Goal: Find specific page/section: Find specific page/section

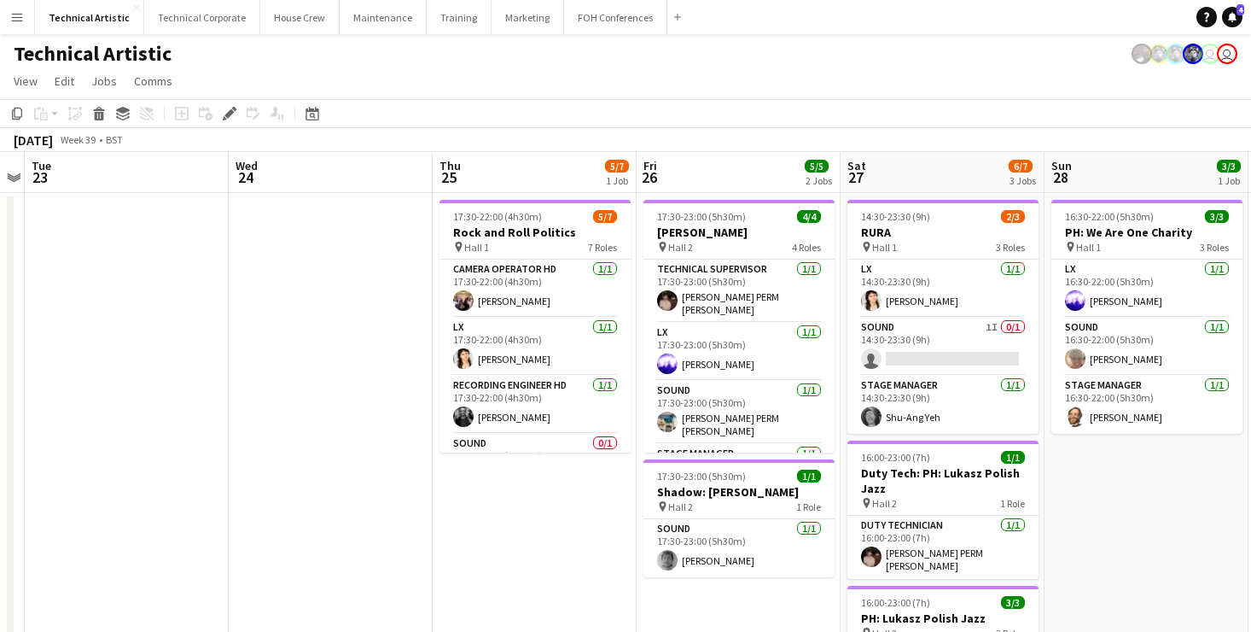
scroll to position [0, 587]
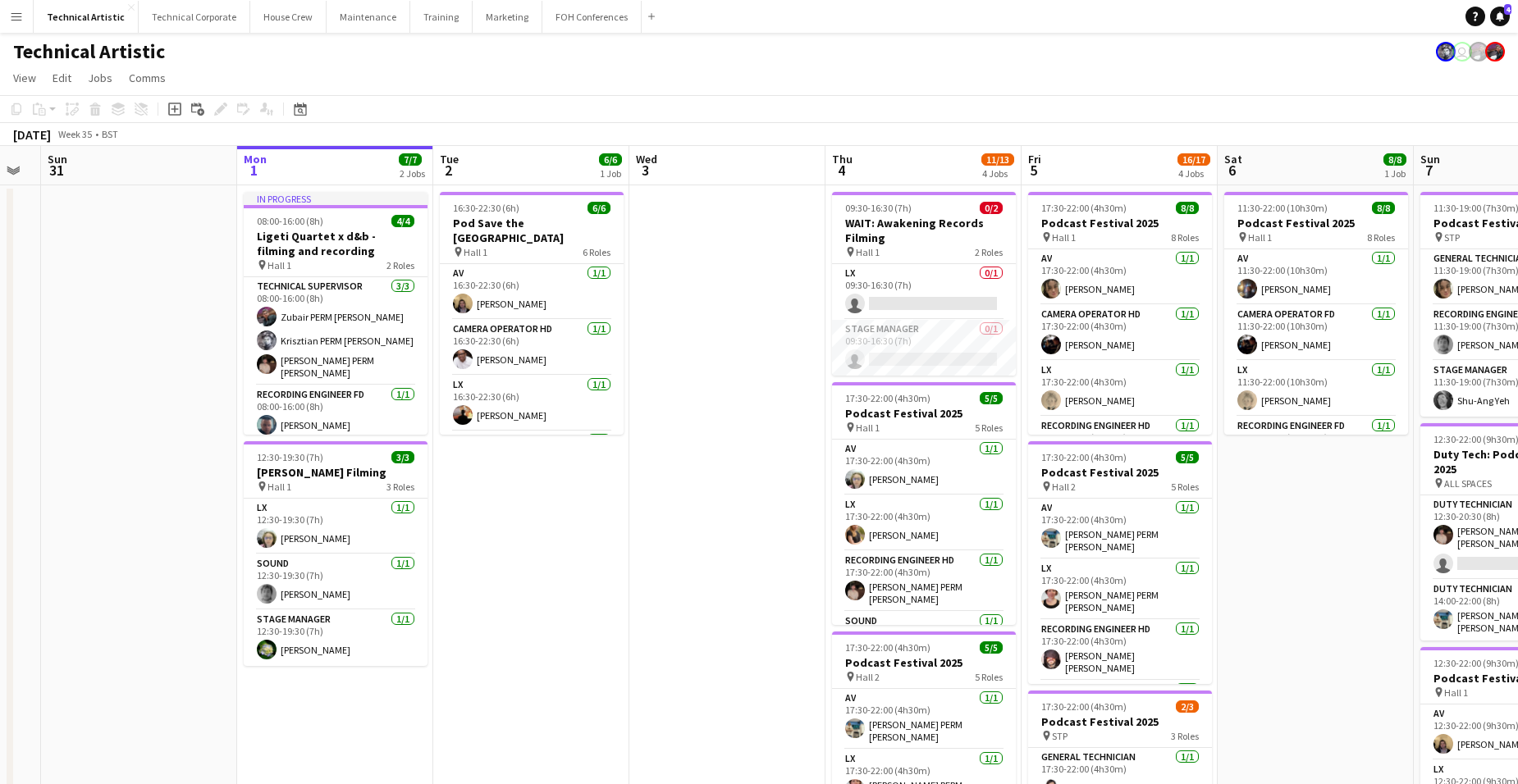
scroll to position [0, 350]
drag, startPoint x: 217, startPoint y: 560, endPoint x: 668, endPoint y: 544, distance: 451.3
click at [668, 544] on app-calendar-viewport "Fri 29 5/5 2 Jobs Sat 30 Sun 31 Mon 1 7/7 2 Jobs Tue 2 6/6 1 Job Wed 3 Thu 4 11…" at bounding box center [759, 662] width 1518 height 1033
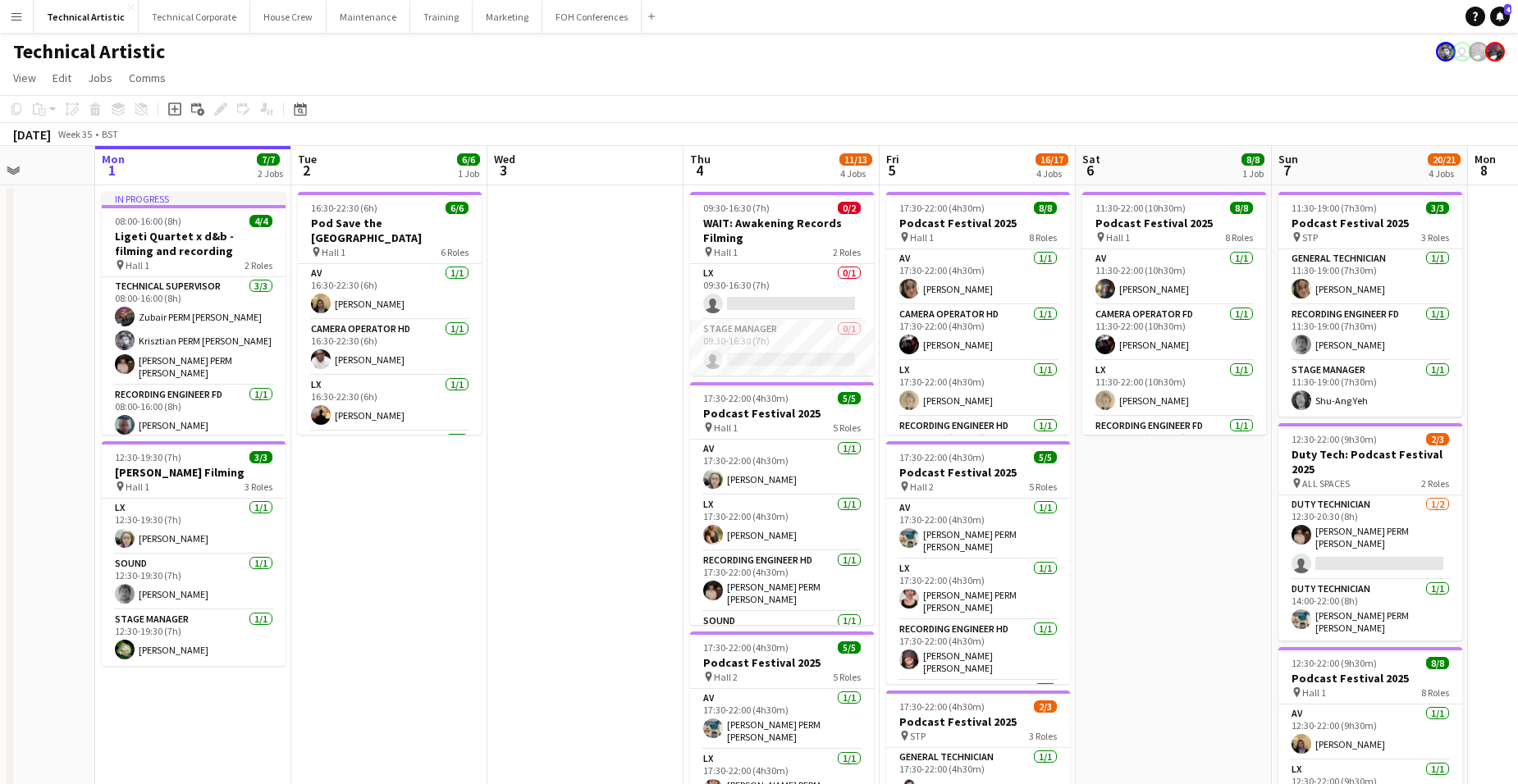
scroll to position [0, 533]
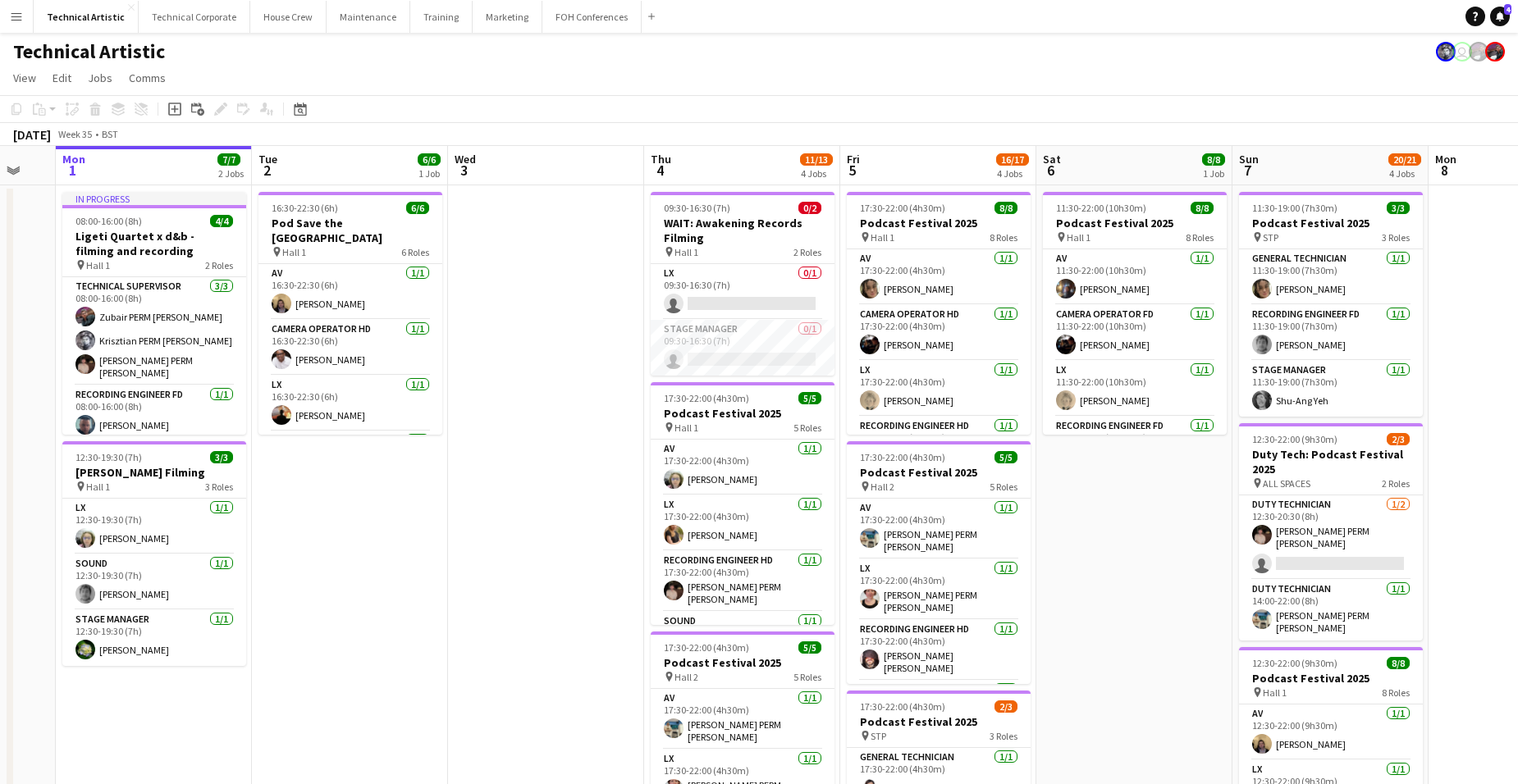
drag, startPoint x: 785, startPoint y: 299, endPoint x: 603, endPoint y: 317, distance: 182.9
click at [603, 317] on app-calendar-viewport "Fri 29 5/5 2 Jobs Sat 30 Sun 31 Mon 1 7/7 2 Jobs Tue 2 6/6 1 Job Wed 3 Thu 4 11…" at bounding box center [759, 662] width 1518 height 1033
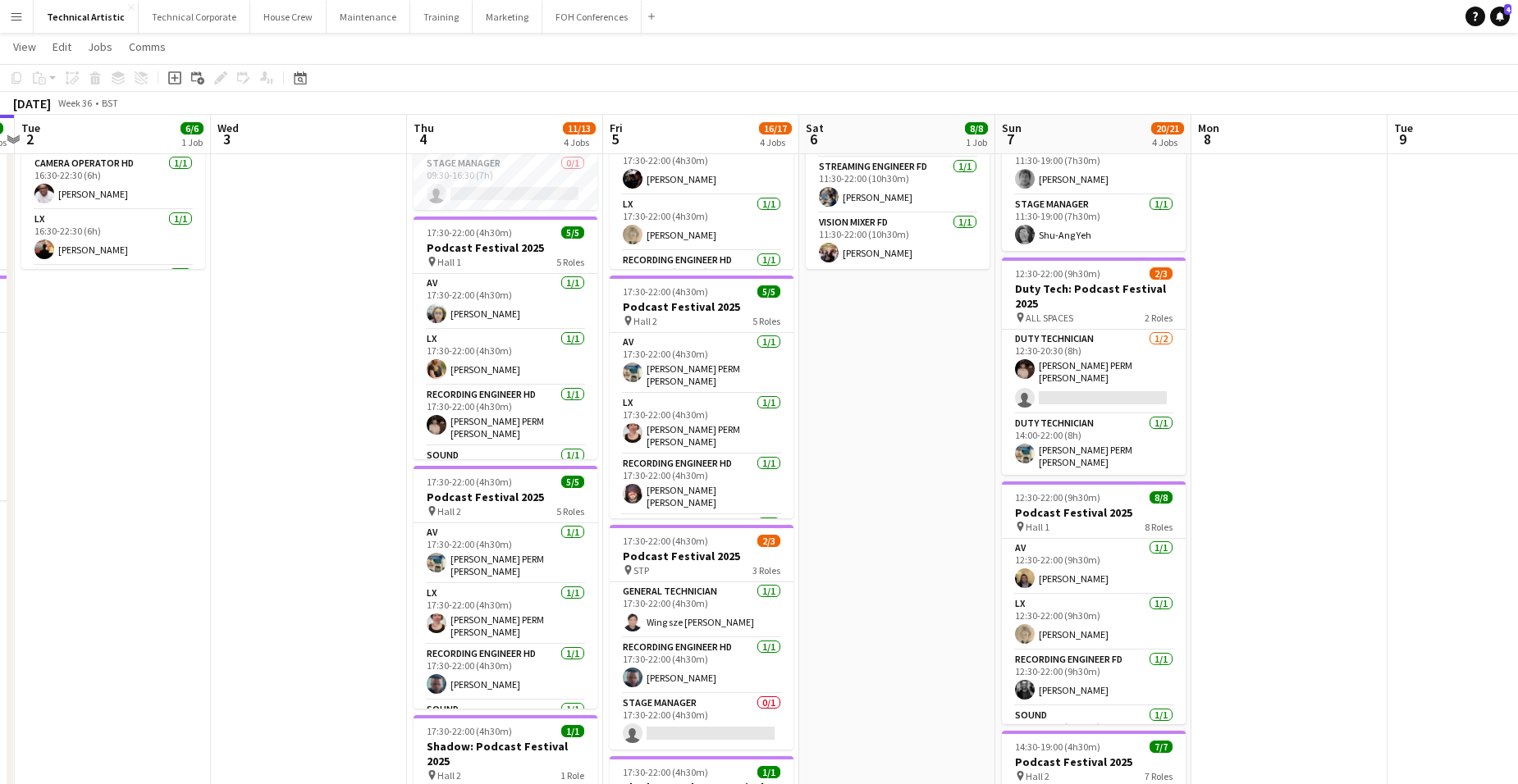
scroll to position [0, 595]
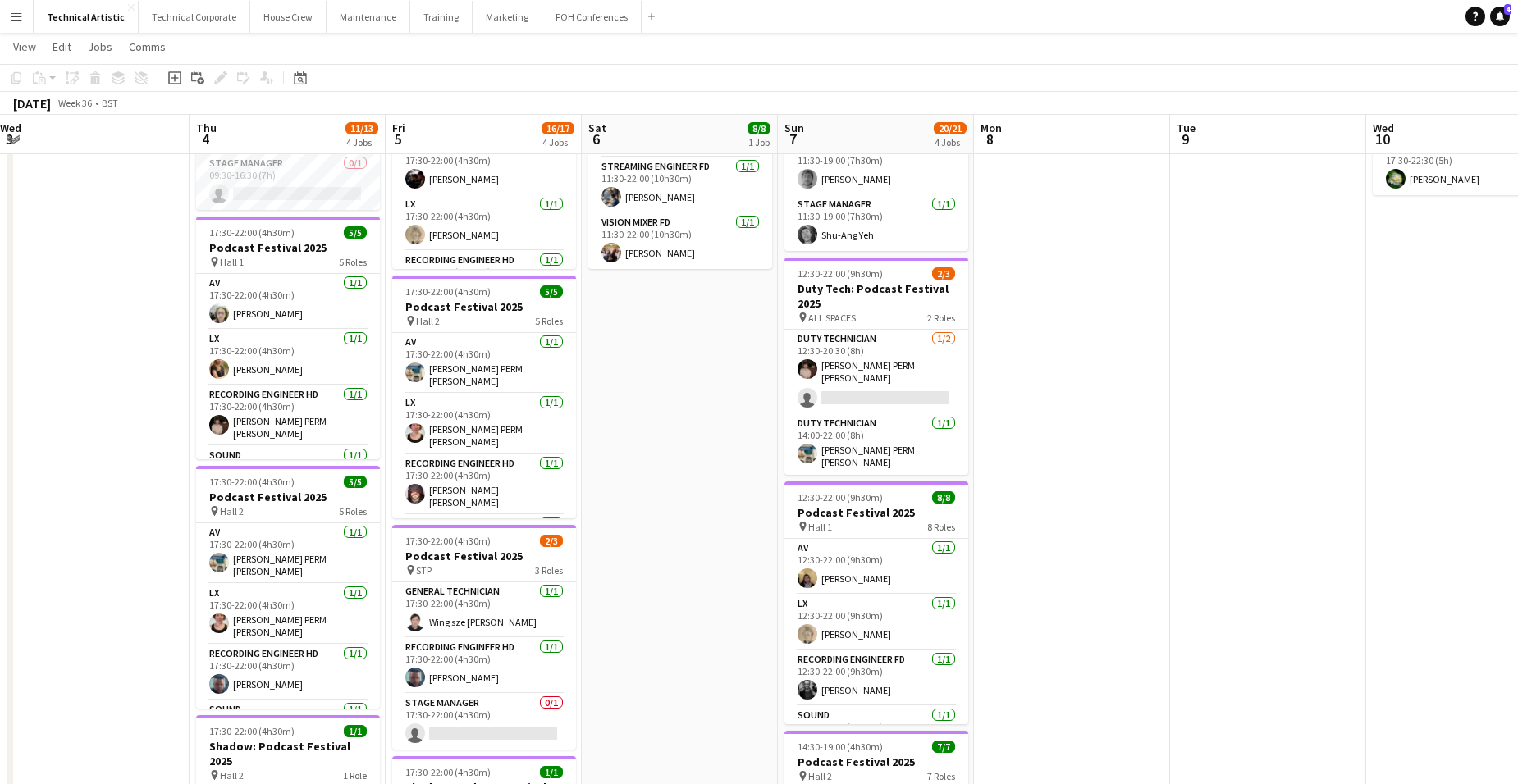
drag, startPoint x: 1188, startPoint y: 355, endPoint x: 734, endPoint y: 369, distance: 454.2
click at [734, 369] on app-calendar-viewport "Sun 31 Mon 1 7/7 2 Jobs Tue 2 6/6 1 Job Wed 3 Thu 4 11/13 4 Jobs Fri 5 16/17 4 …" at bounding box center [759, 456] width 1518 height 1114
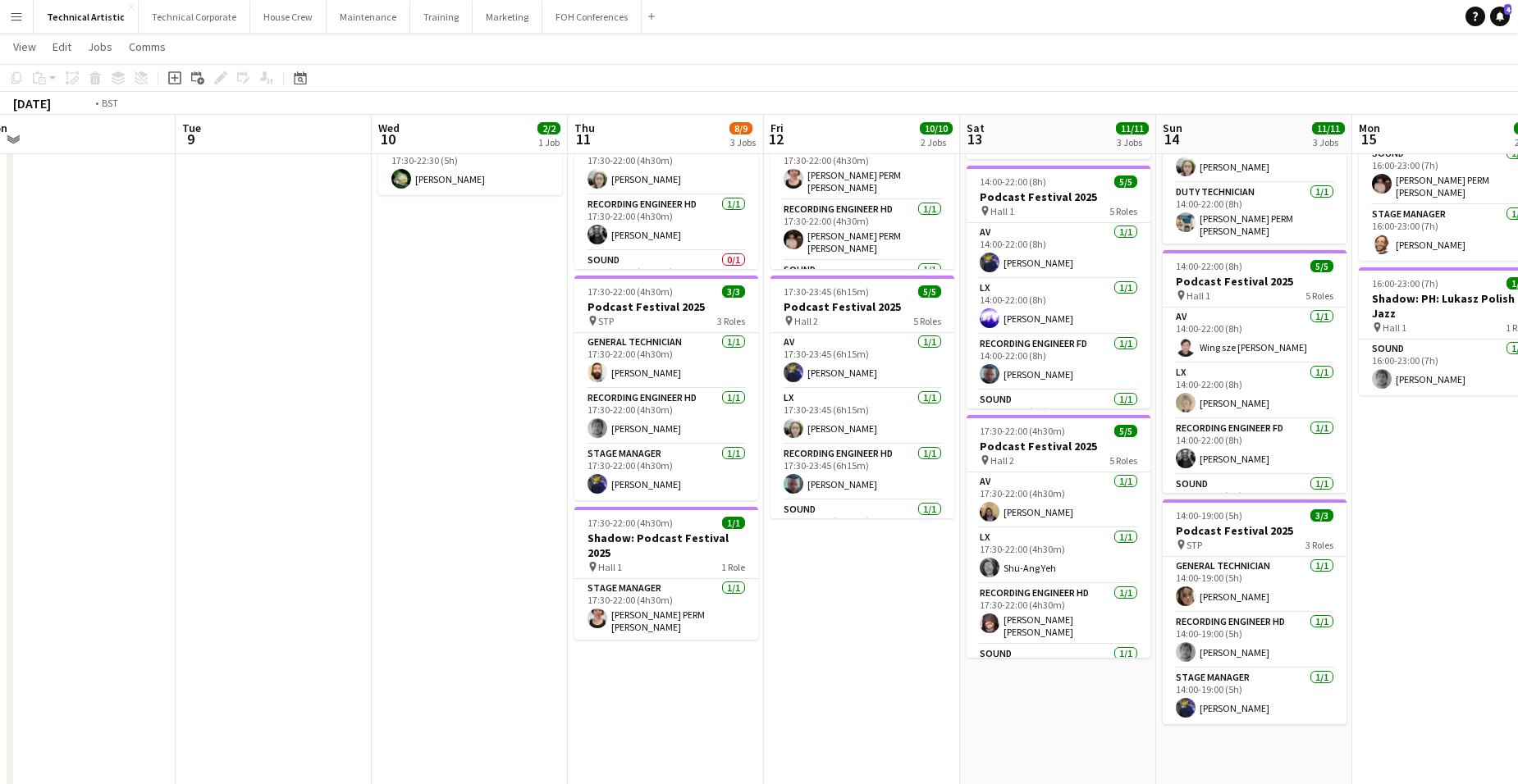
scroll to position [0, 635]
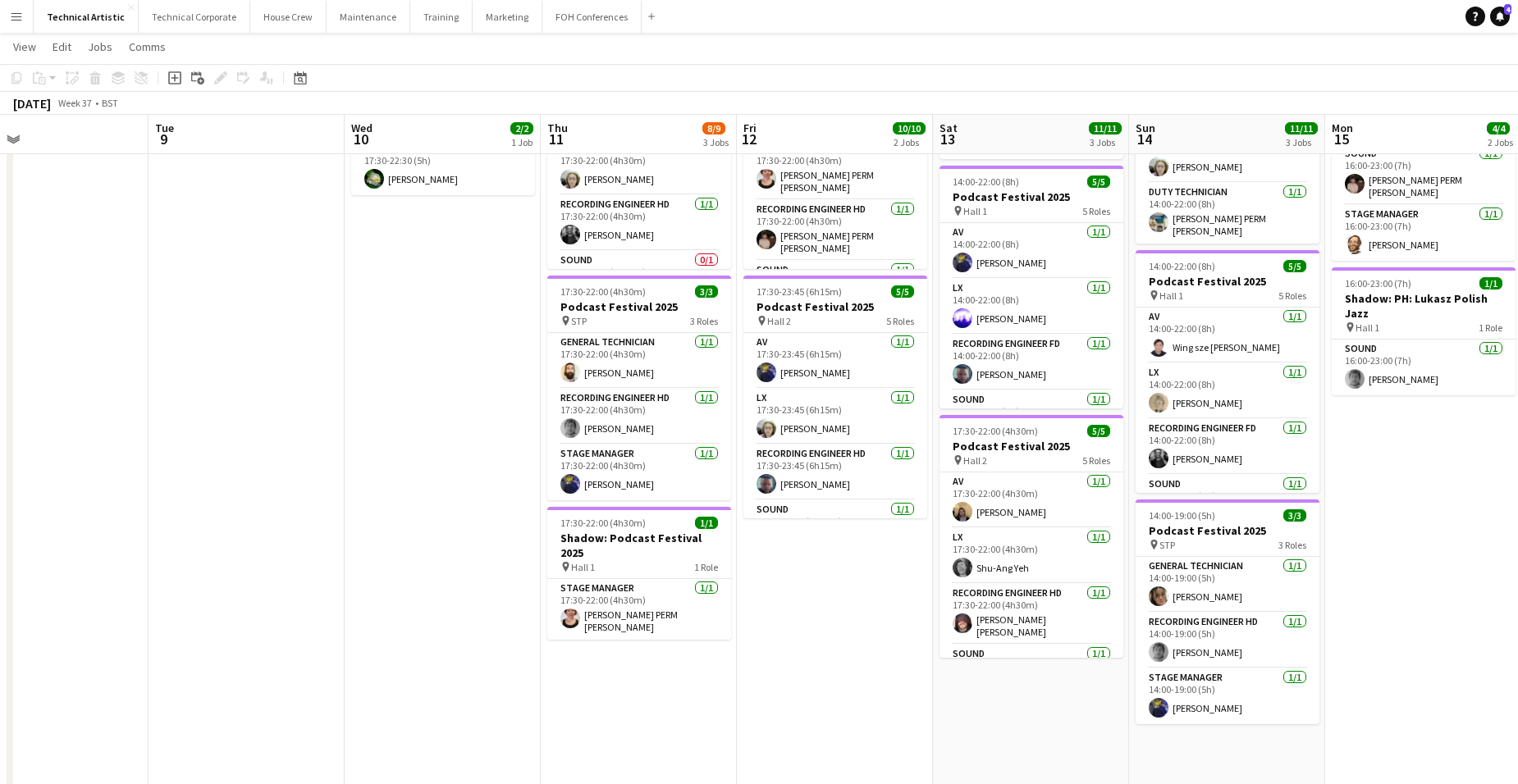
drag, startPoint x: 1380, startPoint y: 366, endPoint x: 460, endPoint y: 361, distance: 920.0
click at [460, 361] on app-calendar-viewport "Fri 5 16/17 4 Jobs Sat 6 8/8 1 Job Sun 7 20/21 4 Jobs Mon 8 Tue 9 Wed 10 2/2 1 …" at bounding box center [759, 456] width 1518 height 1114
click at [1029, 132] on app-board-header-date "Sat 13 11/11 3 Jobs" at bounding box center [1031, 134] width 196 height 39
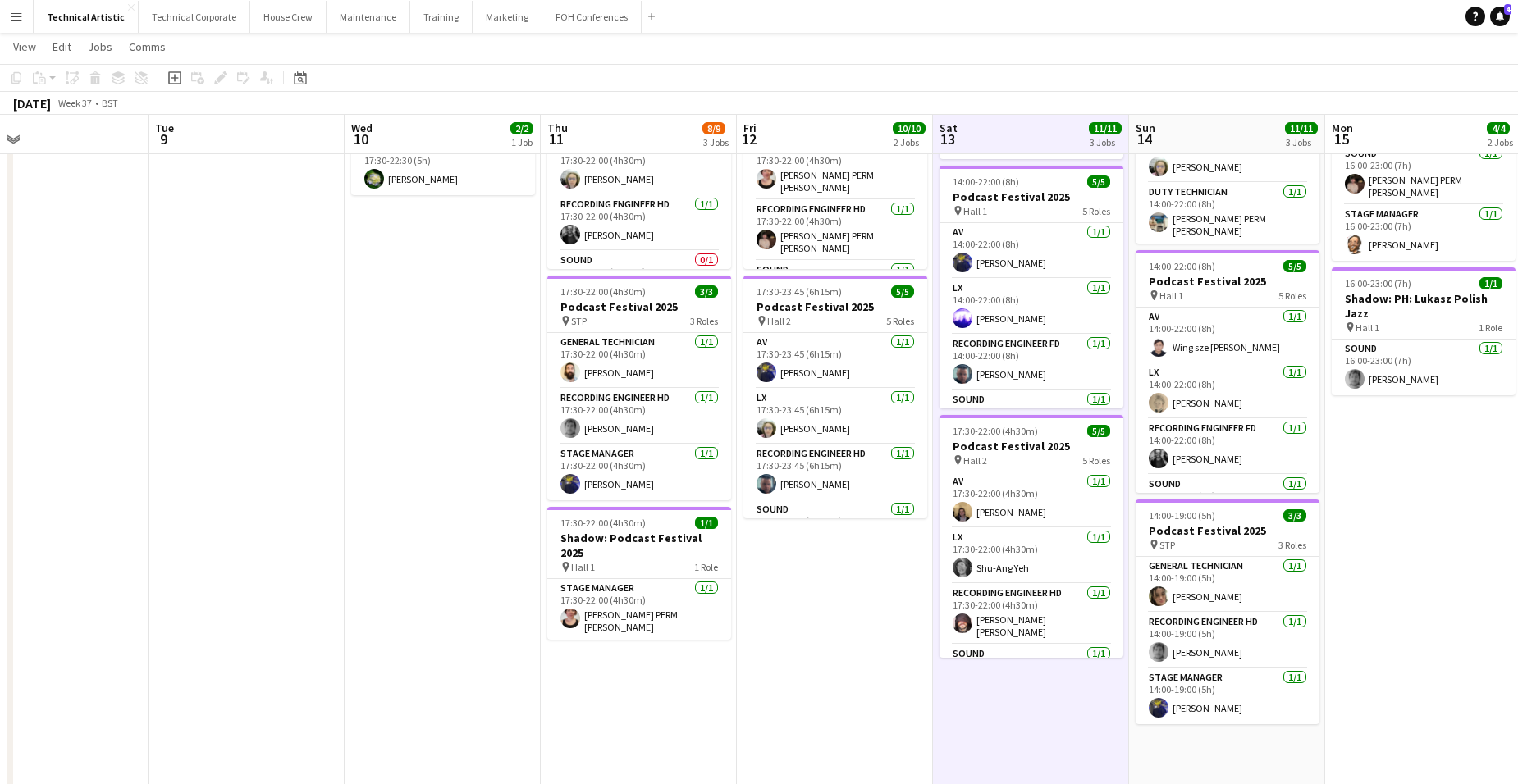
click at [1029, 132] on app-board-header-date "Sat 13 11/11 3 Jobs" at bounding box center [1031, 134] width 196 height 39
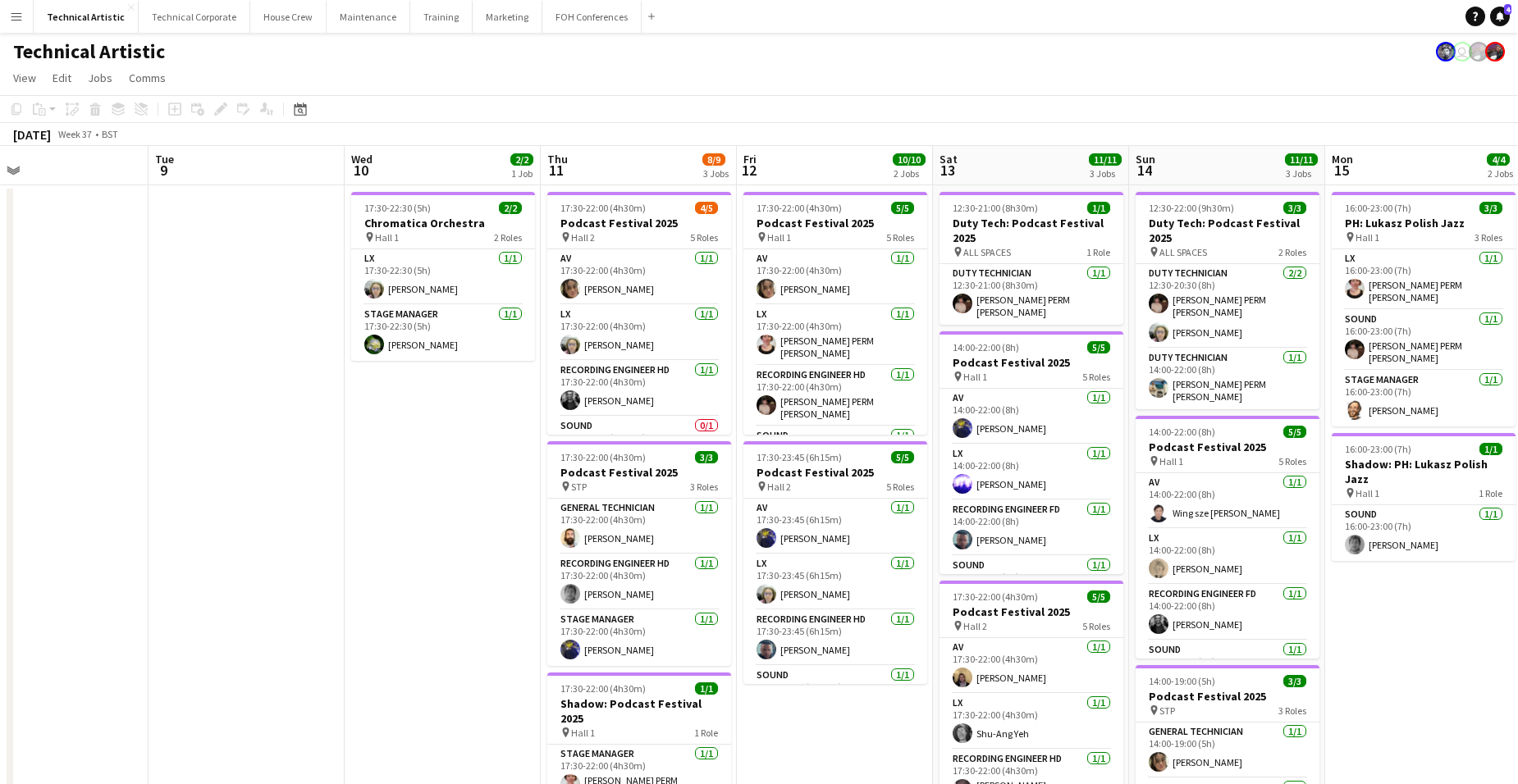
click at [1016, 167] on app-board-header-date "Sat 13 11/11 3 Jobs" at bounding box center [1031, 165] width 196 height 39
click at [804, 160] on app-board-header-date "Fri 12 10/10 2 Jobs" at bounding box center [834, 165] width 196 height 39
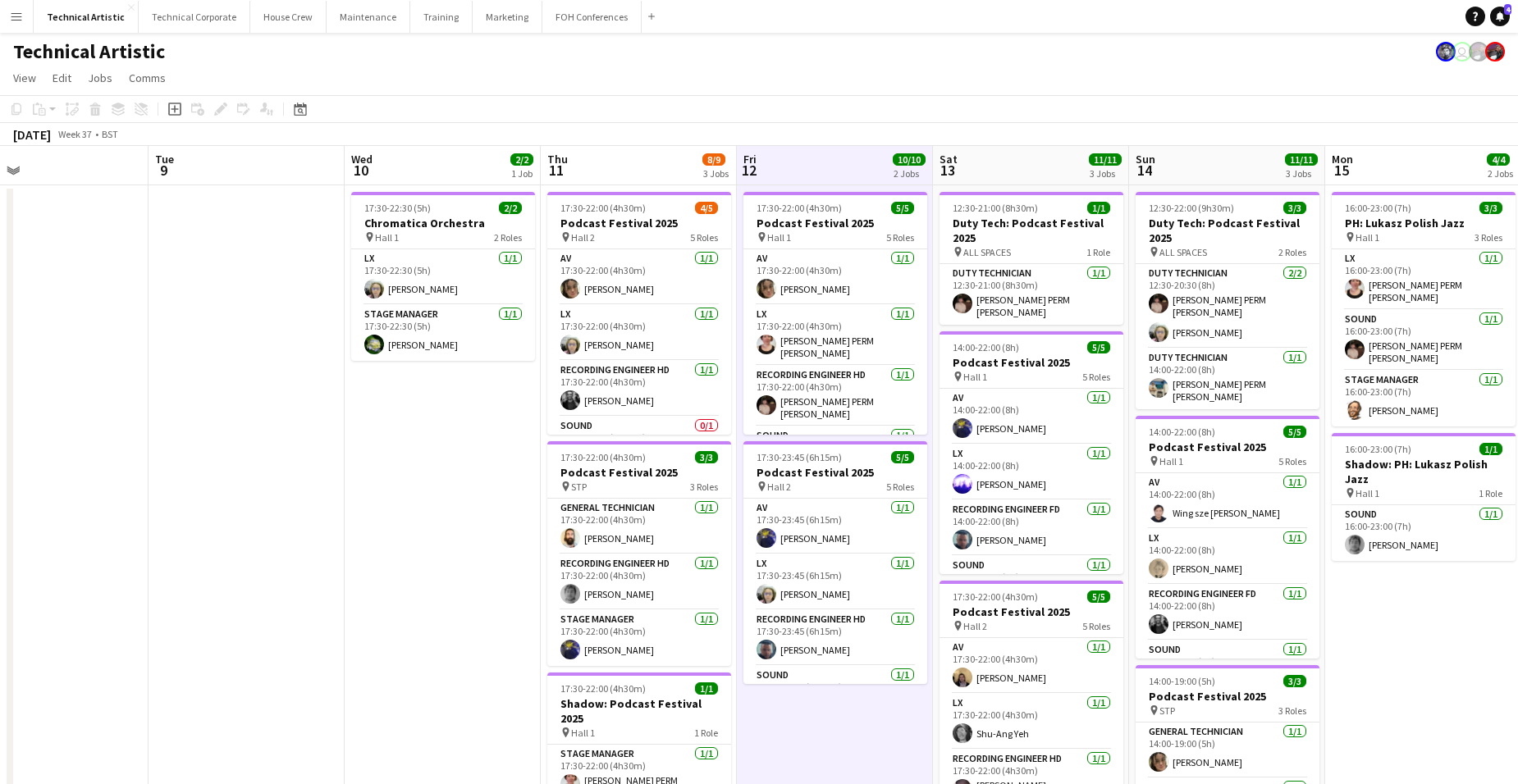
click at [804, 160] on app-board-header-date "Fri 12 10/10 2 Jobs" at bounding box center [834, 165] width 196 height 39
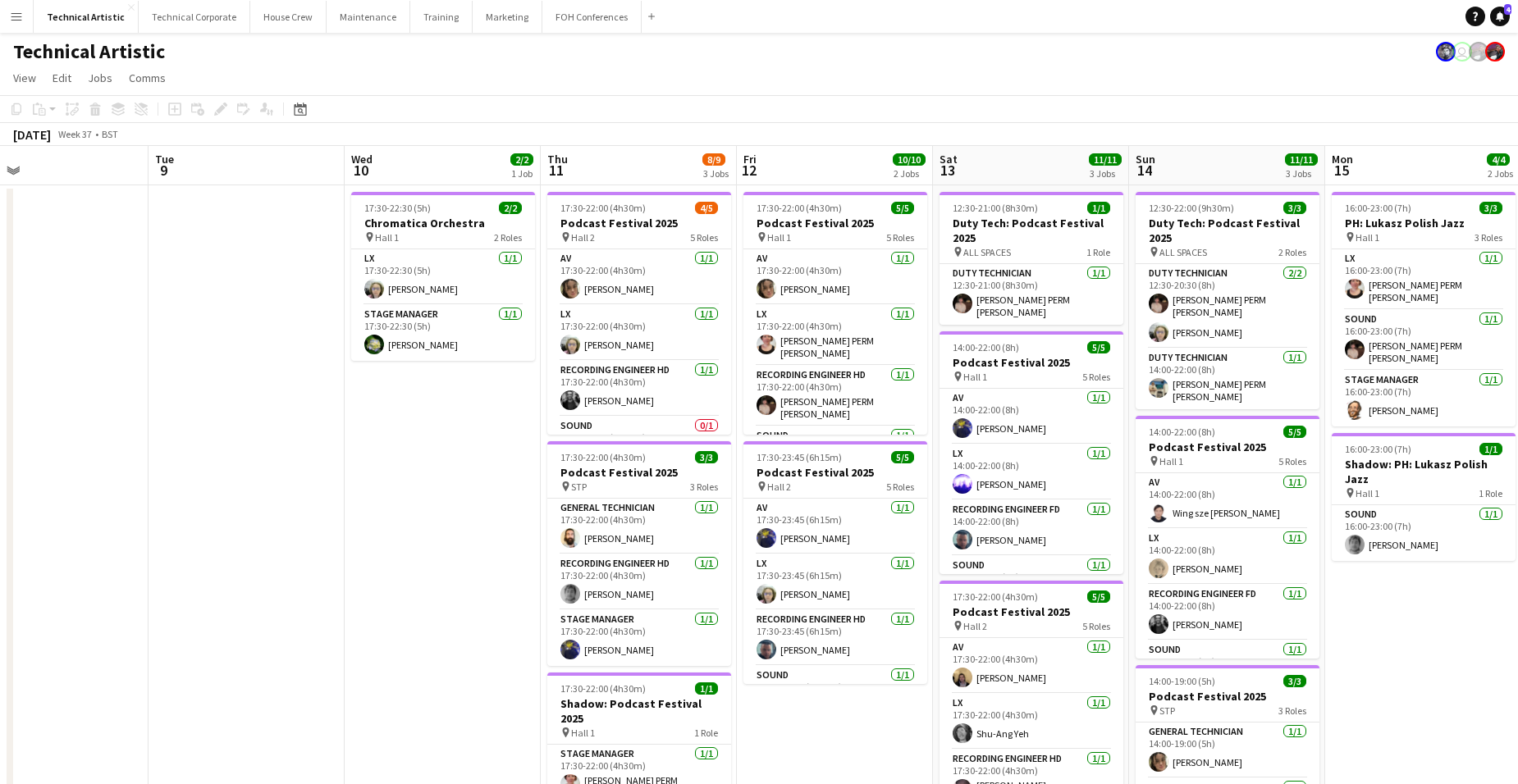
click at [617, 165] on app-board-header-date "Thu 11 8/9 3 Jobs" at bounding box center [638, 165] width 196 height 39
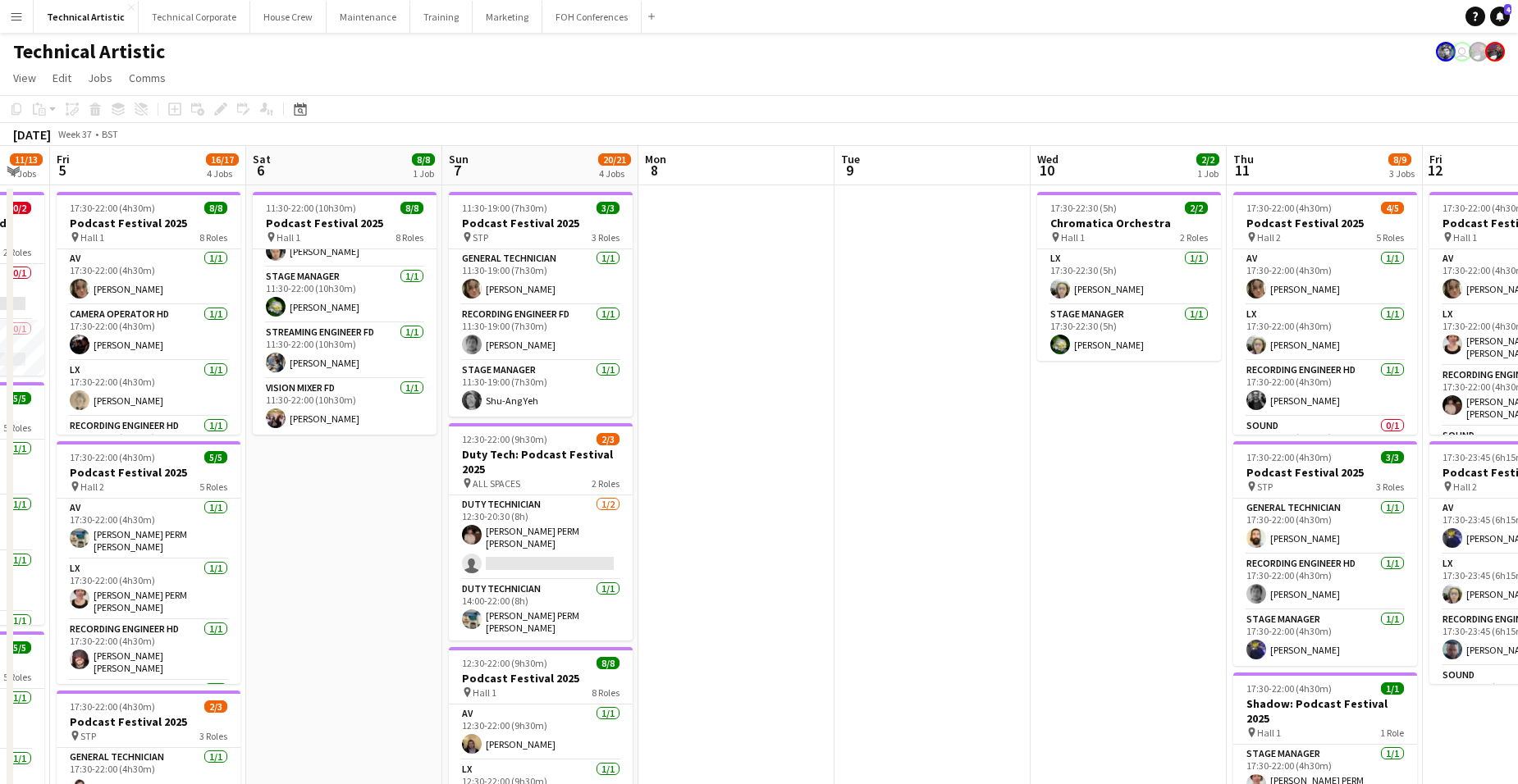
drag, startPoint x: 617, startPoint y: 167, endPoint x: 840, endPoint y: 317, distance: 268.8
click at [1202, 164] on app-calendar-viewport "Wed 3 Thu 4 11/13 4 Jobs Fri 5 16/17 4 Jobs Sat 6 8/8 1 Job Sun 7 20/21 4 Jobs …" at bounding box center [759, 662] width 1518 height 1033
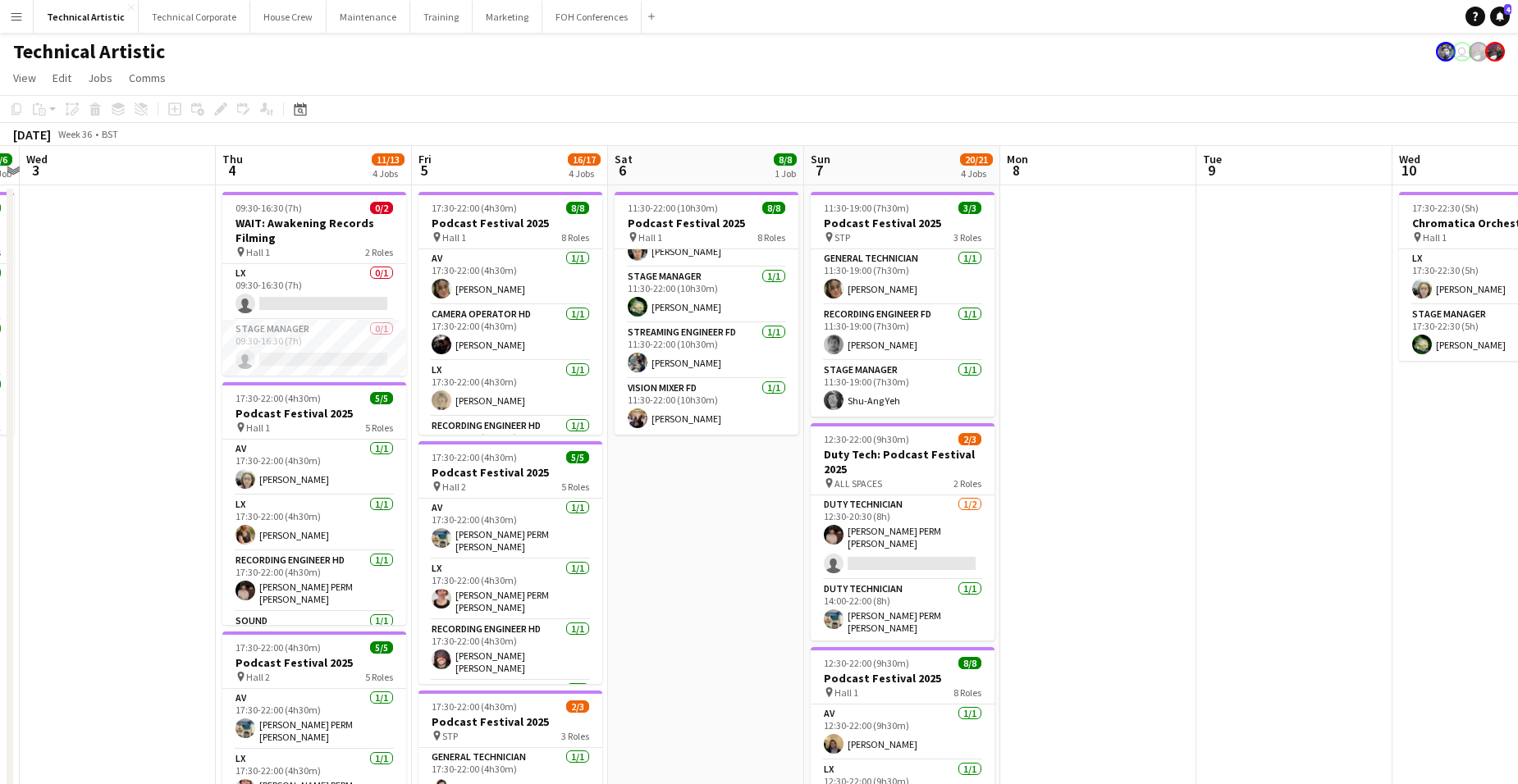
scroll to position [0, 372]
drag, startPoint x: 737, startPoint y: 233, endPoint x: 1101, endPoint y: 238, distance: 364.0
click at [1101, 238] on app-calendar-viewport "Mon 1 7/7 2 Jobs Tue 2 6/6 1 Job Wed 3 Thu 4 11/13 4 Jobs Fri 5 16/17 4 Jobs Sa…" at bounding box center [759, 662] width 1518 height 1033
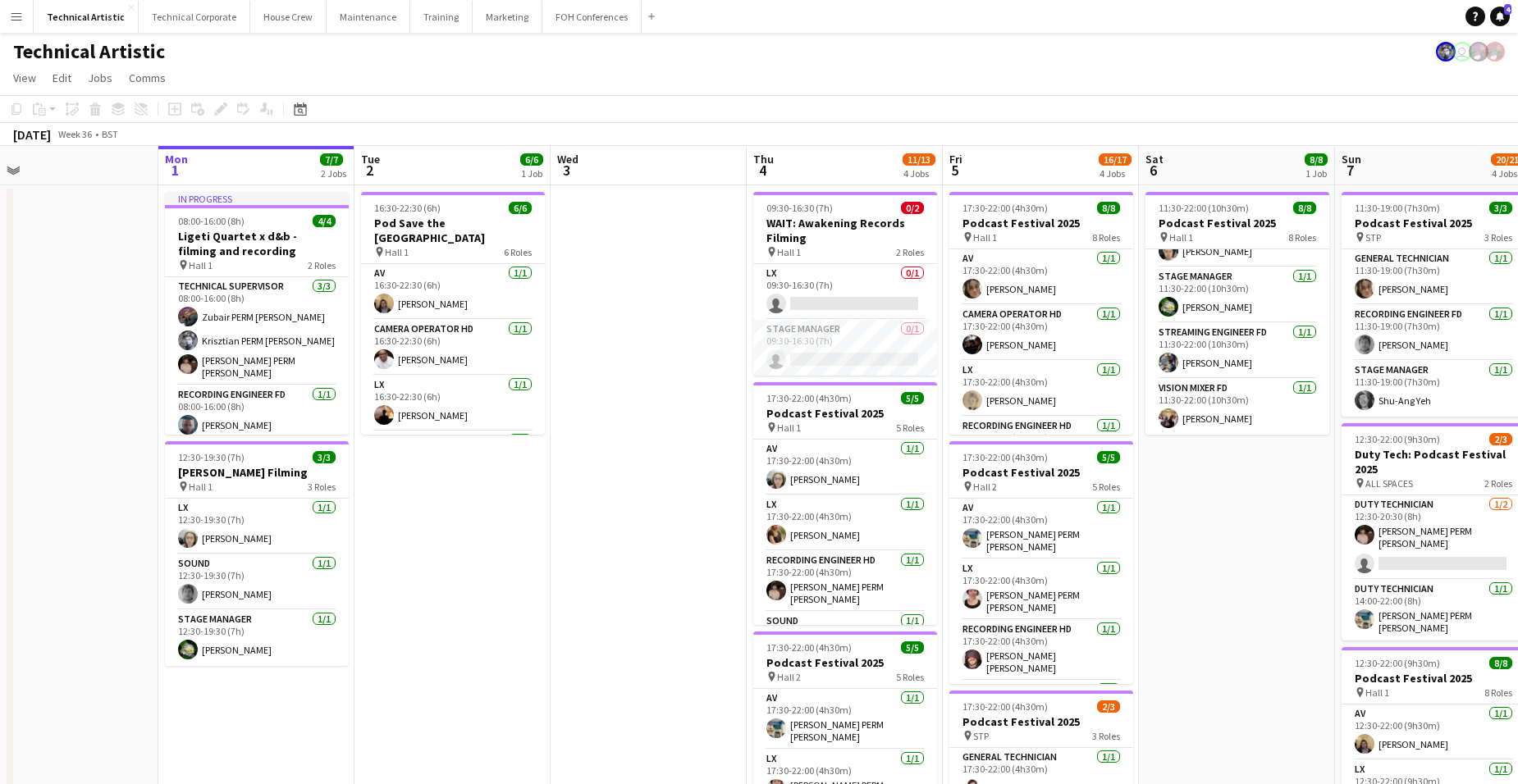
drag, startPoint x: 116, startPoint y: 236, endPoint x: 646, endPoint y: 236, distance: 530.0
click at [646, 236] on app-calendar-viewport "Fri 29 5/5 2 Jobs Sat 30 Sun 31 Mon 1 7/7 2 Jobs Tue 2 6/6 1 Job Wed 3 Thu 4 11…" at bounding box center [759, 662] width 1518 height 1033
click at [836, 161] on app-board-header-date "Thu 4 11/13 4 Jobs" at bounding box center [845, 165] width 196 height 39
click at [638, 164] on app-board-header-date "Wed 3" at bounding box center [649, 165] width 196 height 39
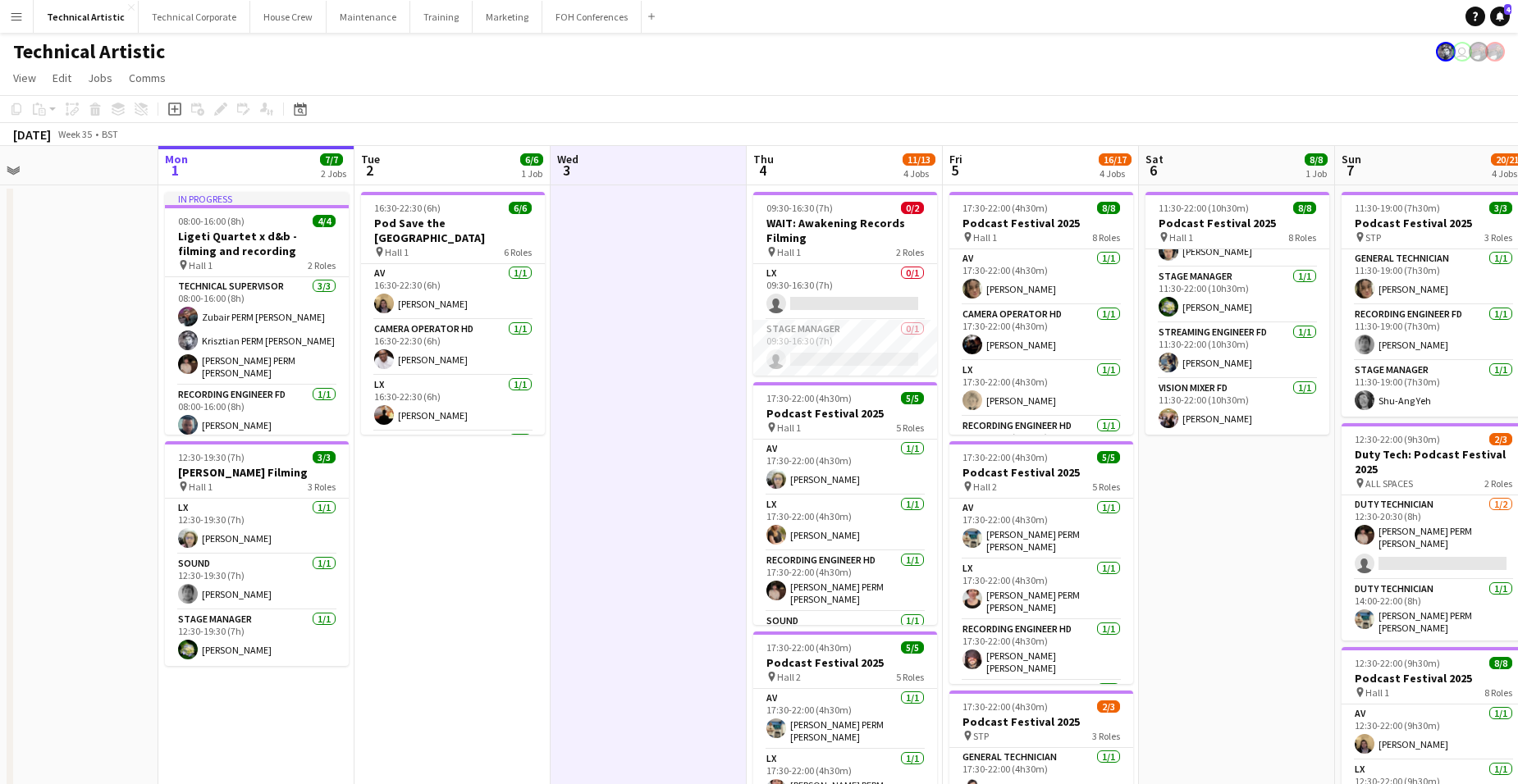
click at [638, 164] on app-board-header-date "Wed 3" at bounding box center [649, 165] width 196 height 39
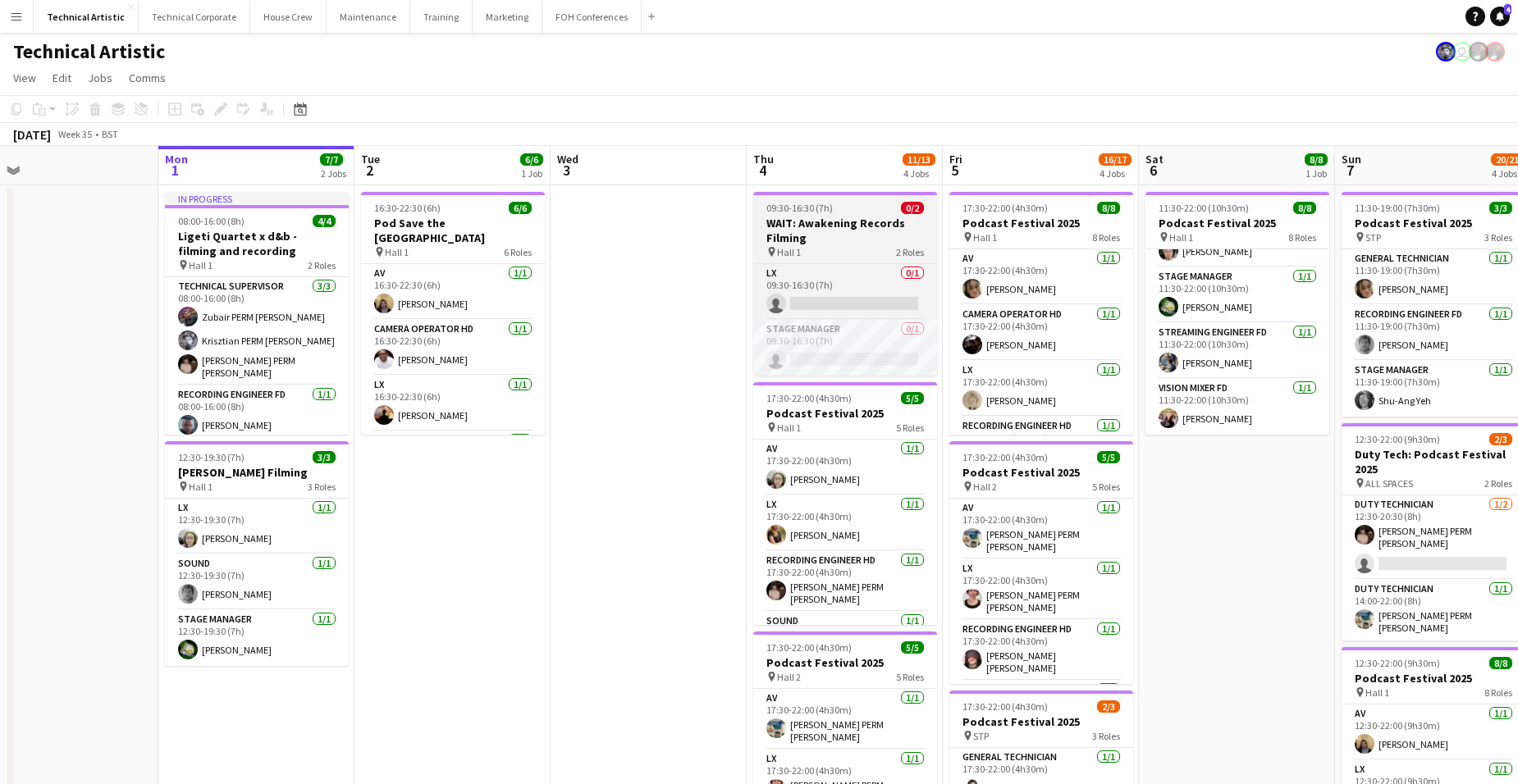
click at [854, 214] on app-job-card "09:30-16:30 (7h) 0/2 WAIT: Awakening Records Filming pin Hall 1 2 Roles LX 0/1 …" at bounding box center [844, 283] width 184 height 184
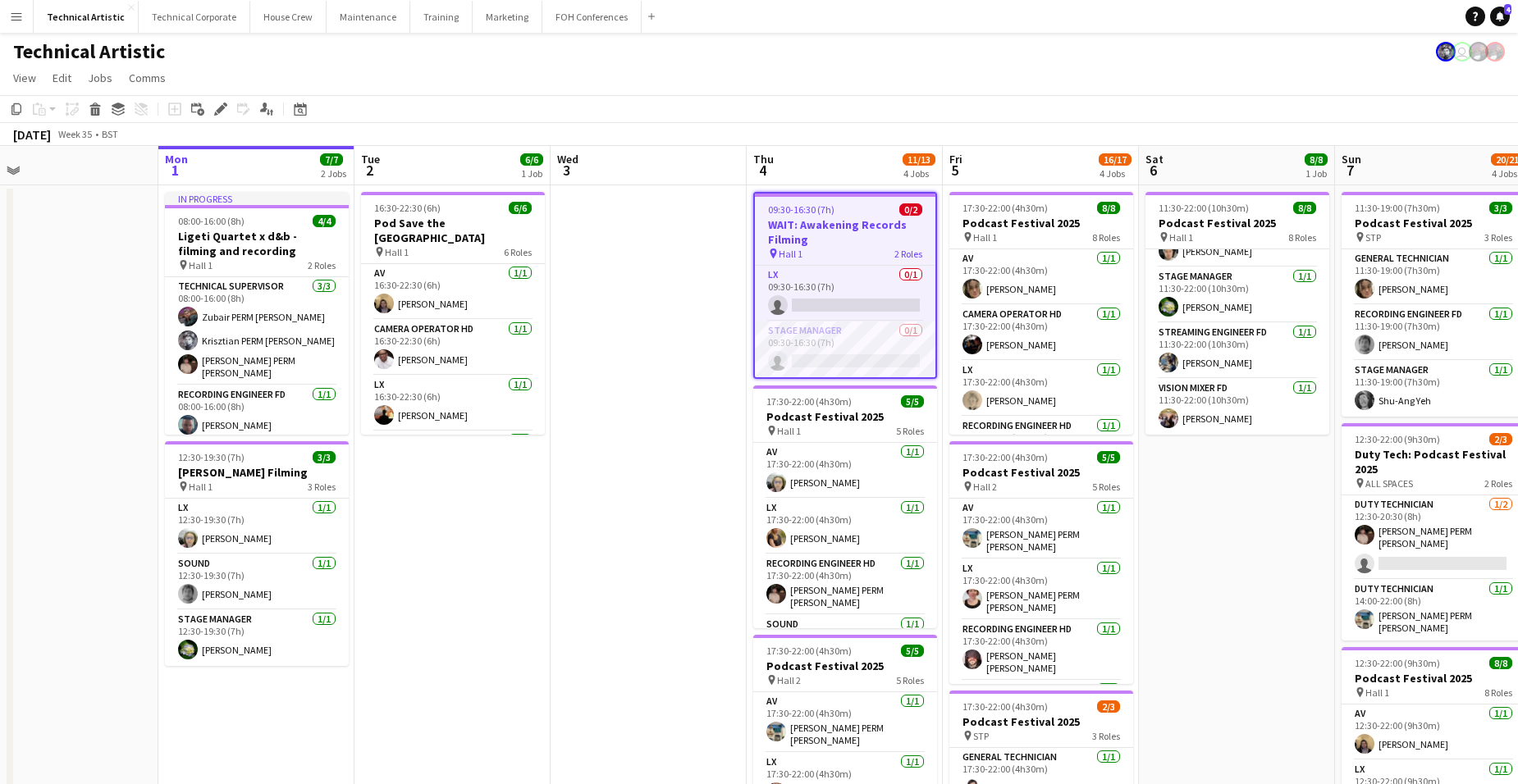
click at [850, 159] on app-board-header-date "Thu 4 11/13 4 Jobs" at bounding box center [845, 165] width 196 height 39
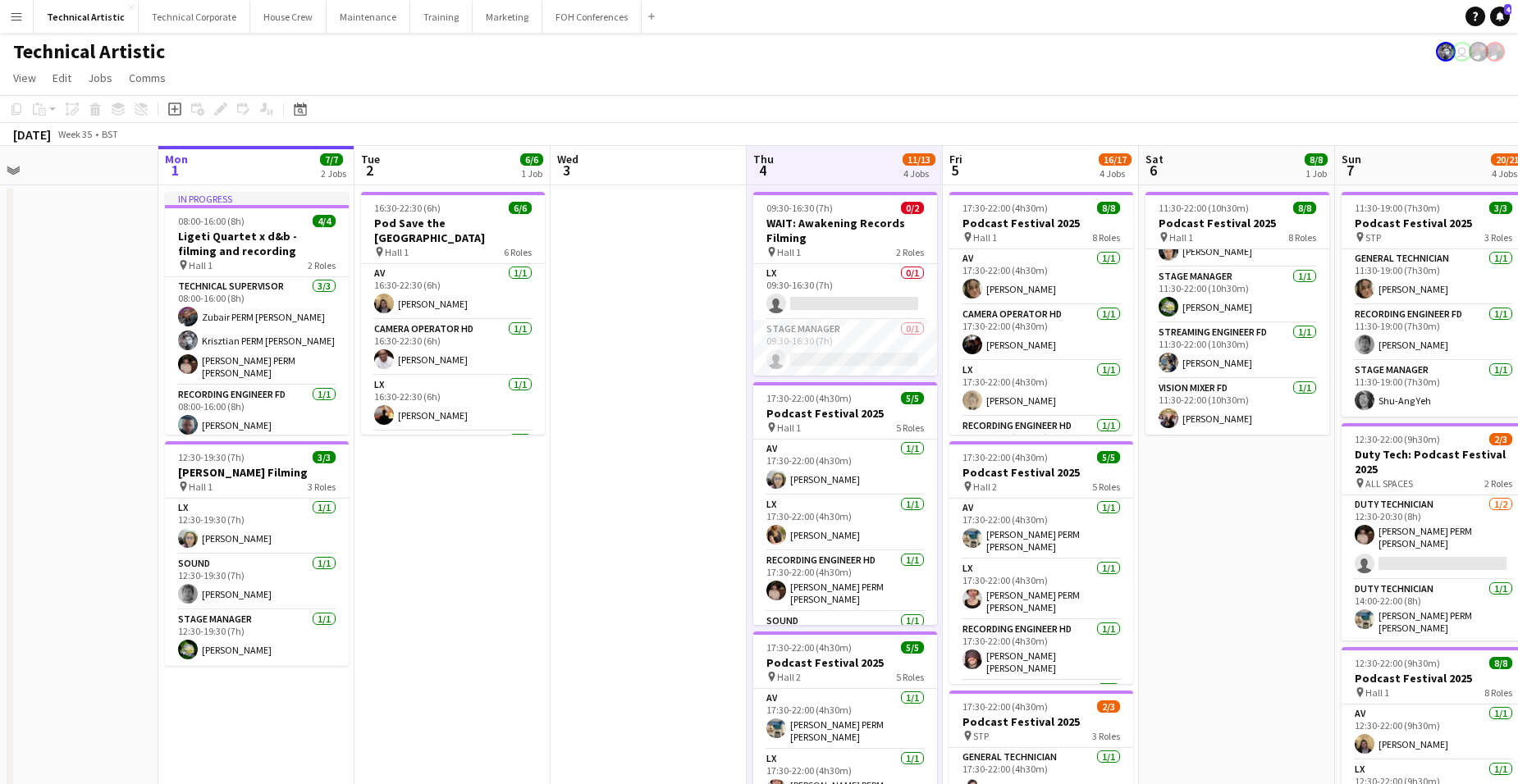
click at [850, 159] on app-board-header-date "Thu 4 11/13 4 Jobs" at bounding box center [845, 165] width 196 height 39
click at [842, 158] on app-board-header-date "Thu 4 11/13 4 Jobs" at bounding box center [845, 165] width 196 height 39
click at [835, 165] on app-board-header-date "Thu 4 11/13 4 Jobs" at bounding box center [845, 165] width 196 height 39
click at [451, 162] on app-board-header-date "Tue 2 6/6 1 Job" at bounding box center [453, 165] width 196 height 39
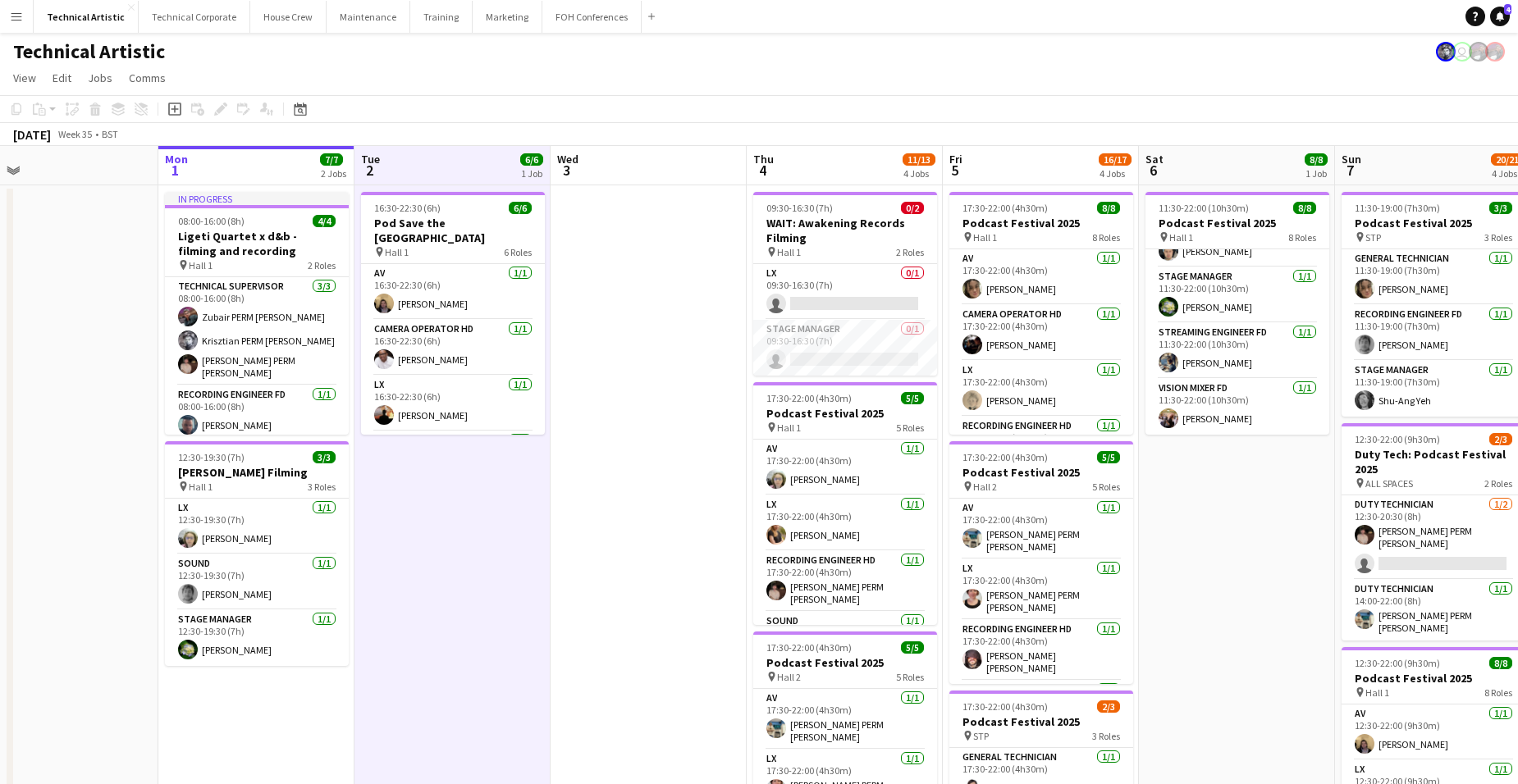
click at [233, 166] on app-board-header-date "Mon 1 7/7 2 Jobs" at bounding box center [257, 165] width 196 height 39
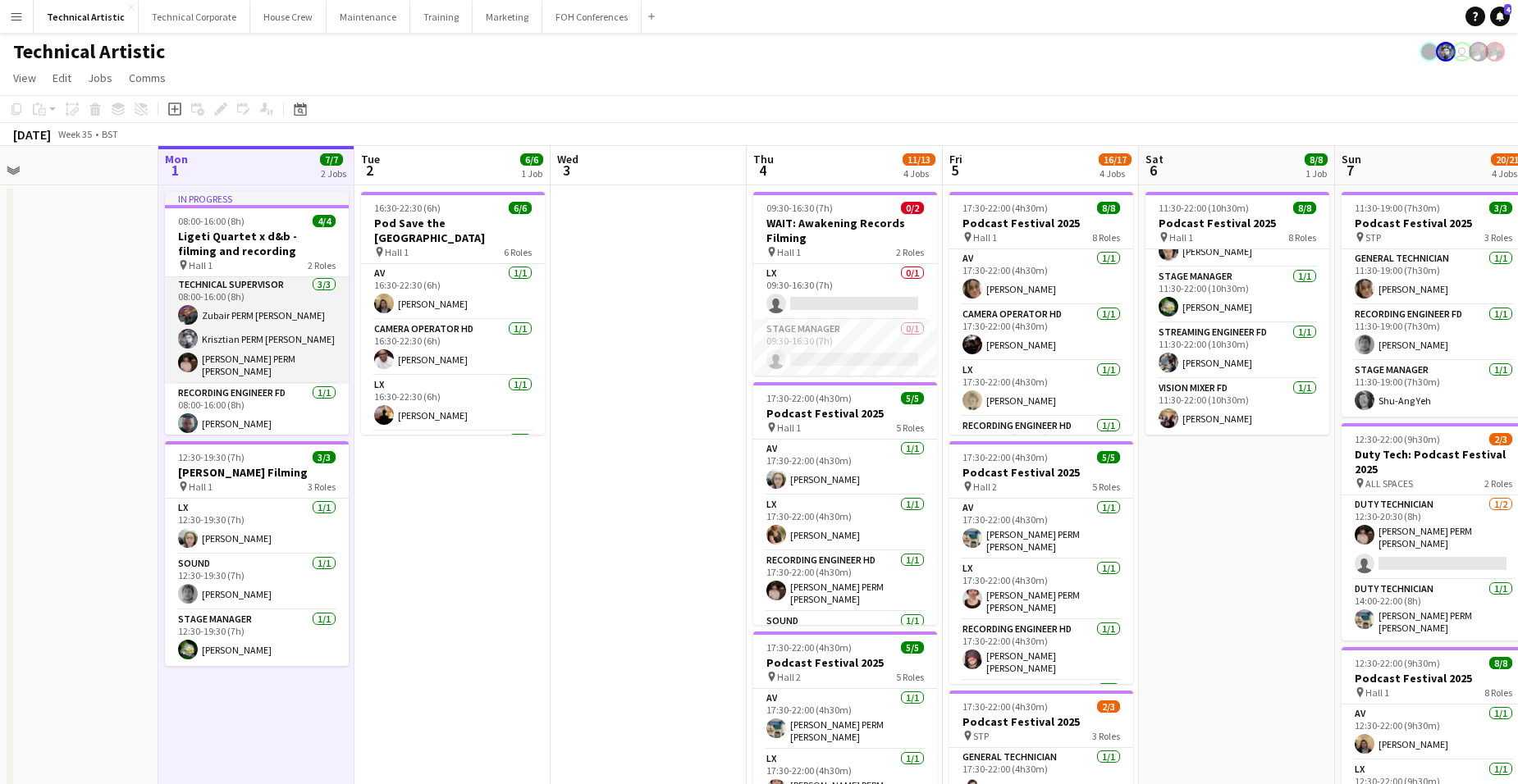
scroll to position [0, 0]
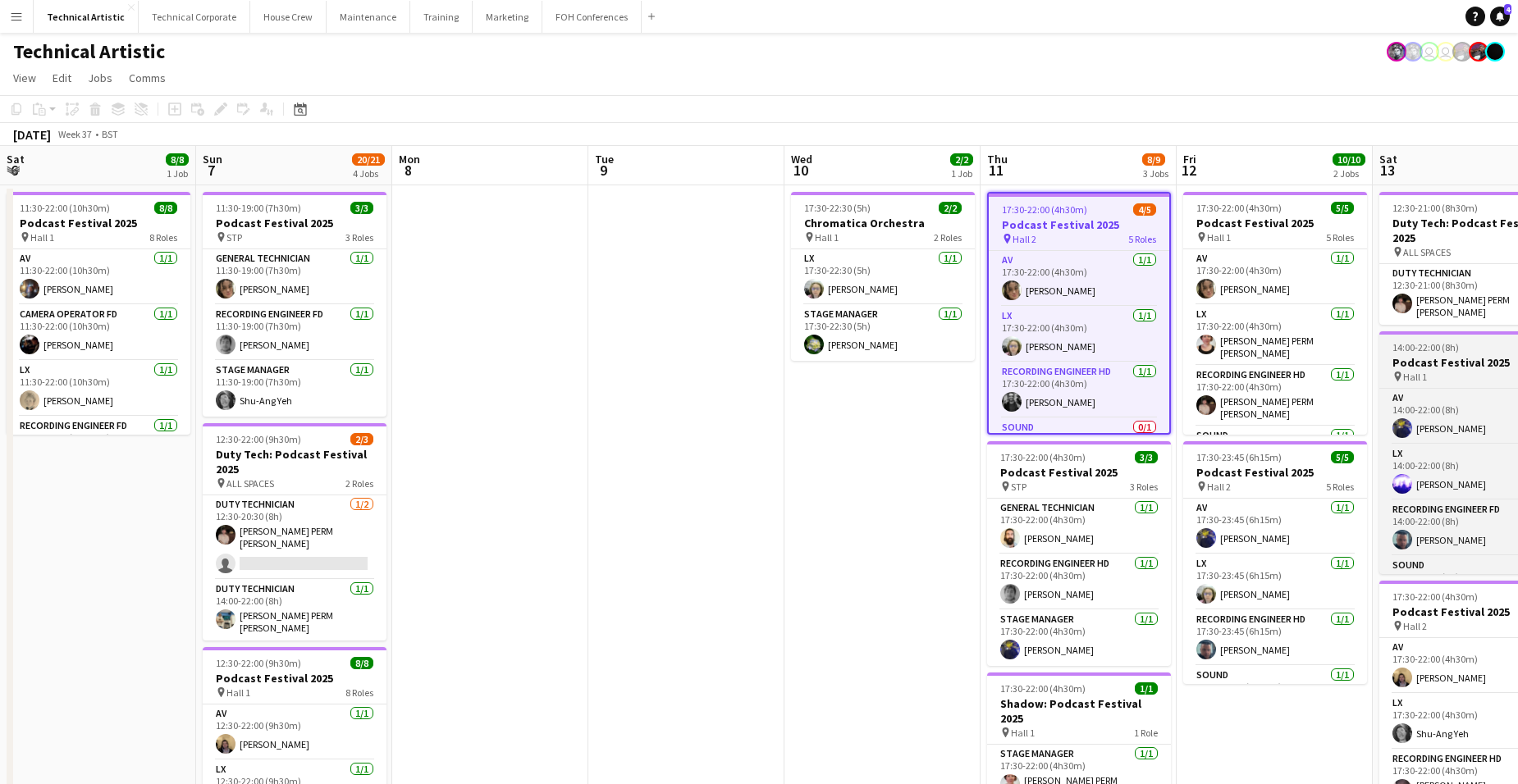
scroll to position [0, 564]
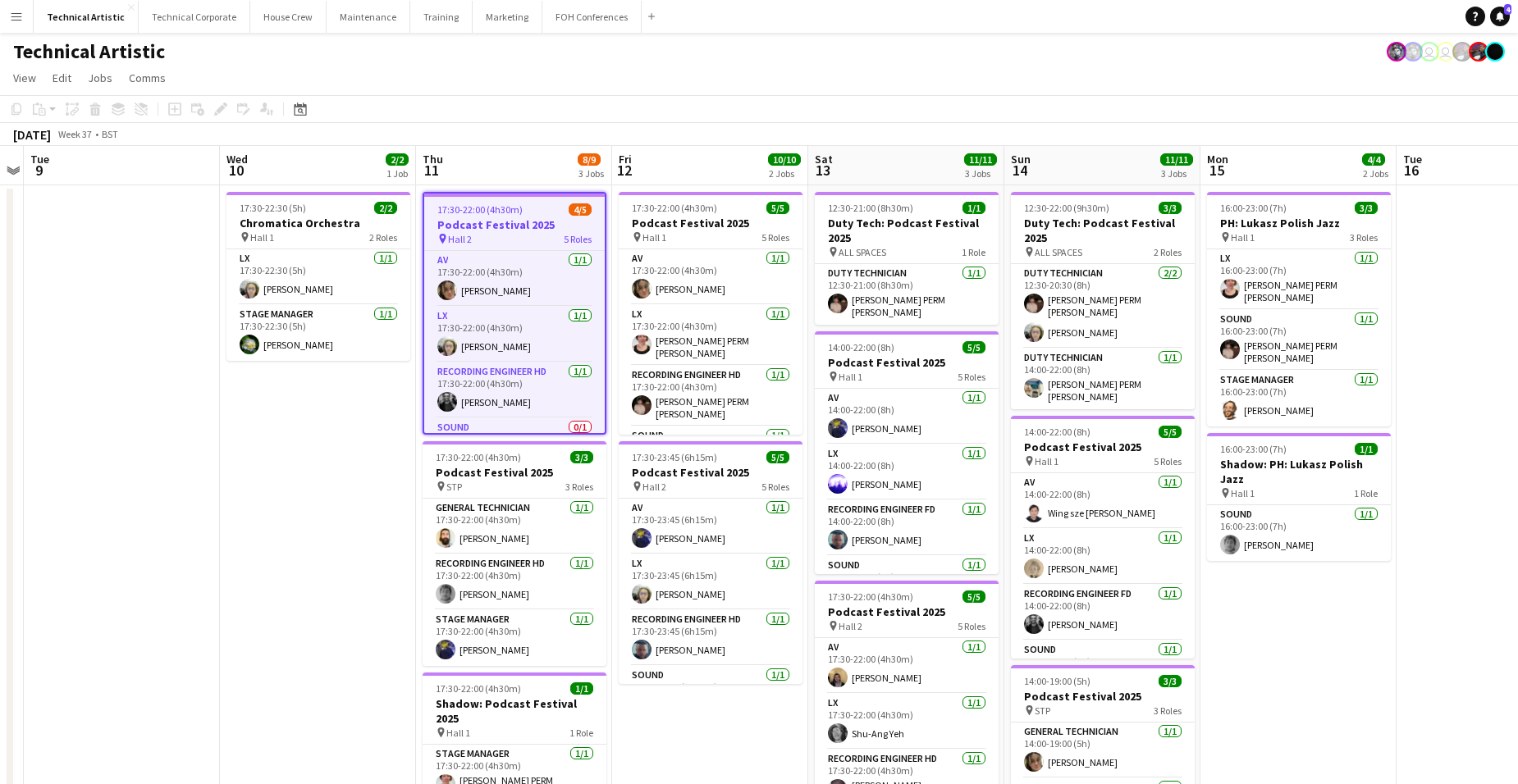
drag, startPoint x: 1066, startPoint y: 388, endPoint x: 81, endPoint y: 377, distance: 985.1
click at [81, 377] on app-calendar-viewport "Sat 6 8/8 1 Job Sun 7 20/21 4 Jobs Mon 8 Tue 9 Wed 10 2/2 1 Job Thu 11 8/9 3 Jo…" at bounding box center [759, 662] width 1518 height 1033
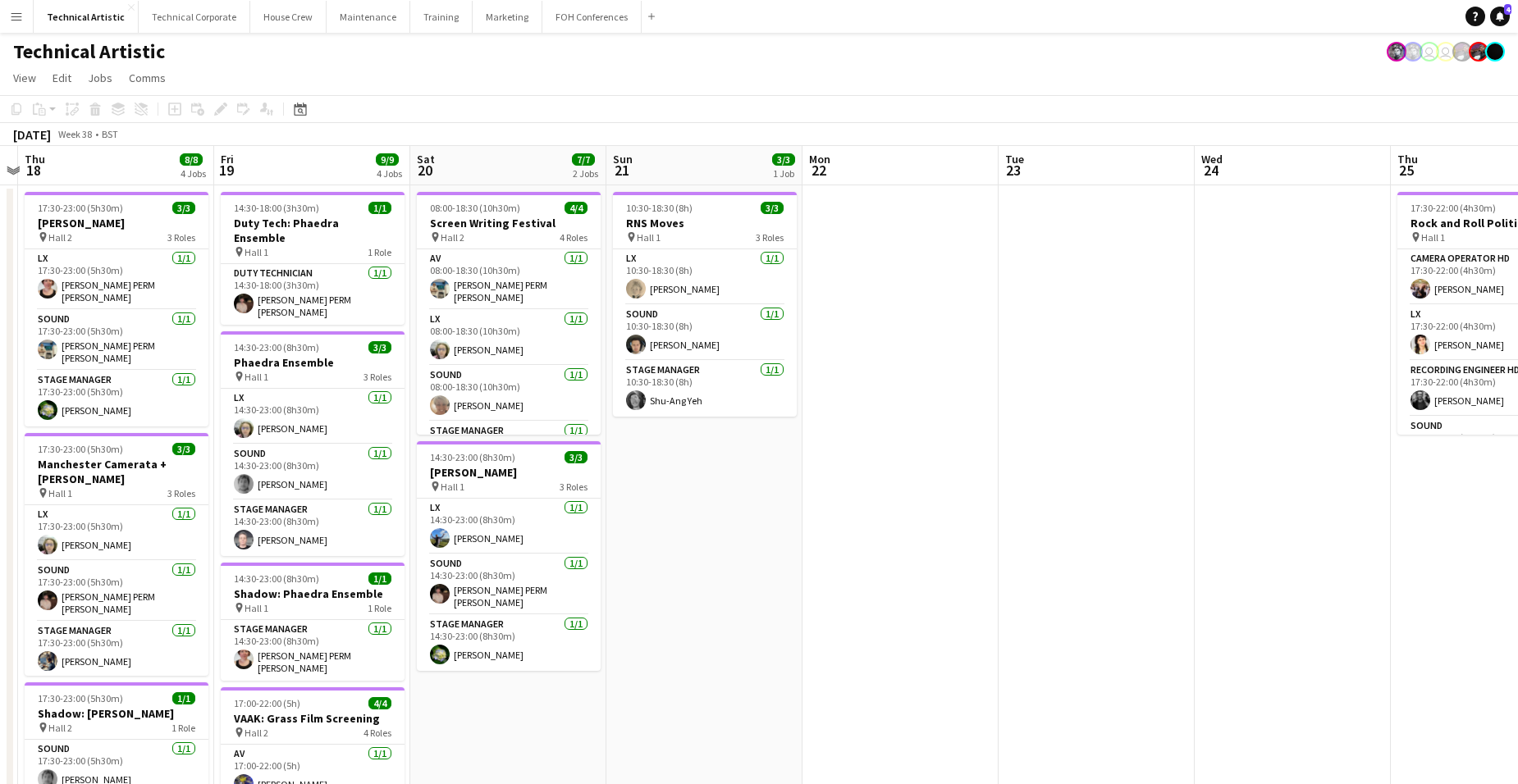
drag, startPoint x: 804, startPoint y: 403, endPoint x: 221, endPoint y: 413, distance: 583.1
click at [170, 413] on app-calendar-viewport "Mon 15 4/4 2 Jobs Tue 16 Wed 17 Thu 18 8/8 4 Jobs Fri 19 9/9 4 Jobs Sat 20 7/7 …" at bounding box center [759, 662] width 1518 height 1033
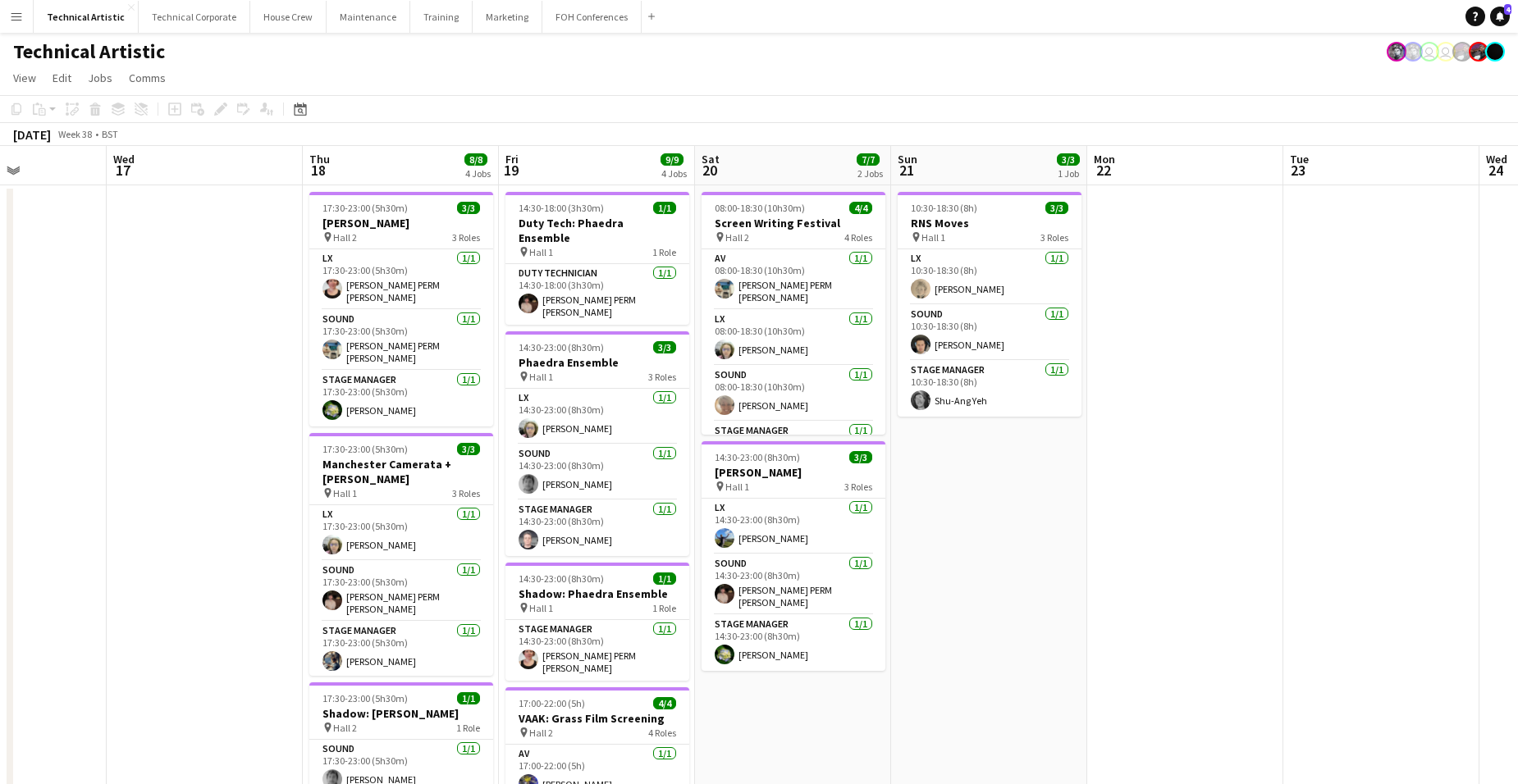
drag, startPoint x: 533, startPoint y: 460, endPoint x: 896, endPoint y: 428, distance: 364.4
click at [896, 428] on app-calendar-viewport "Sun 14 11/11 3 Jobs Mon 15 4/4 2 Jobs Tue 16 Wed 17 Thu 18 8/8 4 Jobs Fri 19 9/…" at bounding box center [759, 662] width 1518 height 1033
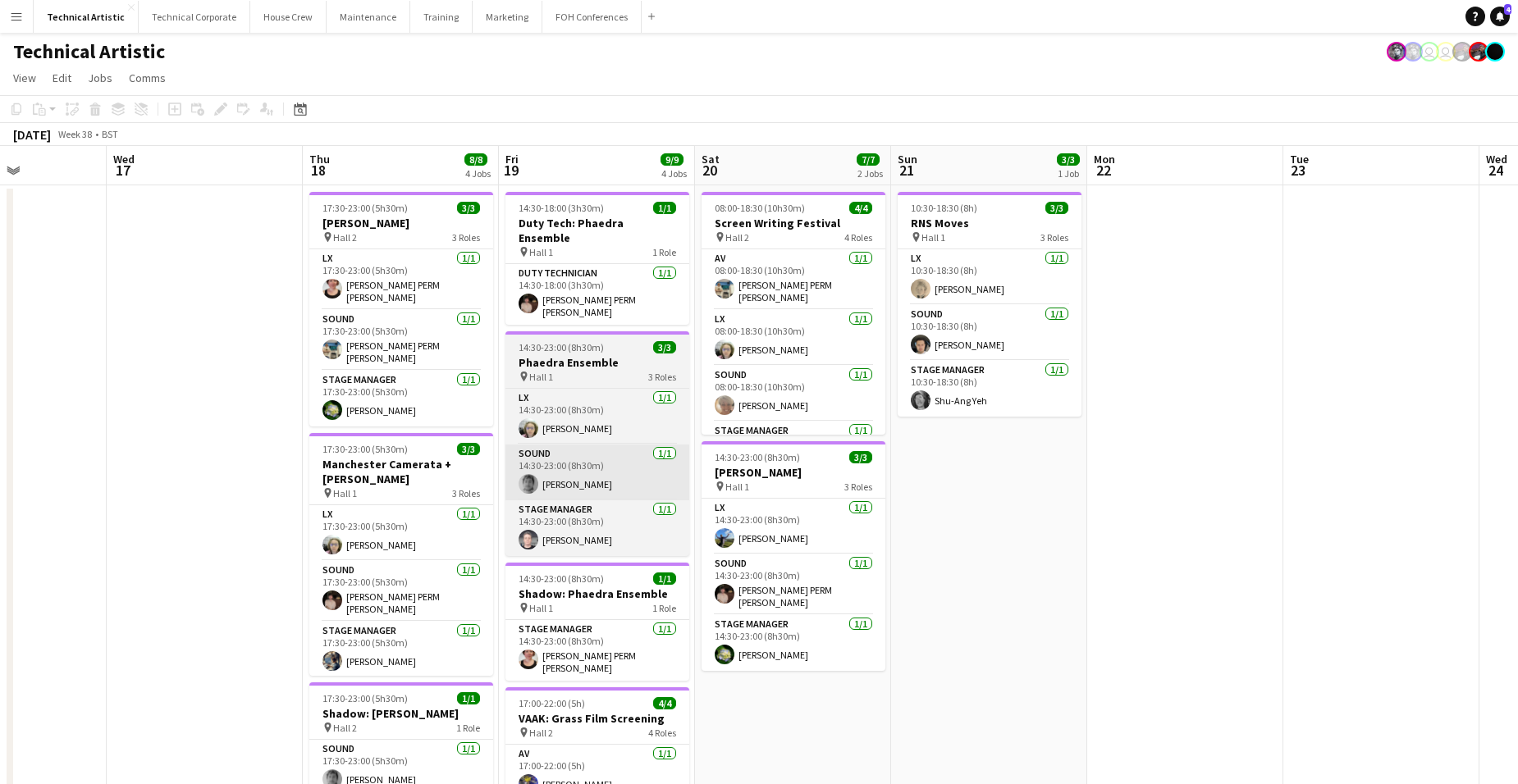
scroll to position [0, 484]
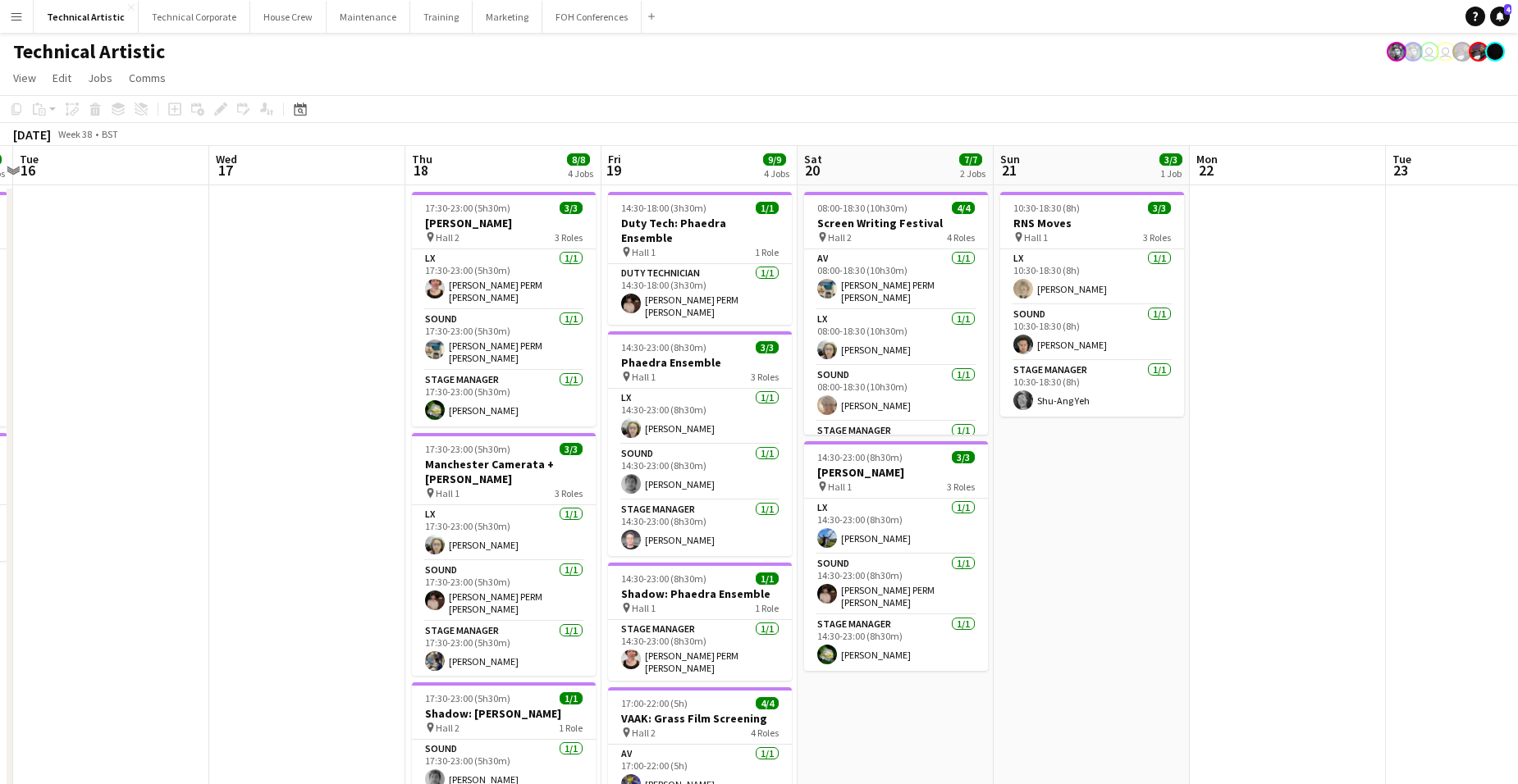
drag, startPoint x: 883, startPoint y: 409, endPoint x: 610, endPoint y: 373, distance: 275.4
click at [535, 402] on app-calendar-viewport "Sat 13 11/11 3 Jobs Sun 14 11/11 3 Jobs Mon 15 4/4 2 Jobs Tue 16 Wed 17 Thu 18 …" at bounding box center [759, 662] width 1518 height 1033
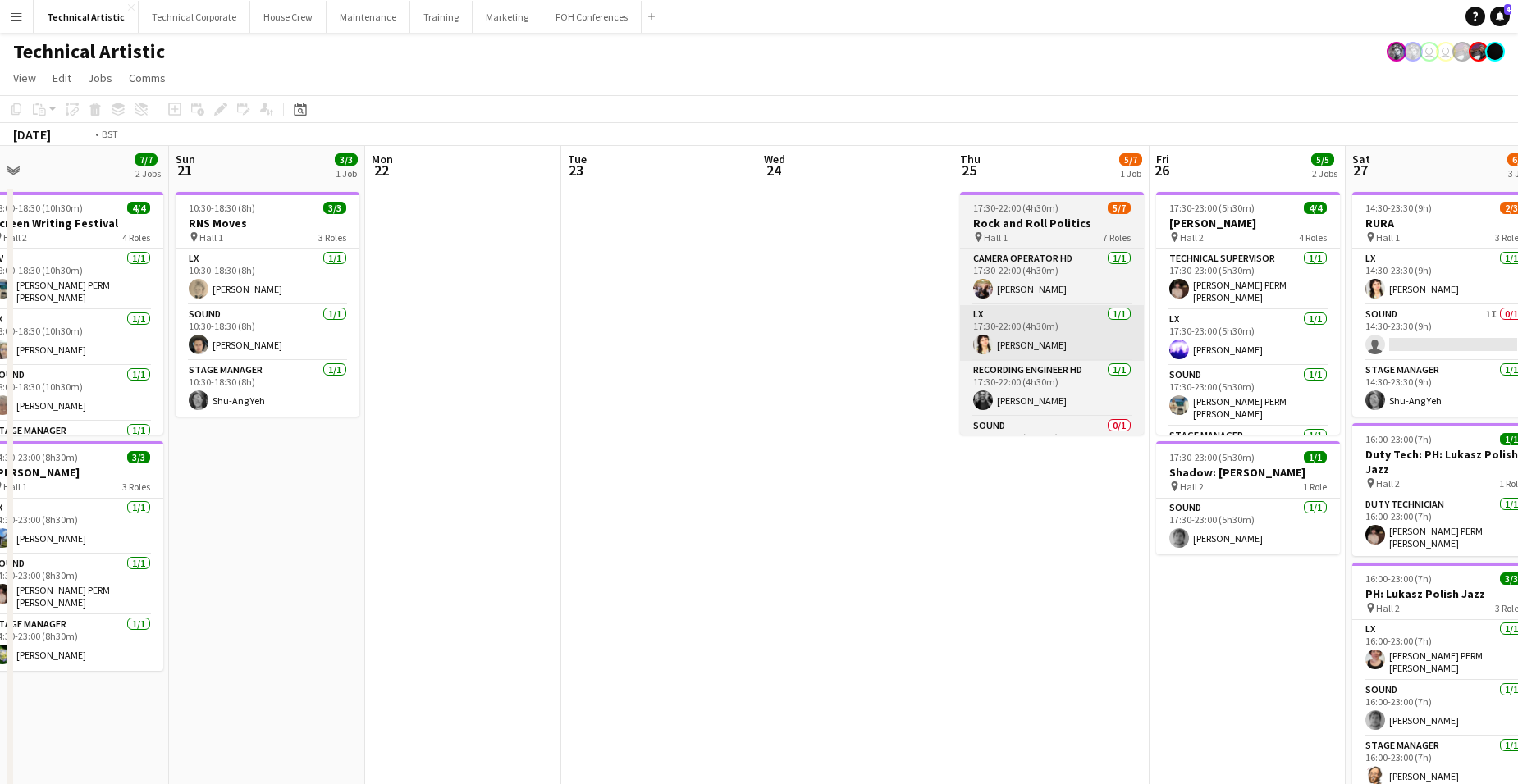
drag, startPoint x: 747, startPoint y: 351, endPoint x: 418, endPoint y: 317, distance: 330.8
click at [384, 331] on app-calendar-viewport "Thu 18 8/8 4 Jobs Fri 19 9/9 4 Jobs Sat 20 7/7 2 Jobs Sun 21 3/3 1 Job Mon 22 T…" at bounding box center [759, 662] width 1518 height 1033
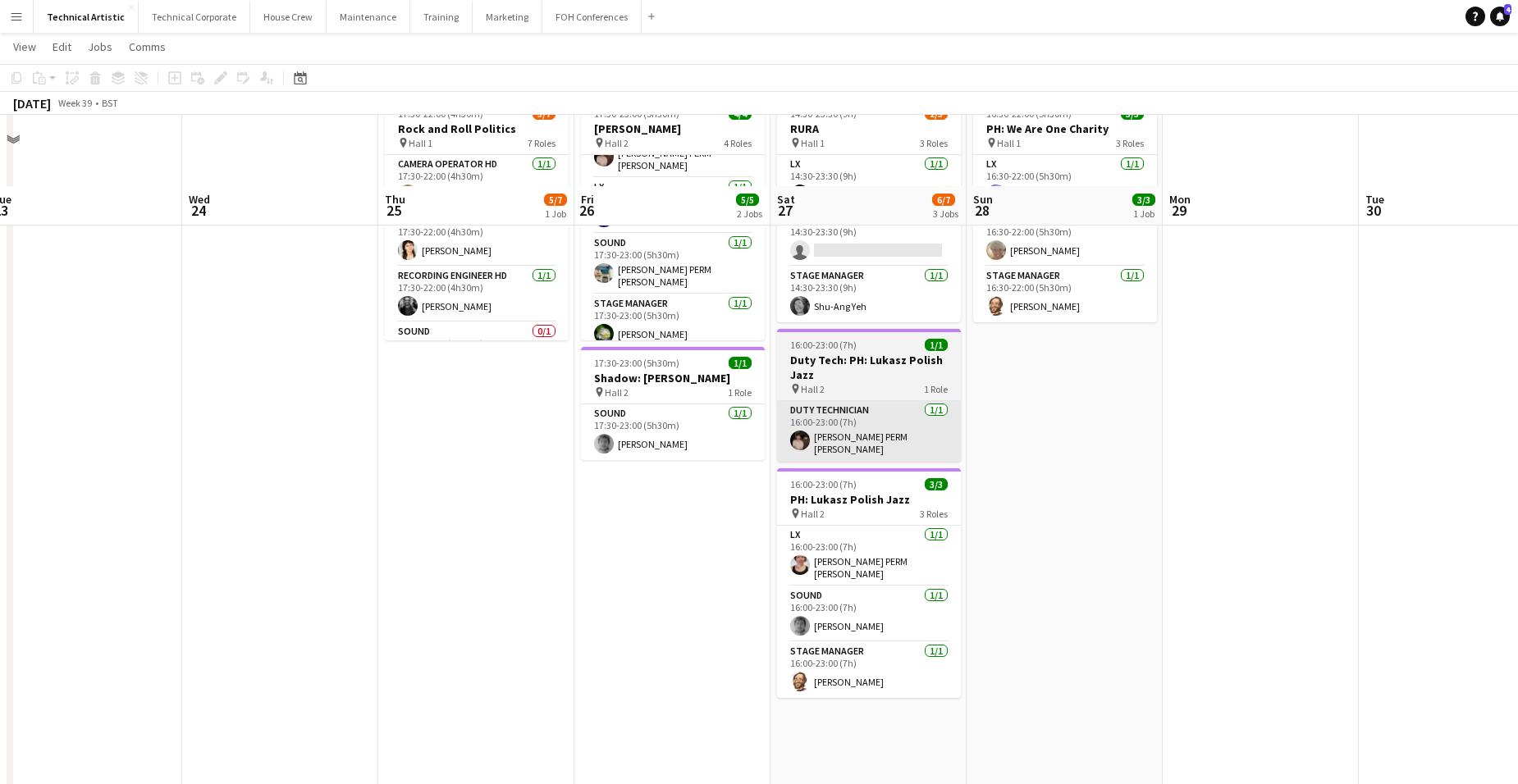
scroll to position [164, 0]
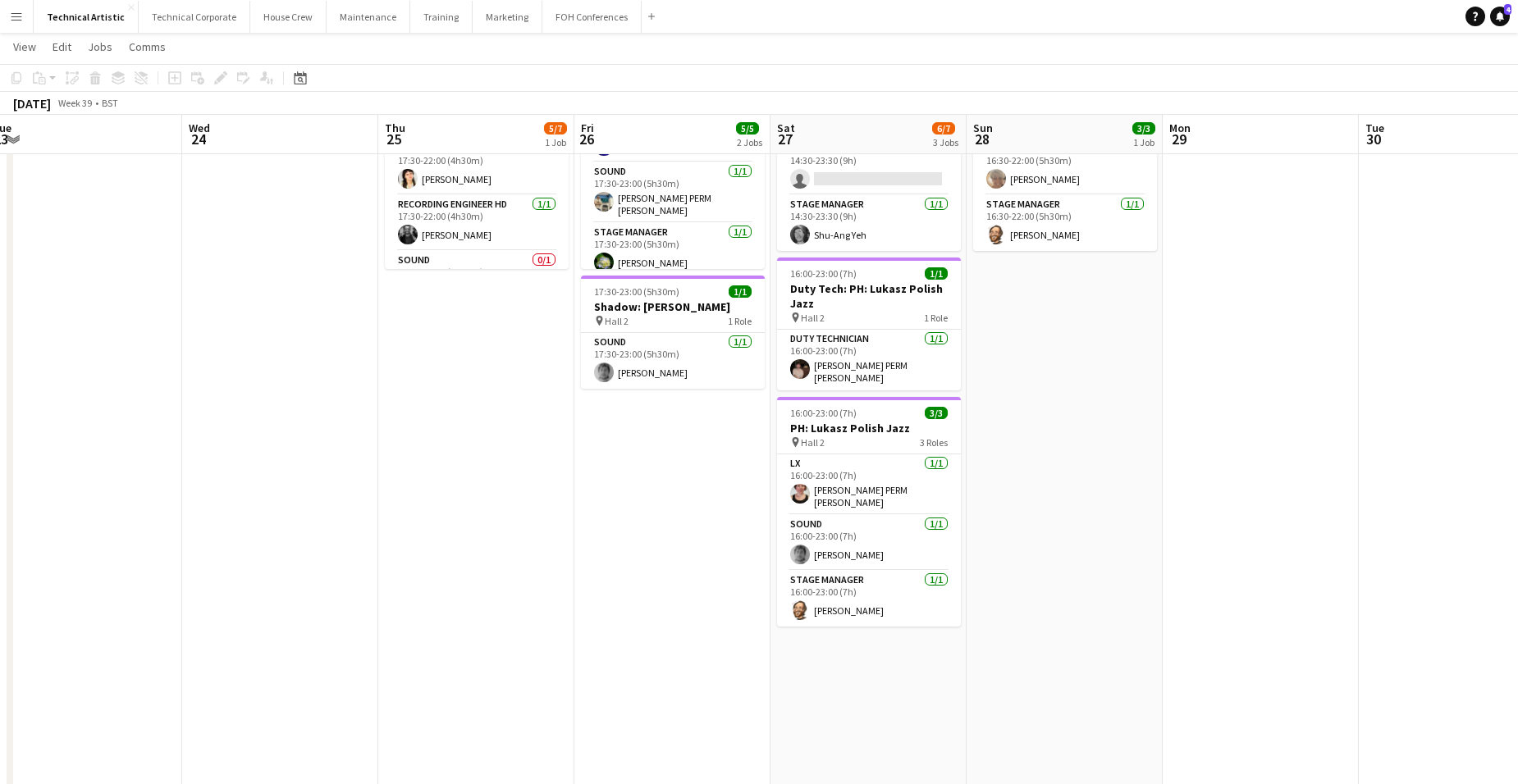
click at [879, 606] on app-date-cell "14:30-23:30 (9h) 2/3 RURA pin Hall 1 3 Roles LX [DATE] 14:30-23:30 (9h) [PERSON…" at bounding box center [868, 516] width 196 height 993
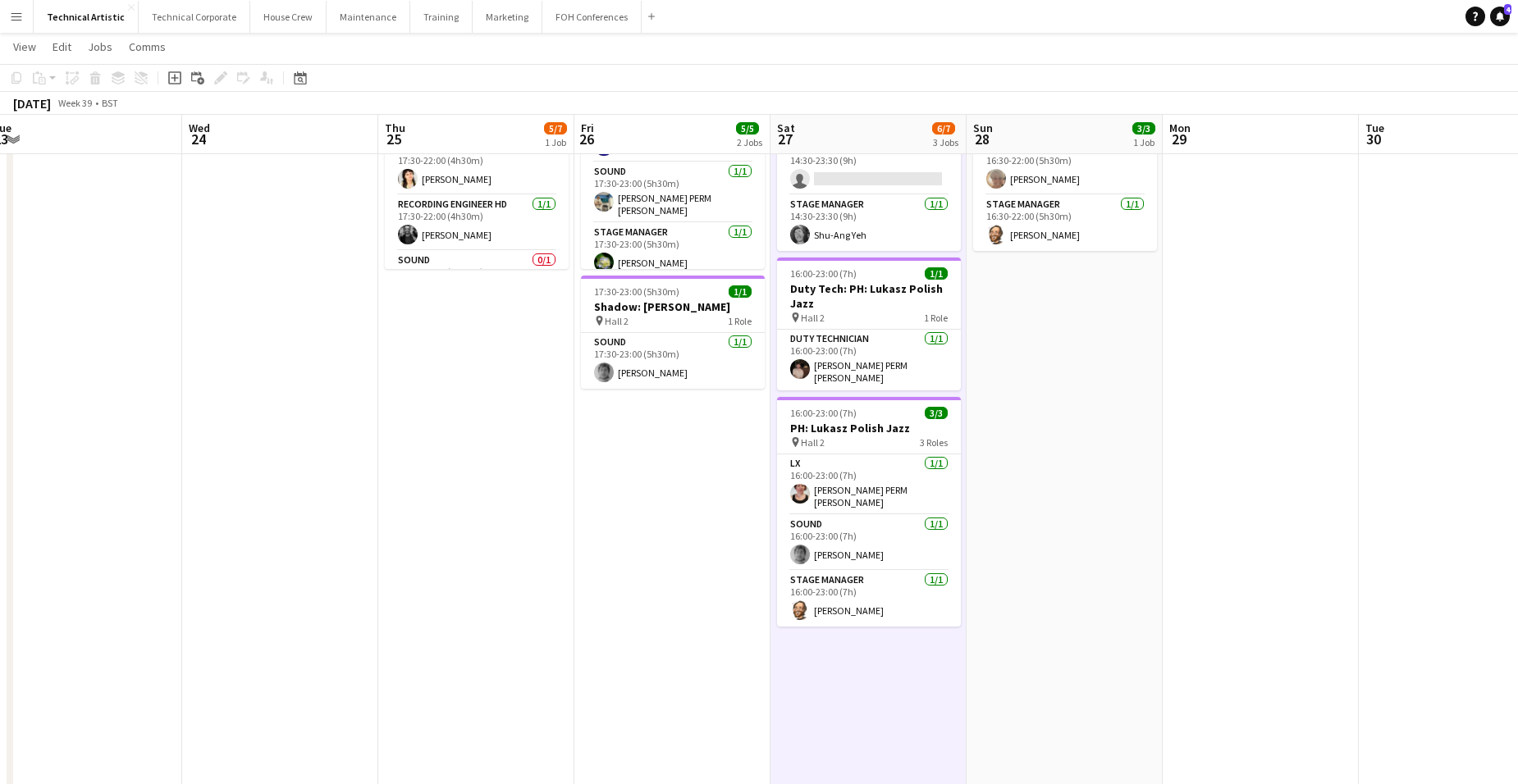
click at [879, 606] on app-date-cell "14:30-23:30 (9h) 2/3 RURA pin Hall 1 3 Roles LX [DATE] 14:30-23:30 (9h) [PERSON…" at bounding box center [868, 516] width 196 height 993
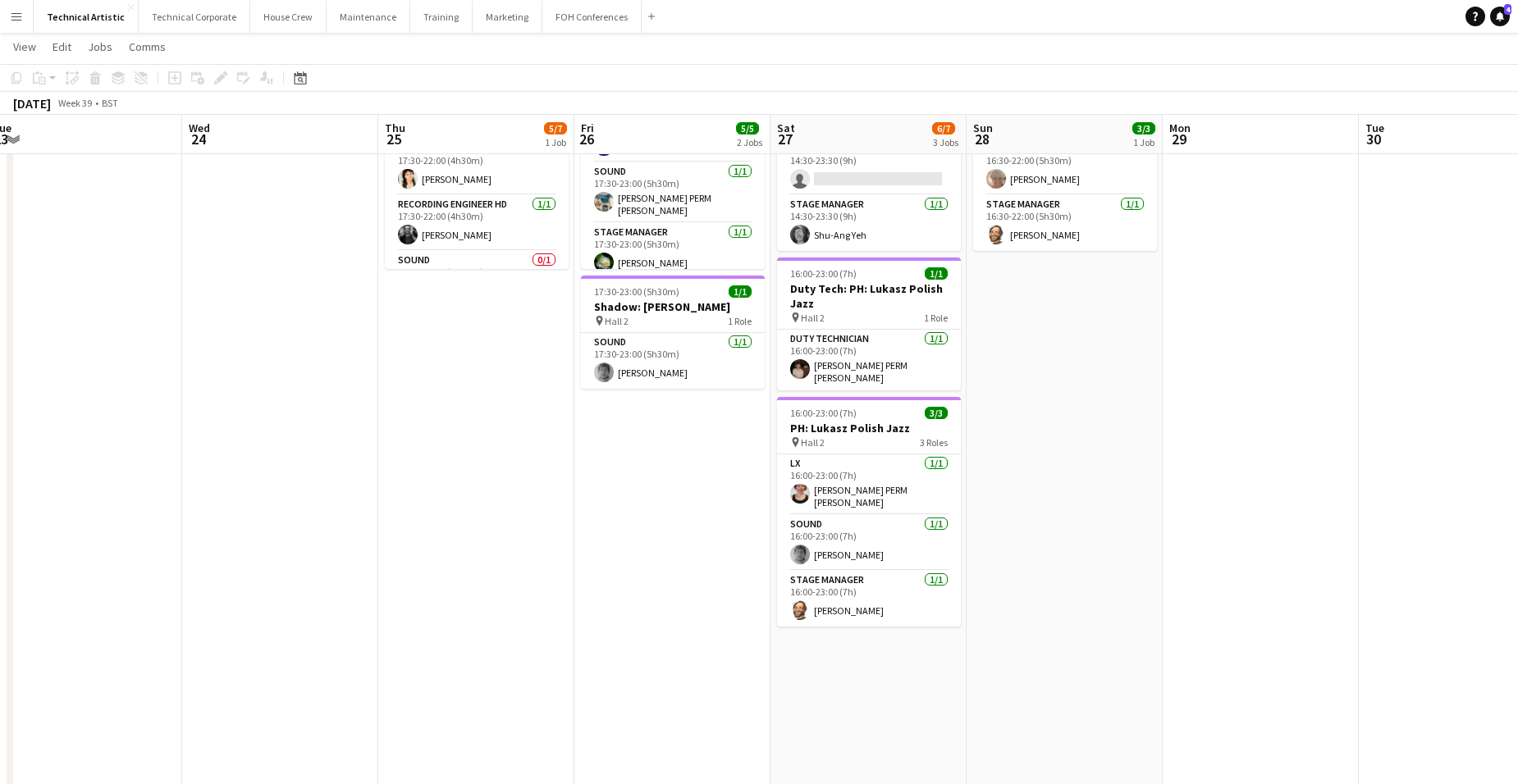
click at [879, 606] on app-date-cell "14:30-23:30 (9h) 2/3 RURA pin Hall 1 3 Roles LX [DATE] 14:30-23:30 (9h) [PERSON…" at bounding box center [868, 516] width 196 height 993
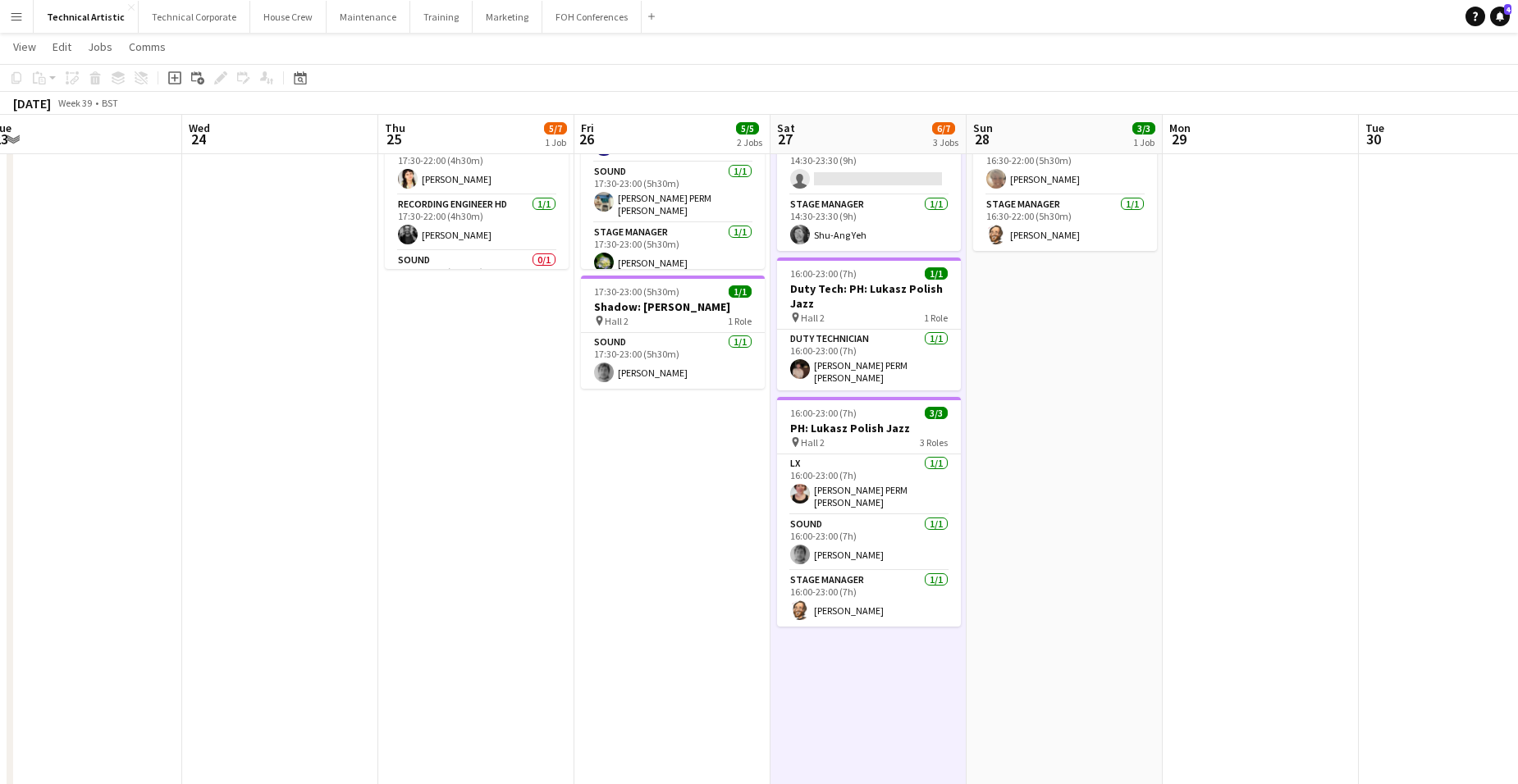
click at [879, 606] on app-date-cell "14:30-23:30 (9h) 2/3 RURA pin Hall 1 3 Roles LX [DATE] 14:30-23:30 (9h) [PERSON…" at bounding box center [868, 516] width 196 height 993
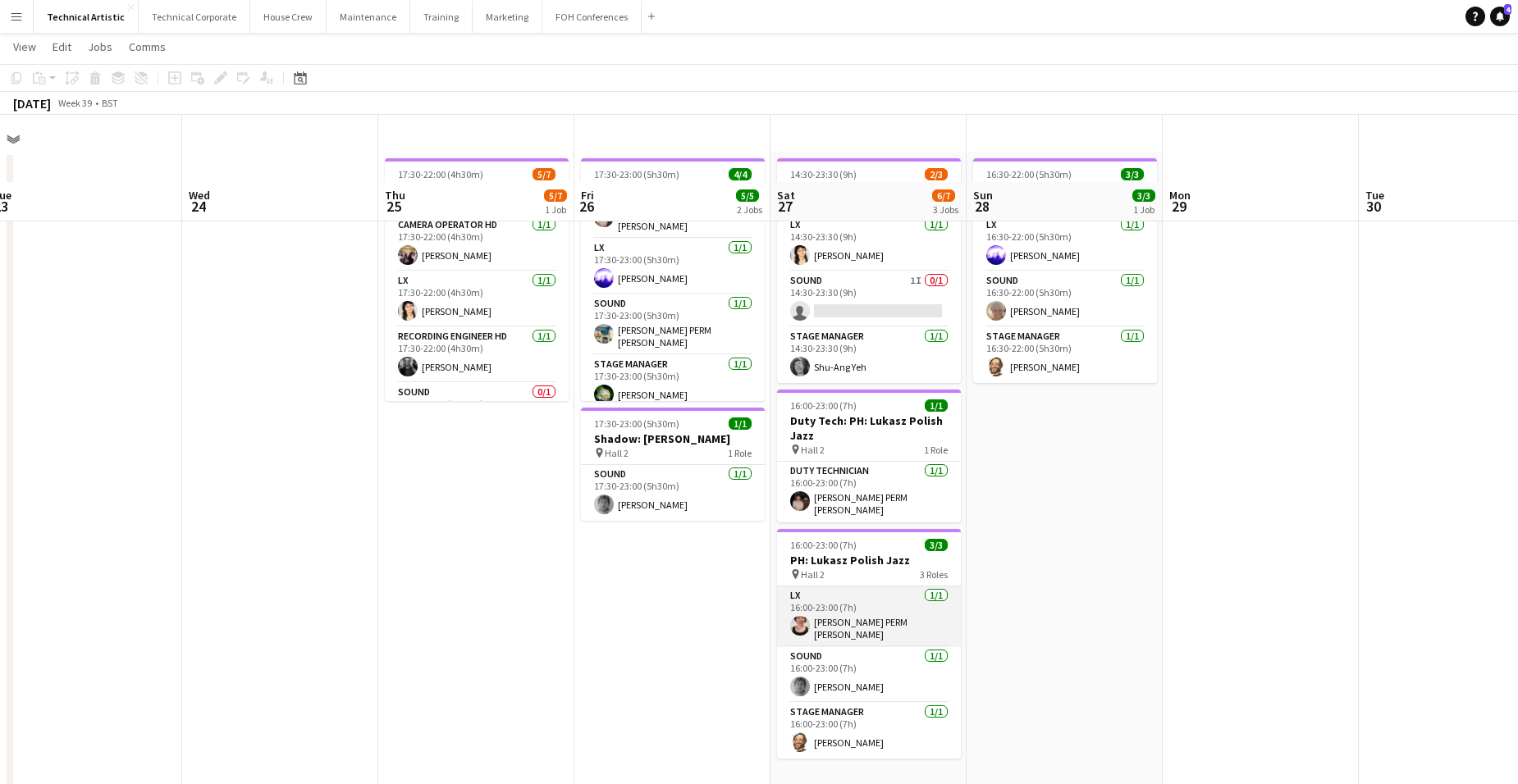
scroll to position [0, 0]
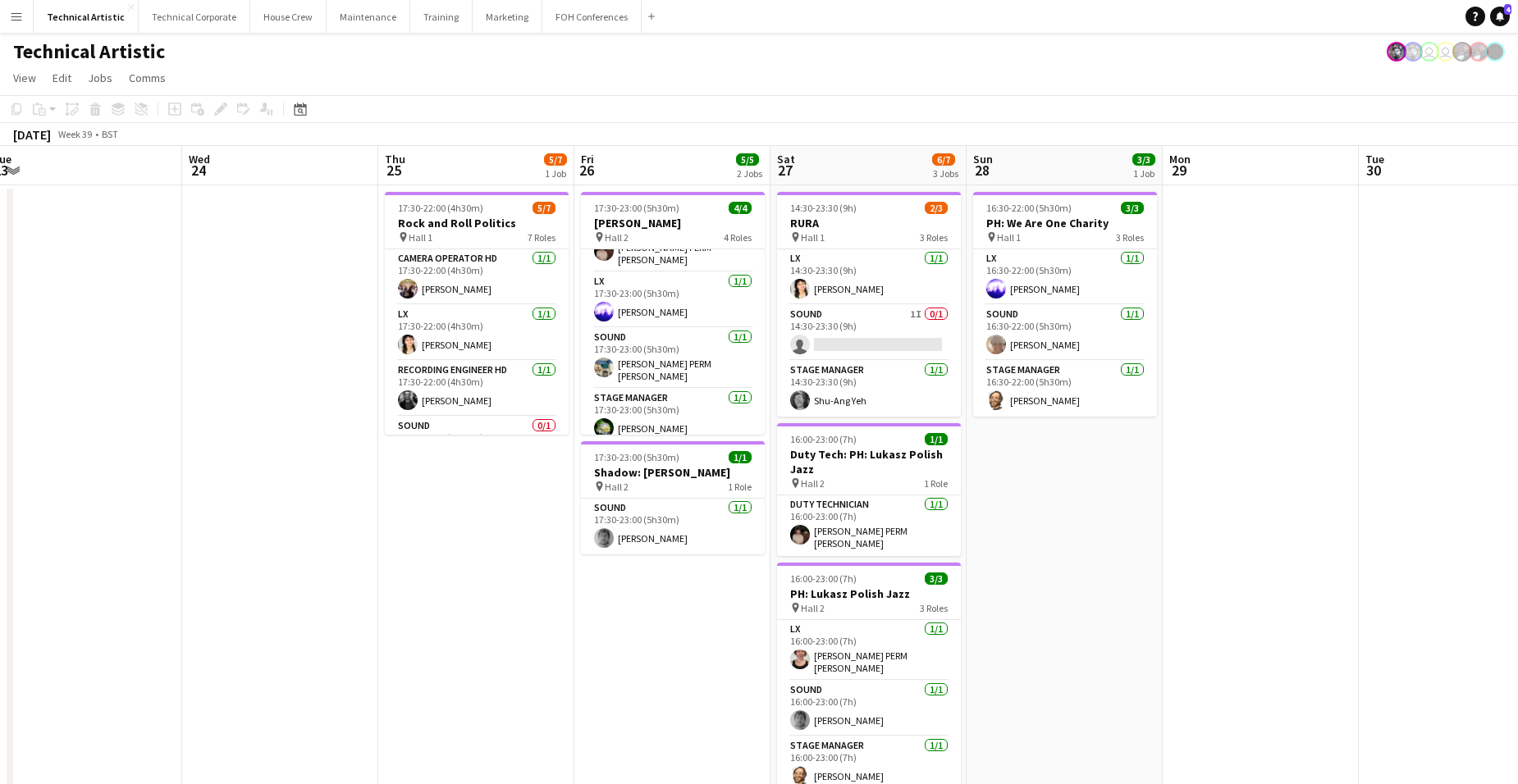
click at [859, 158] on app-board-header-date "Sat 27 6/7 3 Jobs" at bounding box center [868, 165] width 196 height 39
click at [882, 156] on app-board-header-date "Sat 27 6/7 3 Jobs" at bounding box center [868, 165] width 196 height 39
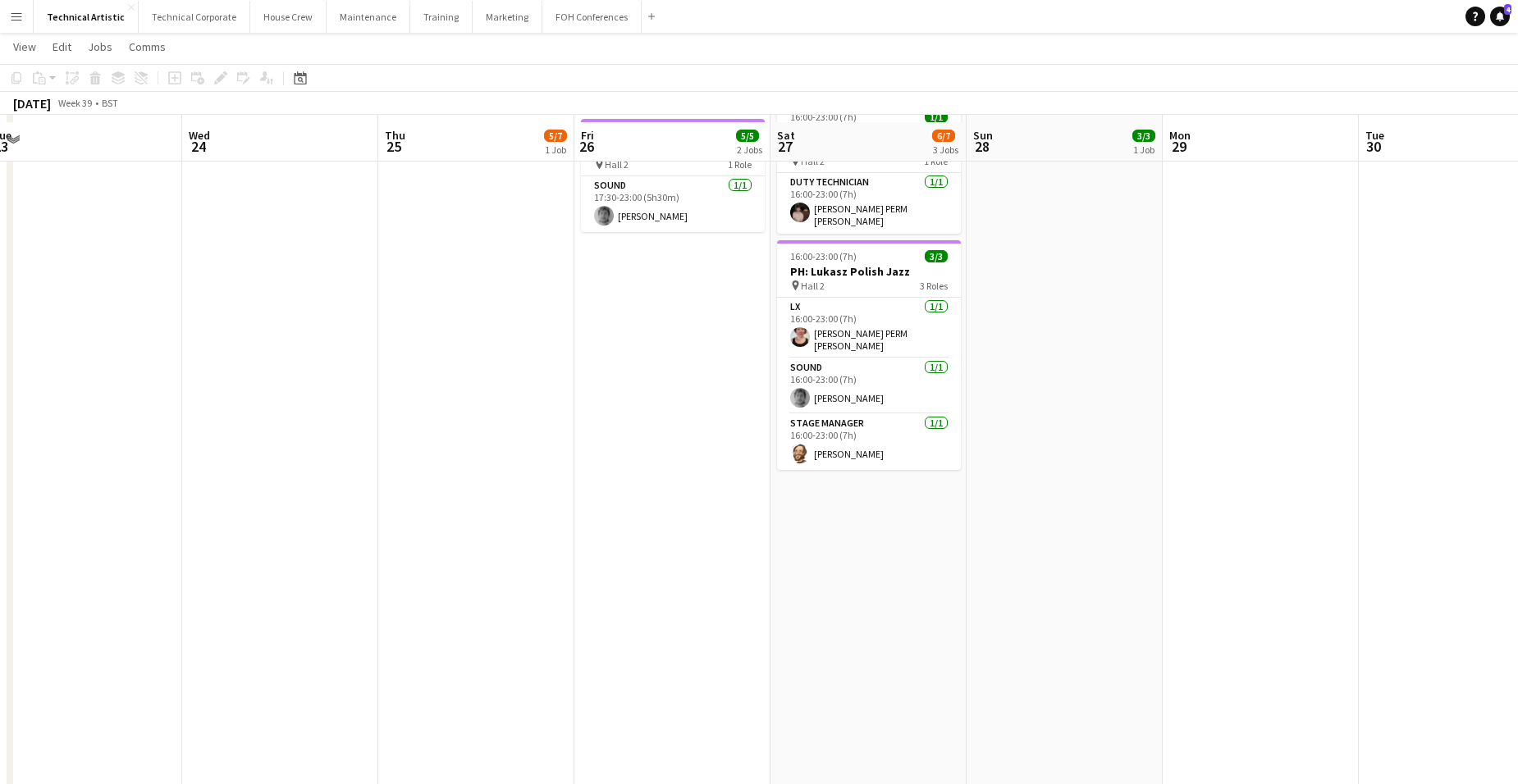
scroll to position [328, 0]
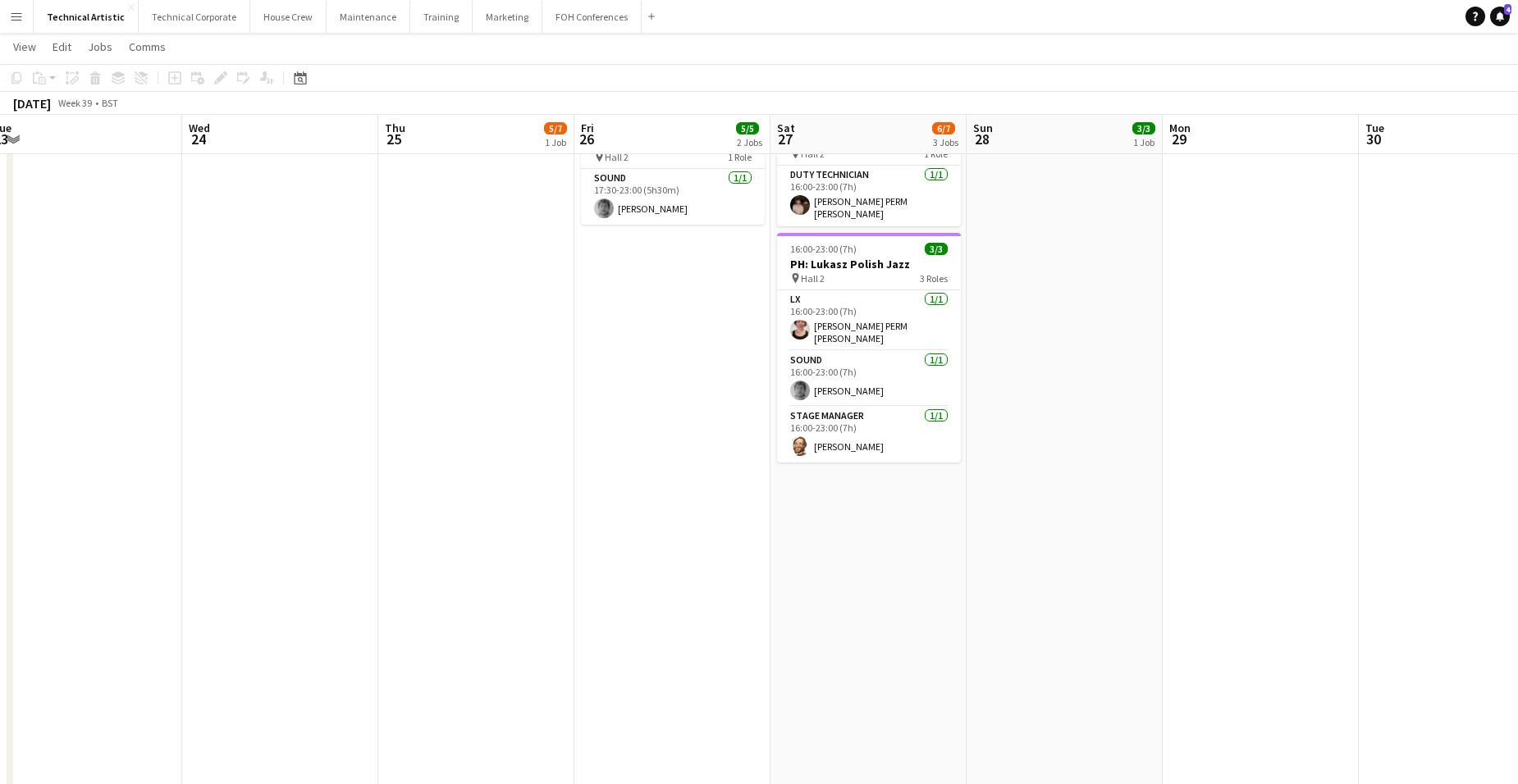
click at [857, 497] on app-date-cell "14:30-23:30 (9h) 2/3 RURA pin Hall 1 3 Roles LX [DATE] 14:30-23:30 (9h) [PERSON…" at bounding box center [868, 353] width 196 height 993
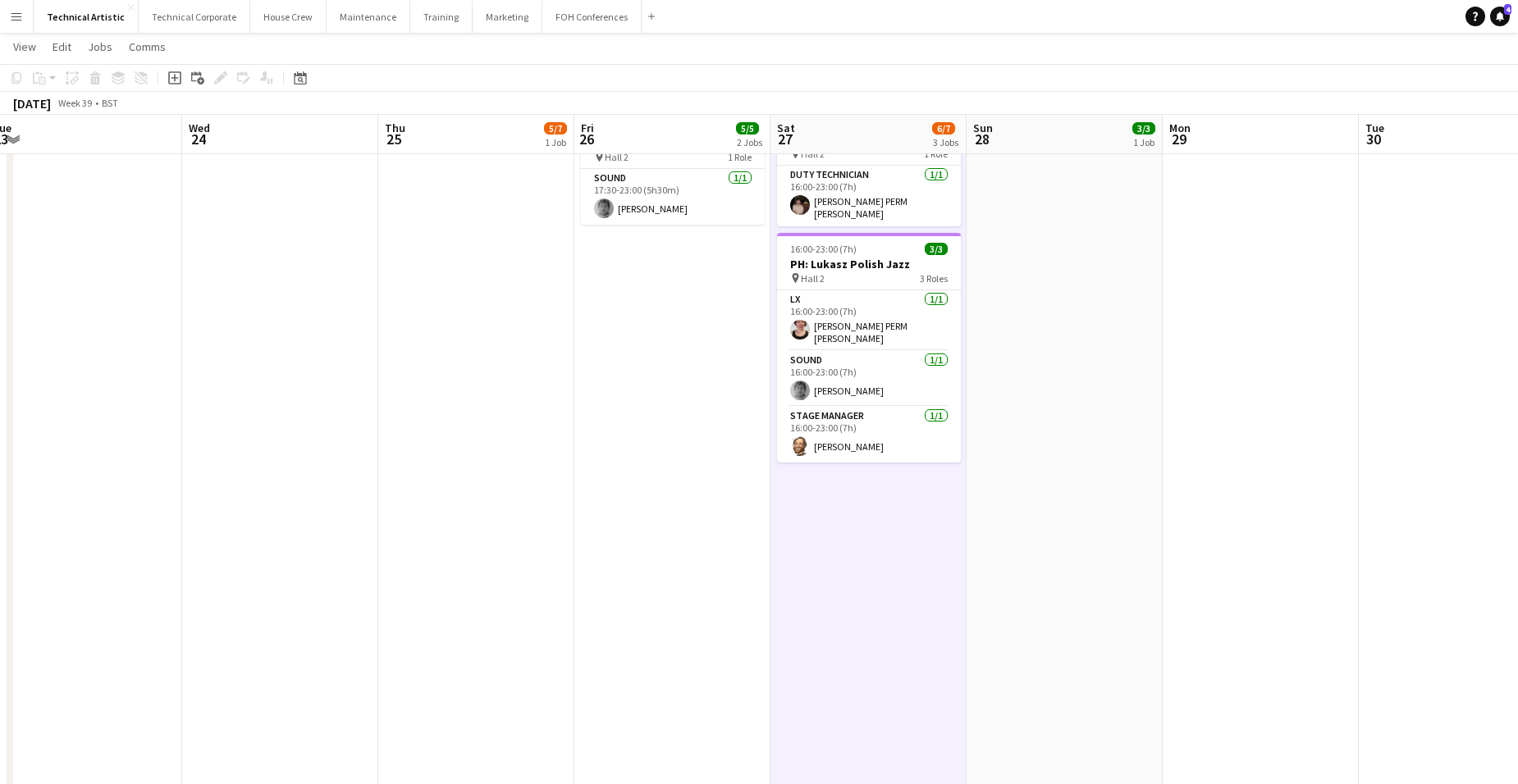
click at [857, 497] on app-date-cell "14:30-23:30 (9h) 2/3 RURA pin Hall 1 3 Roles LX [DATE] 14:30-23:30 (9h) [PERSON…" at bounding box center [868, 353] width 196 height 993
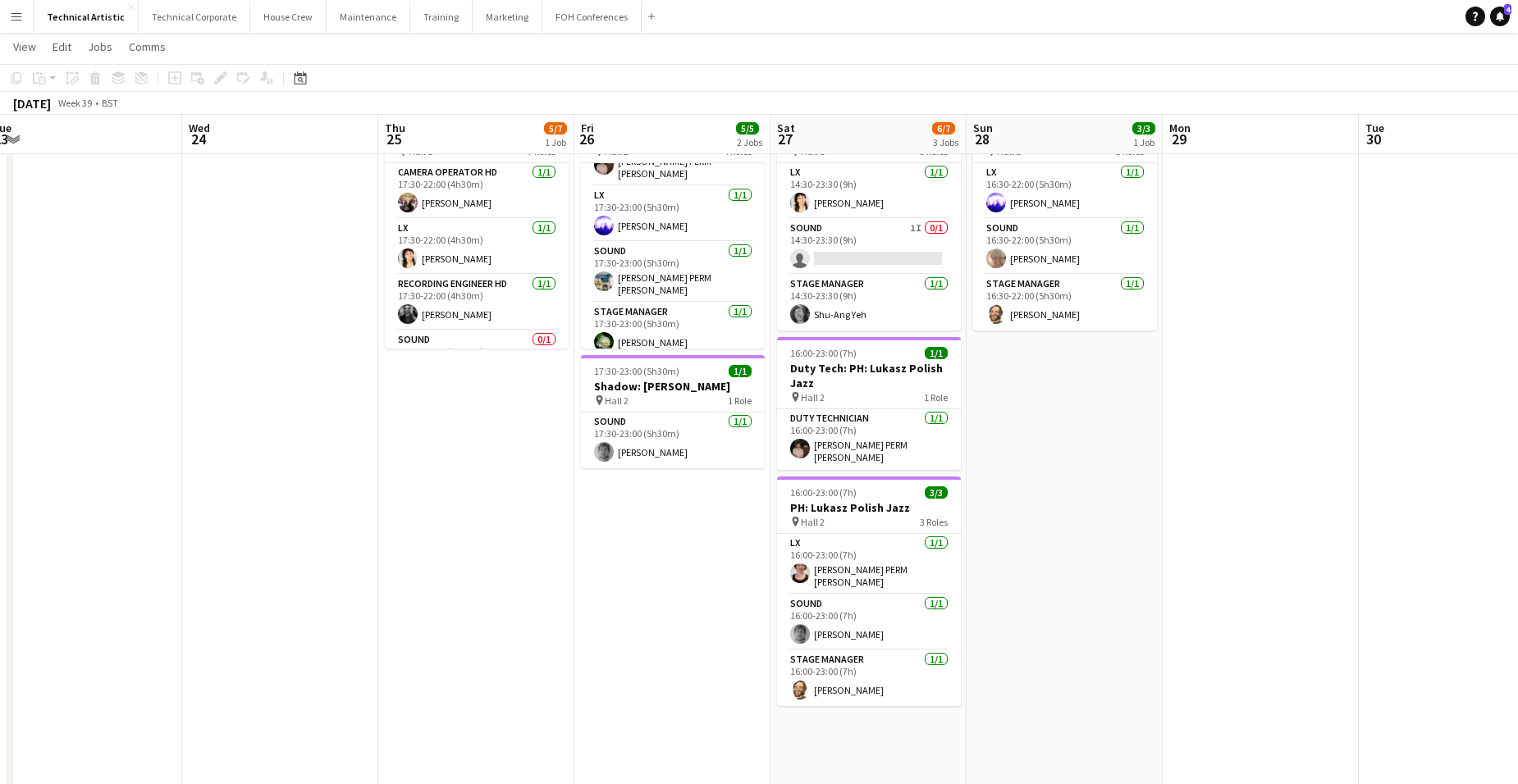
scroll to position [82, 0]
click at [862, 606] on app-date-cell "14:30-23:30 (9h) 2/3 RURA pin Hall 1 3 Roles LX [DATE] 14:30-23:30 (9h) [PERSON…" at bounding box center [868, 599] width 196 height 993
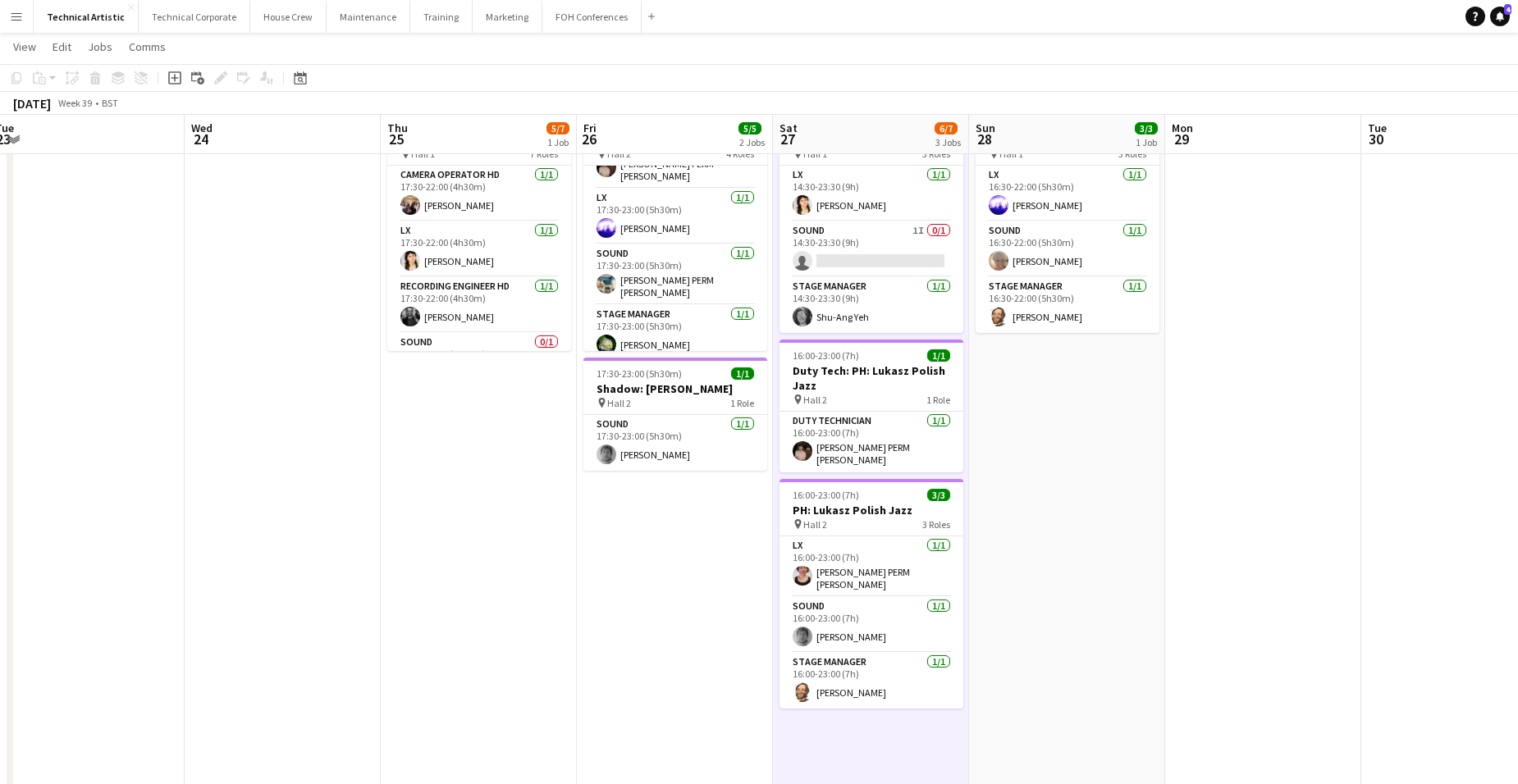
click at [863, 606] on app-date-cell "14:30-23:30 (9h) 2/3 RURA pin Hall 1 3 Roles LX [DATE] 14:30-23:30 (9h) [PERSON…" at bounding box center [871, 599] width 196 height 993
click at [876, 606] on app-date-cell "14:30-23:30 (9h) 2/3 RURA pin Hall 1 3 Roles LX [DATE] 14:30-23:30 (9h) [PERSON…" at bounding box center [872, 599] width 196 height 993
click at [886, 132] on app-board-header-date "Sat 27 6/7 3 Jobs" at bounding box center [872, 134] width 196 height 39
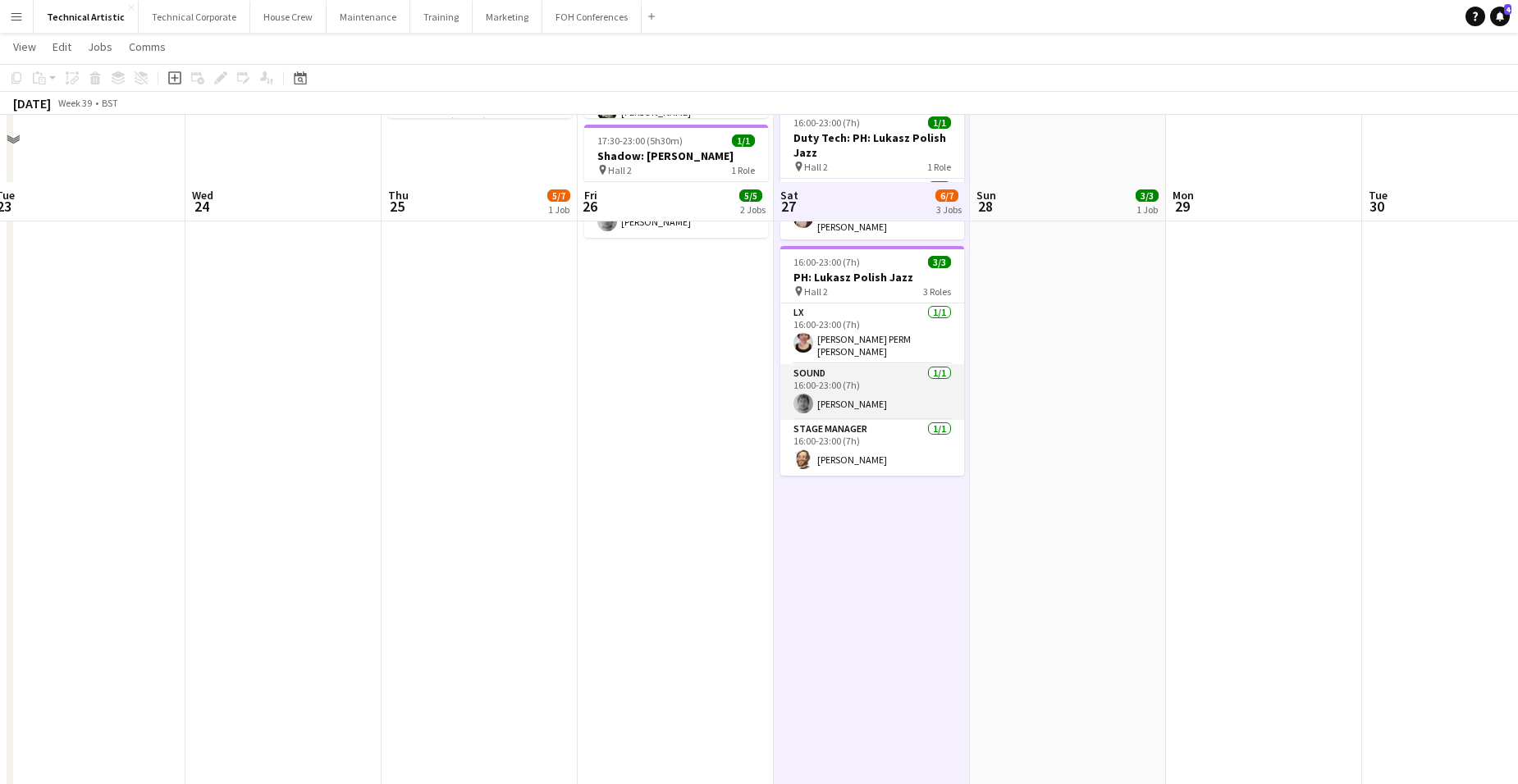
scroll to position [0, 0]
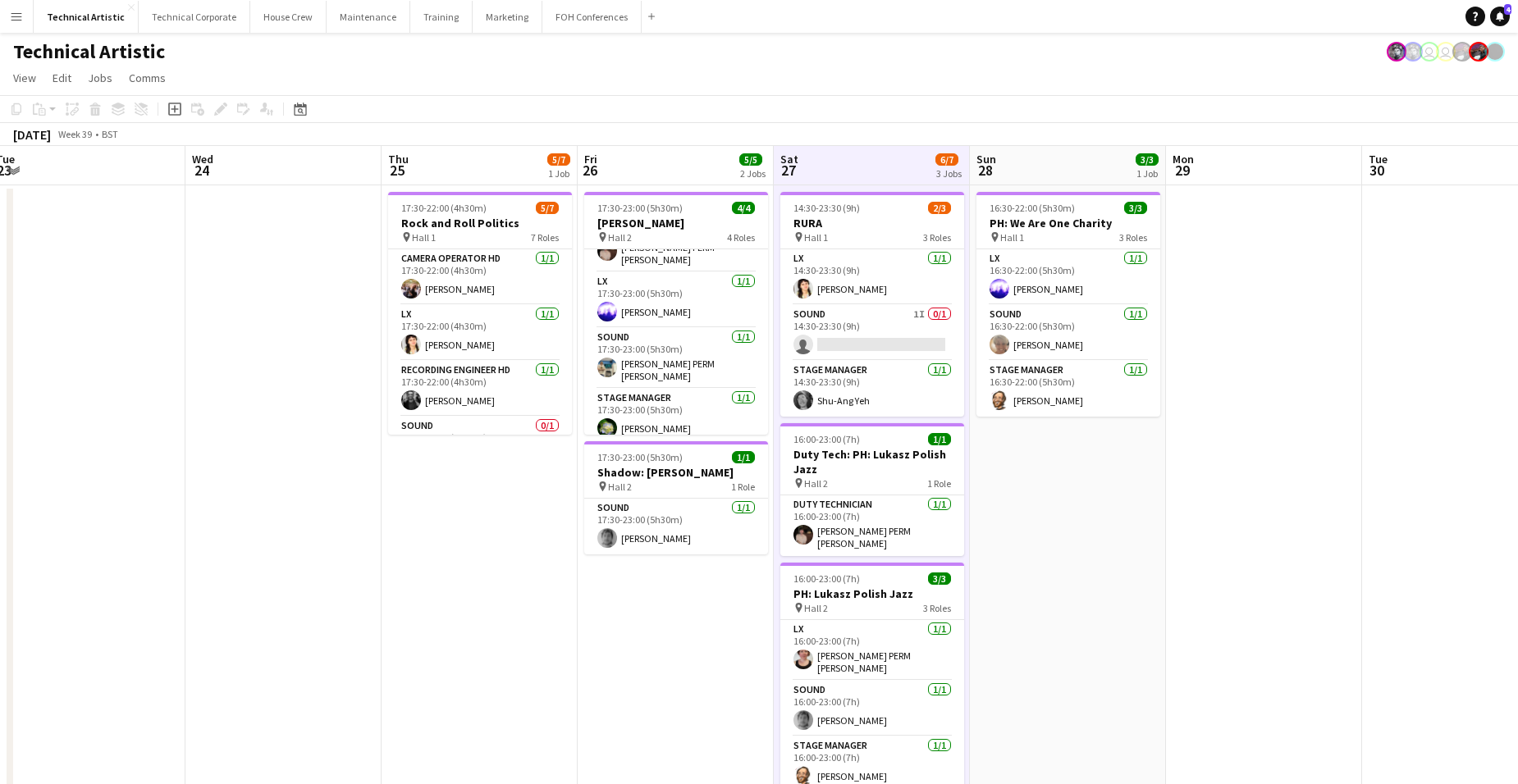
click at [868, 159] on app-board-header-date "Sat 27 6/7 3 Jobs" at bounding box center [872, 165] width 196 height 39
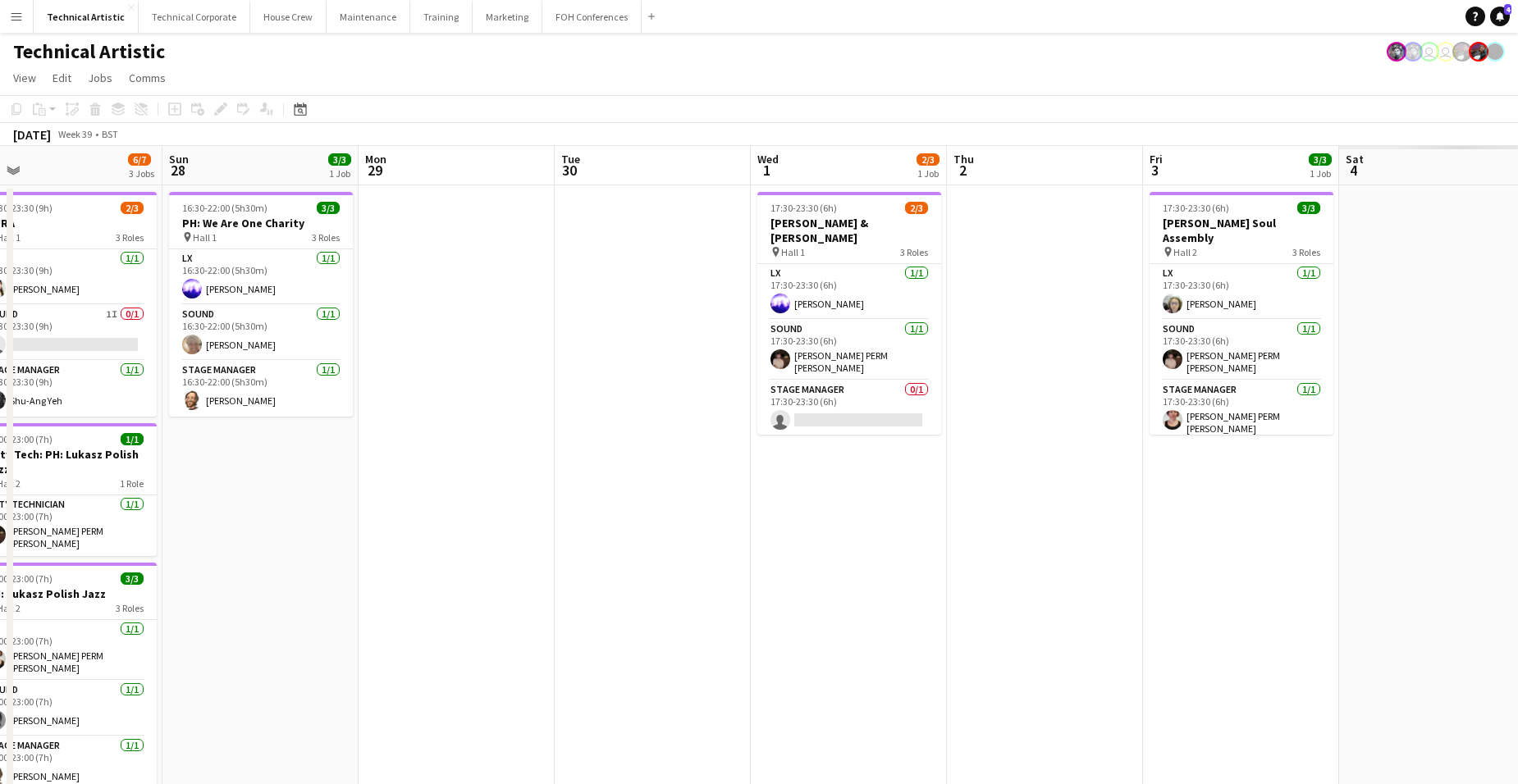
scroll to position [0, 608]
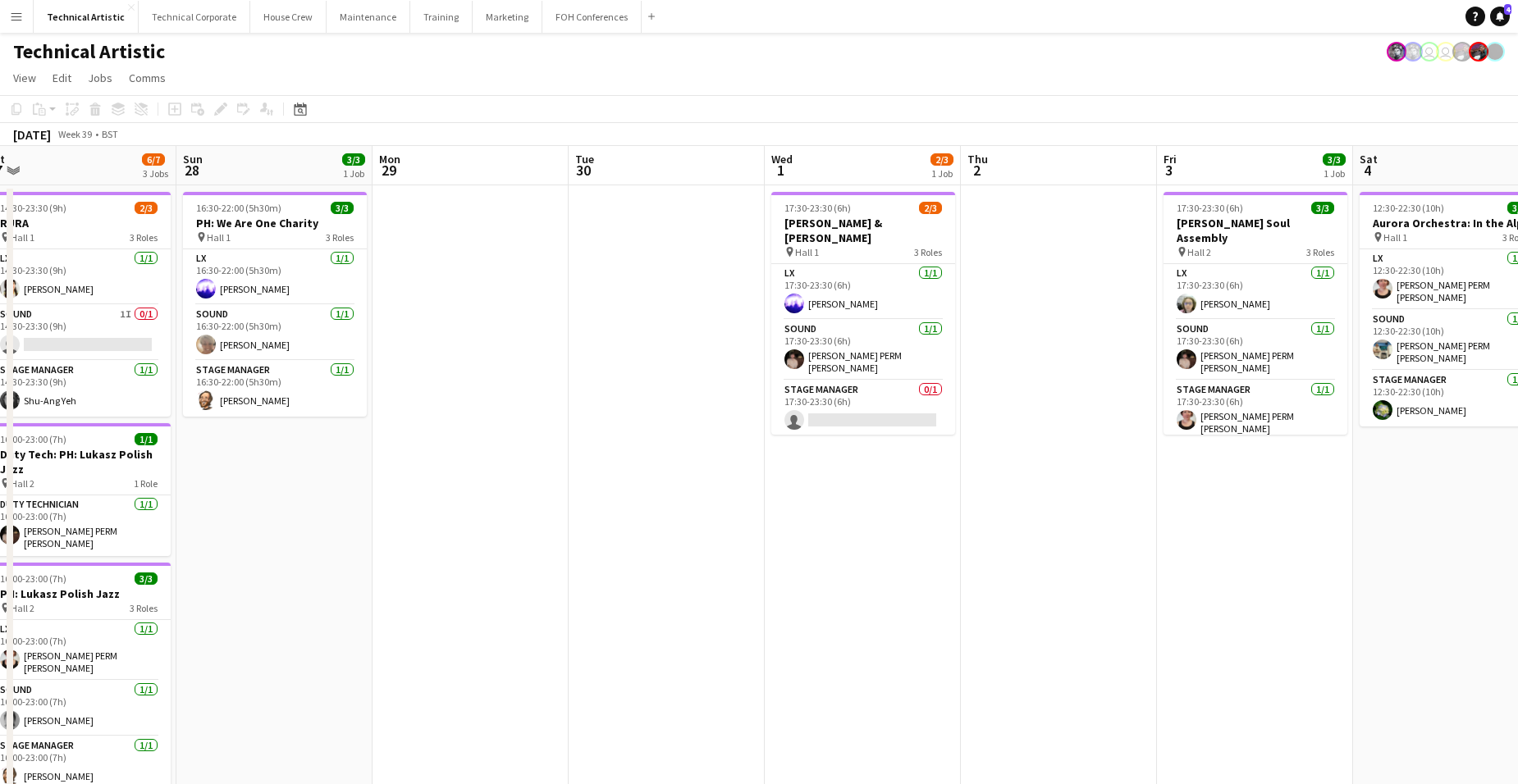
drag, startPoint x: 1404, startPoint y: 501, endPoint x: 610, endPoint y: 451, distance: 795.6
click at [610, 451] on app-calendar-viewport "Wed 24 Thu 25 5/7 1 Job Fri 26 5/5 2 Jobs Sat 27 6/7 3 Jobs Sun 28 3/3 1 Job Mo…" at bounding box center [759, 662] width 1518 height 1033
drag, startPoint x: 447, startPoint y: 553, endPoint x: 1382, endPoint y: 538, distance: 935.1
click at [1202, 542] on app-calendar-viewport "Wed 24 Thu 25 5/7 1 Job Fri 26 5/5 2 Jobs Sat 27 6/7 3 Jobs Sun 28 3/3 1 Job Mo…" at bounding box center [759, 662] width 1518 height 1033
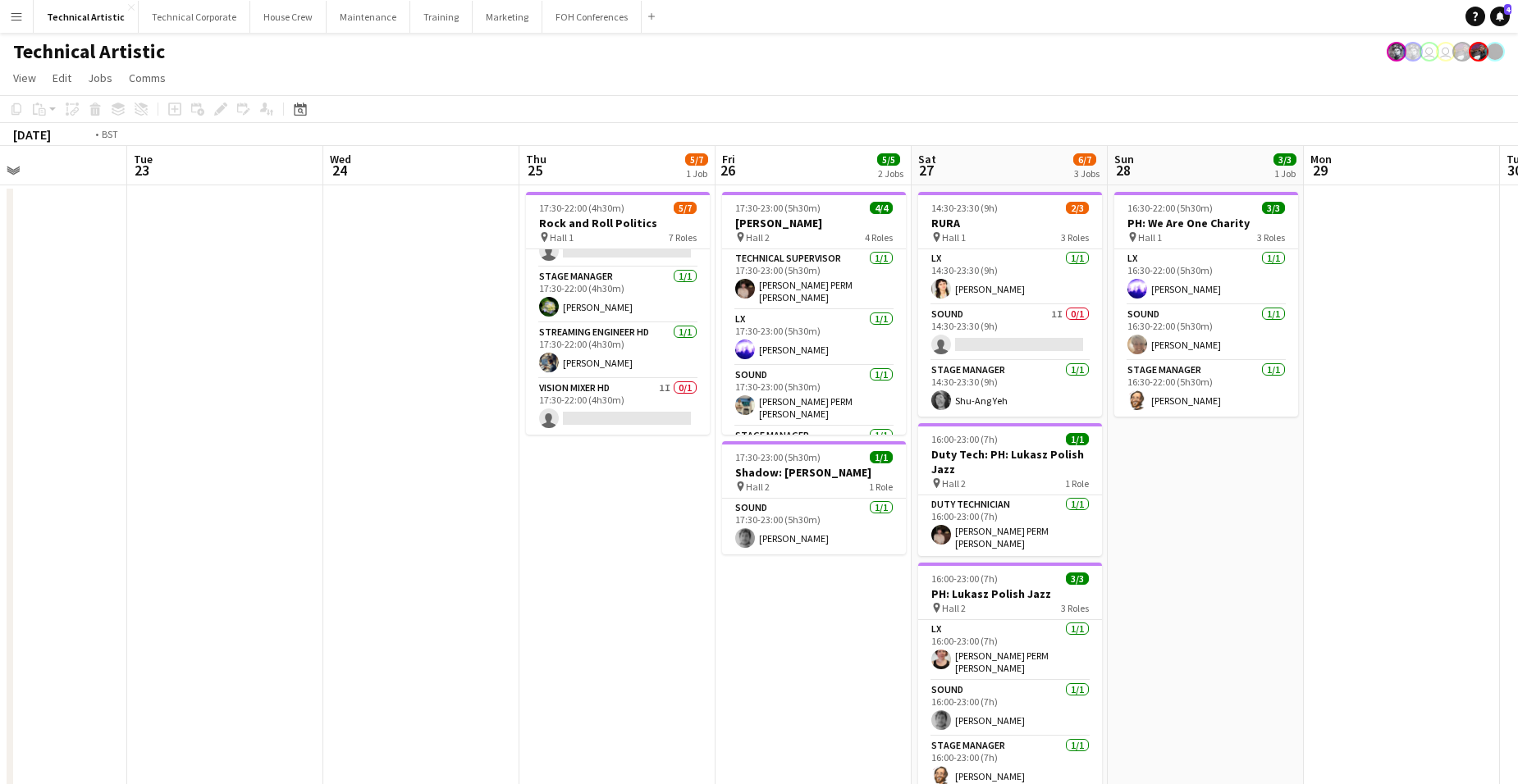
drag, startPoint x: 622, startPoint y: 595, endPoint x: 1172, endPoint y: 540, distance: 552.7
click at [1202, 521] on app-calendar-viewport "Sat 20 7/7 2 Jobs Sun 21 3/3 1 Job Mon 22 Tue 23 Wed 24 Thu 25 5/7 1 Job Fri 26…" at bounding box center [759, 662] width 1518 height 1033
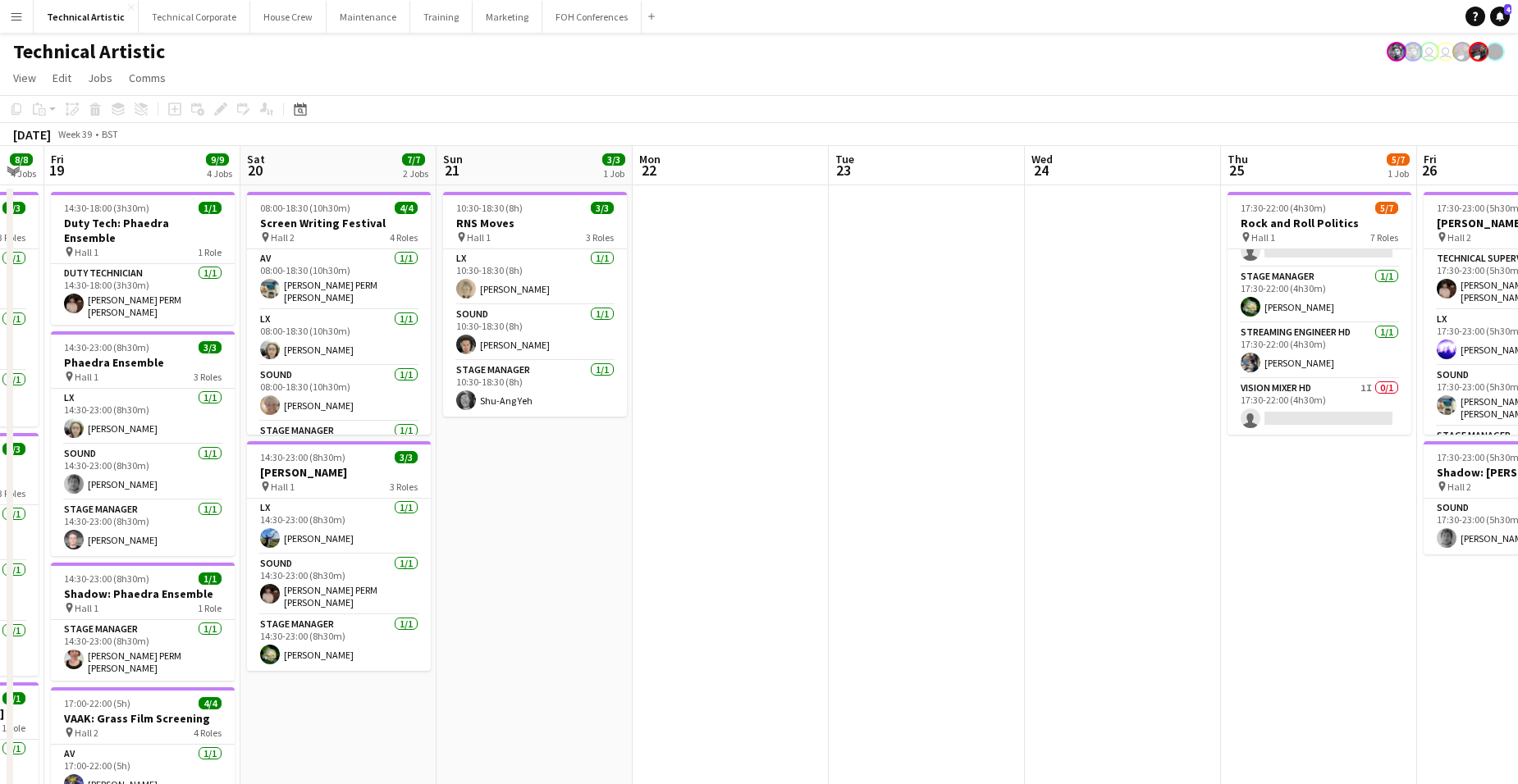
drag, startPoint x: 556, startPoint y: 516, endPoint x: 1274, endPoint y: 462, distance: 720.0
click at [1202, 457] on app-calendar-viewport "Tue 16 Wed 17 Thu 18 8/8 4 Jobs Fri 19 9/9 4 Jobs Sat 20 7/7 2 Jobs Sun 21 3/3 …" at bounding box center [759, 662] width 1518 height 1033
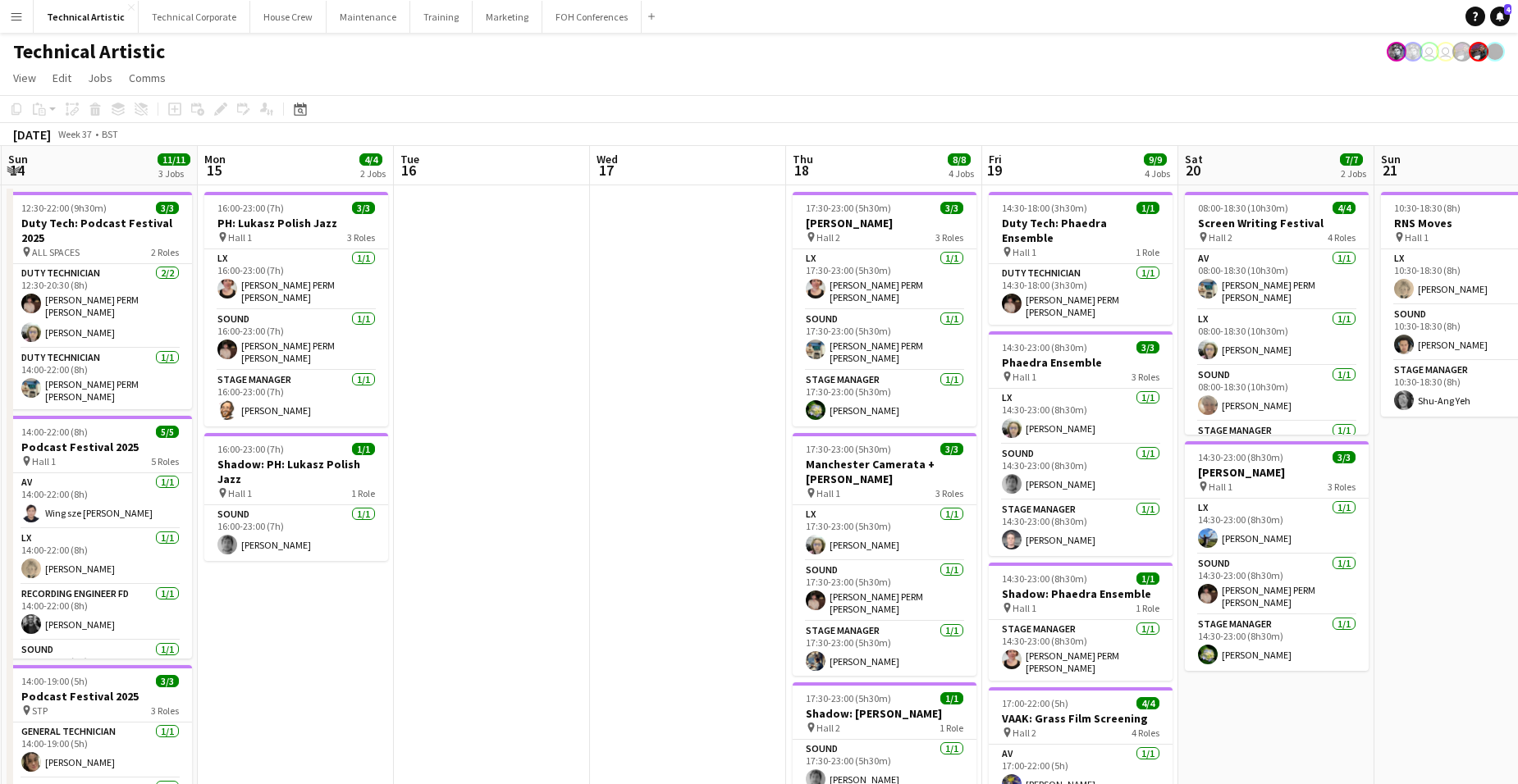
drag, startPoint x: 886, startPoint y: 437, endPoint x: 1245, endPoint y: 418, distance: 359.5
click at [1202, 418] on app-calendar-viewport "Fri 12 10/10 2 Jobs Sat 13 11/11 3 Jobs Sun 14 11/11 3 Jobs Mon 15 4/4 2 Jobs T…" at bounding box center [759, 662] width 1518 height 1033
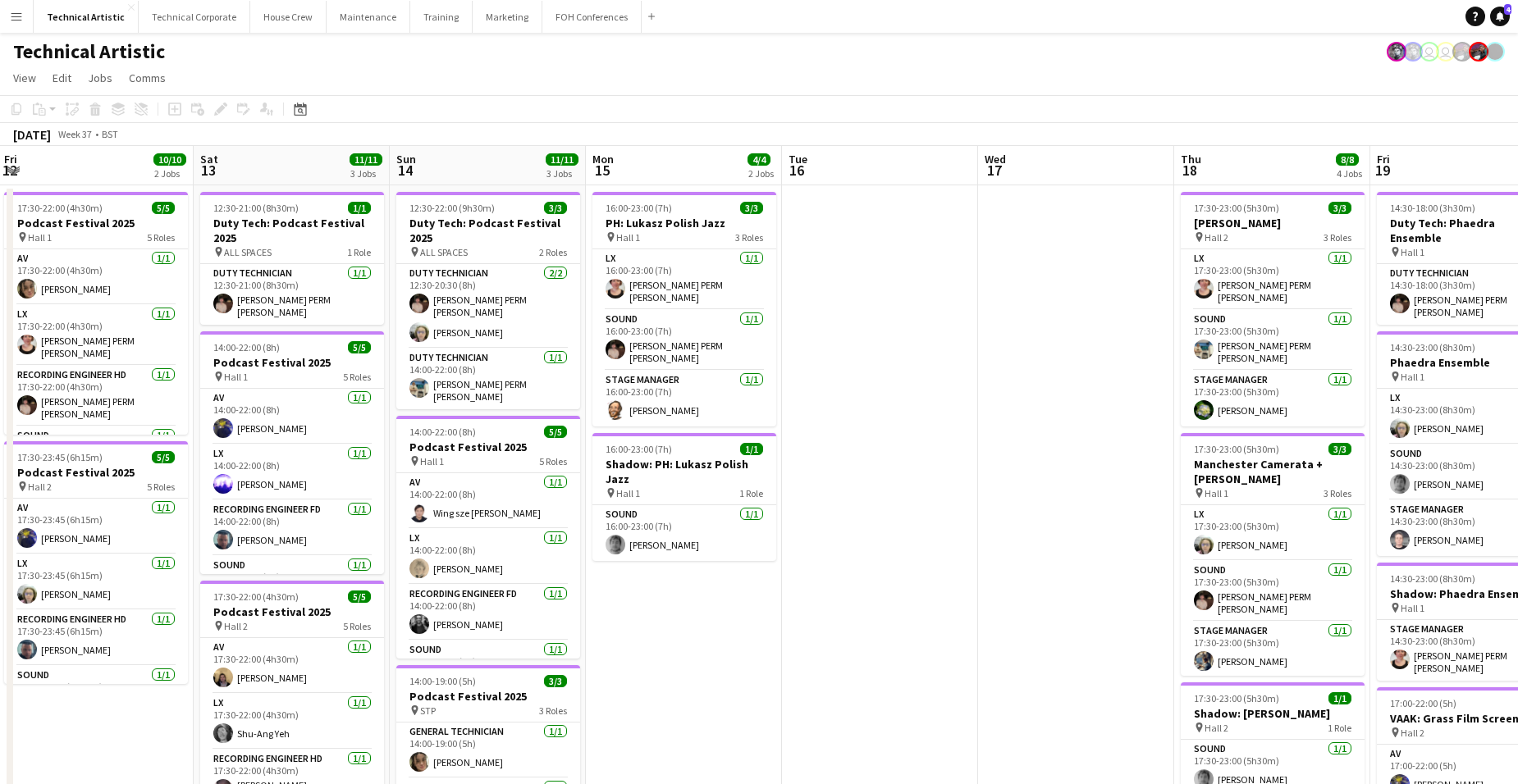
click at [1202, 383] on app-calendar-viewport "Wed 10 2/2 1 Job Thu 11 8/9 3 Jobs Fri 12 10/10 2 Jobs Sat 13 11/11 3 Jobs Sun …" at bounding box center [759, 662] width 1518 height 1033
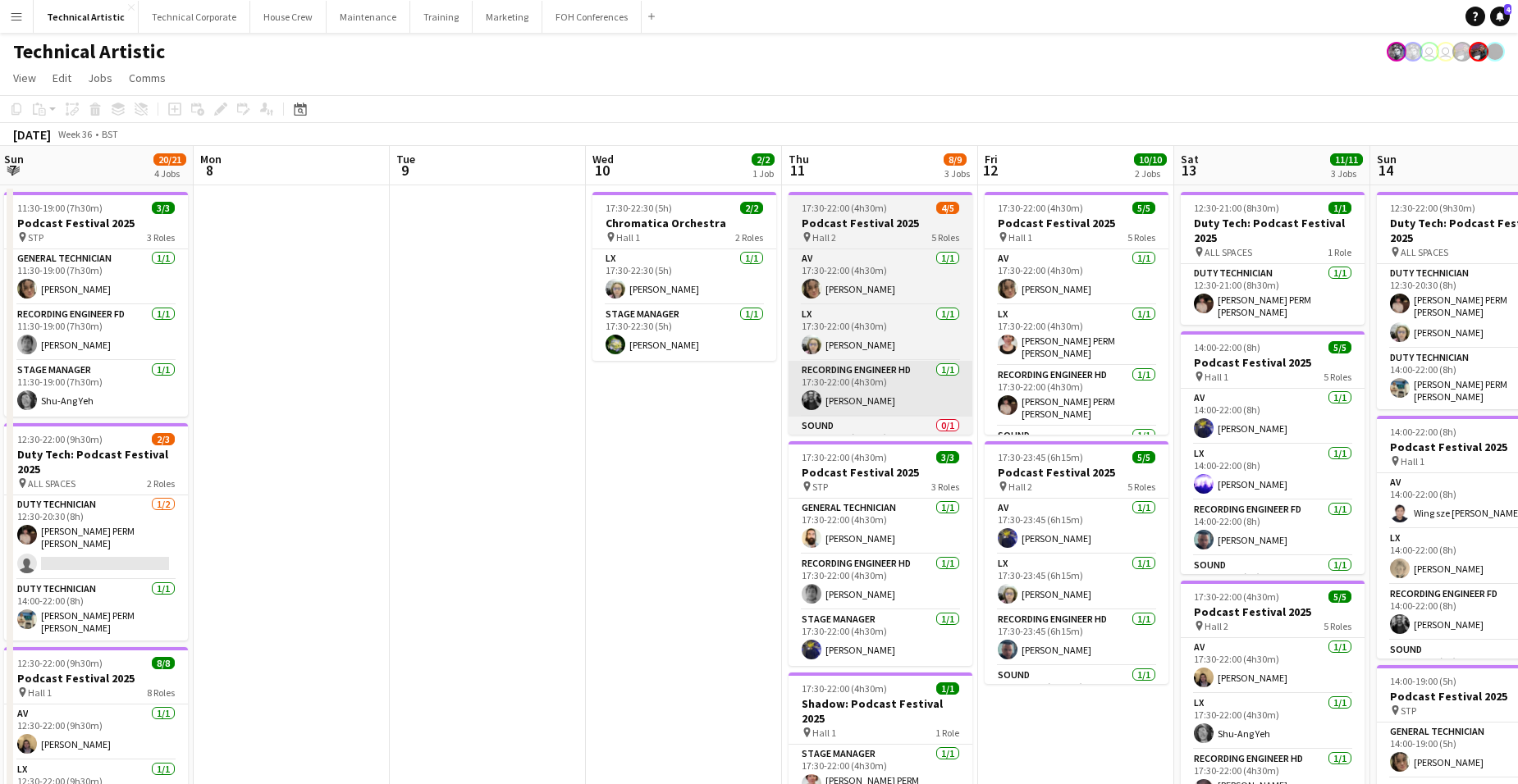
scroll to position [0, 557]
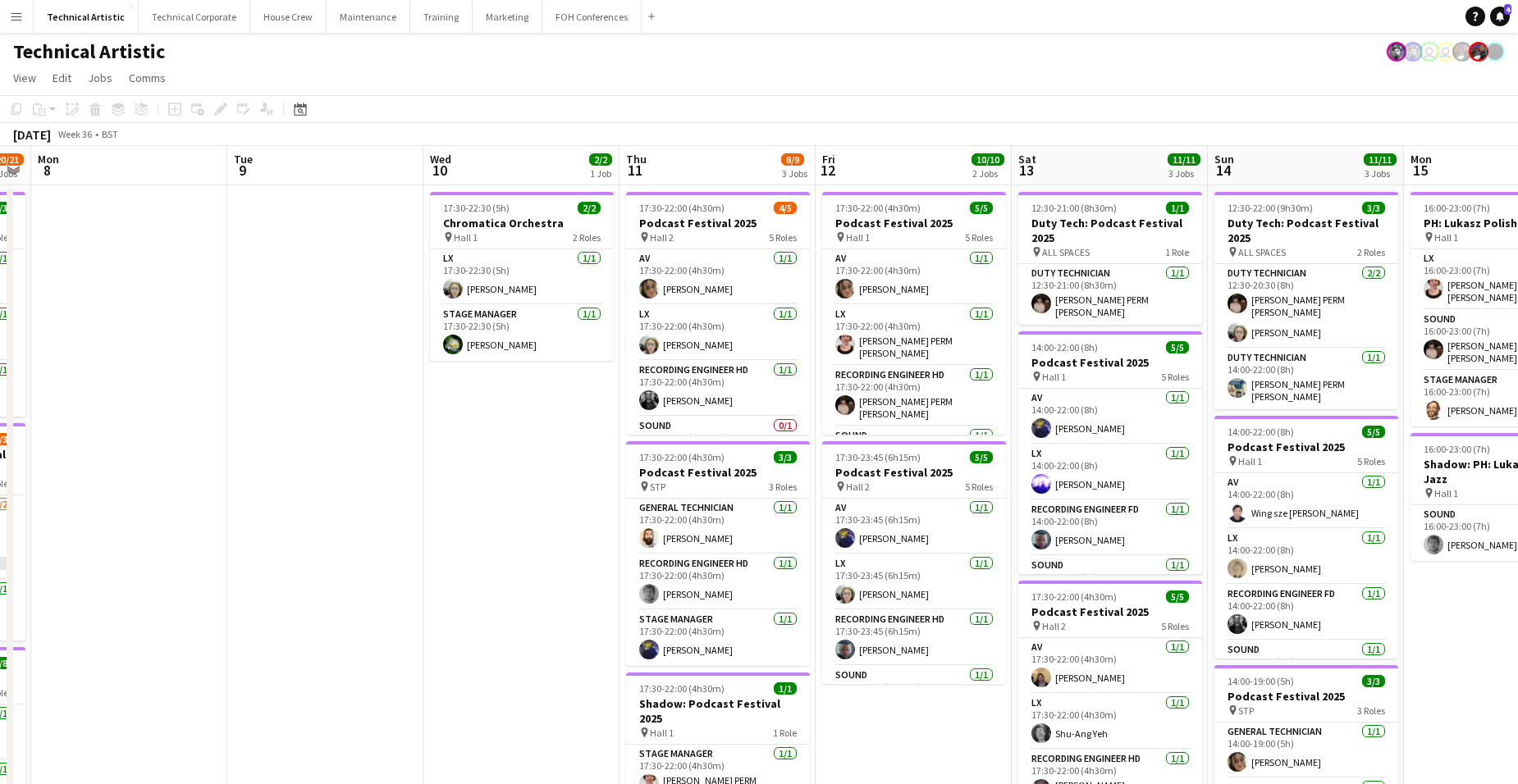
drag, startPoint x: 383, startPoint y: 501, endPoint x: 1047, endPoint y: 505, distance: 664.0
click at [1121, 486] on app-calendar-viewport "Fri 5 16/17 4 Jobs Sat 6 8/8 1 Job Sun 7 20/21 4 Jobs Mon 8 Tue 9 Wed 10 2/2 1 …" at bounding box center [759, 662] width 1518 height 1033
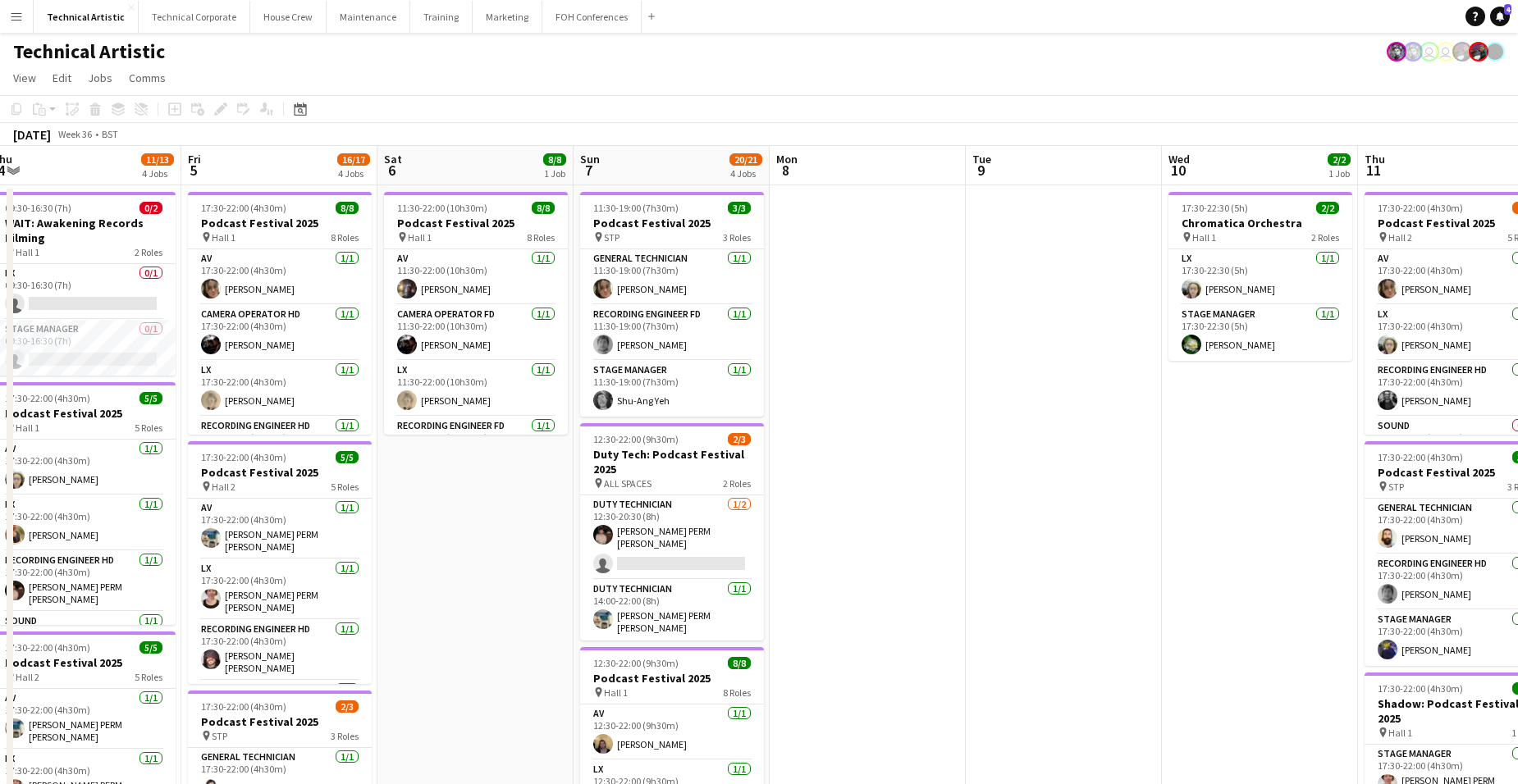
click at [1033, 498] on app-calendar-viewport "Tue 2 6/6 1 Job Wed 3 Thu 4 11/13 4 Jobs Fri 5 16/17 4 Jobs Sat 6 8/8 1 Job Sun…" at bounding box center [759, 662] width 1518 height 1033
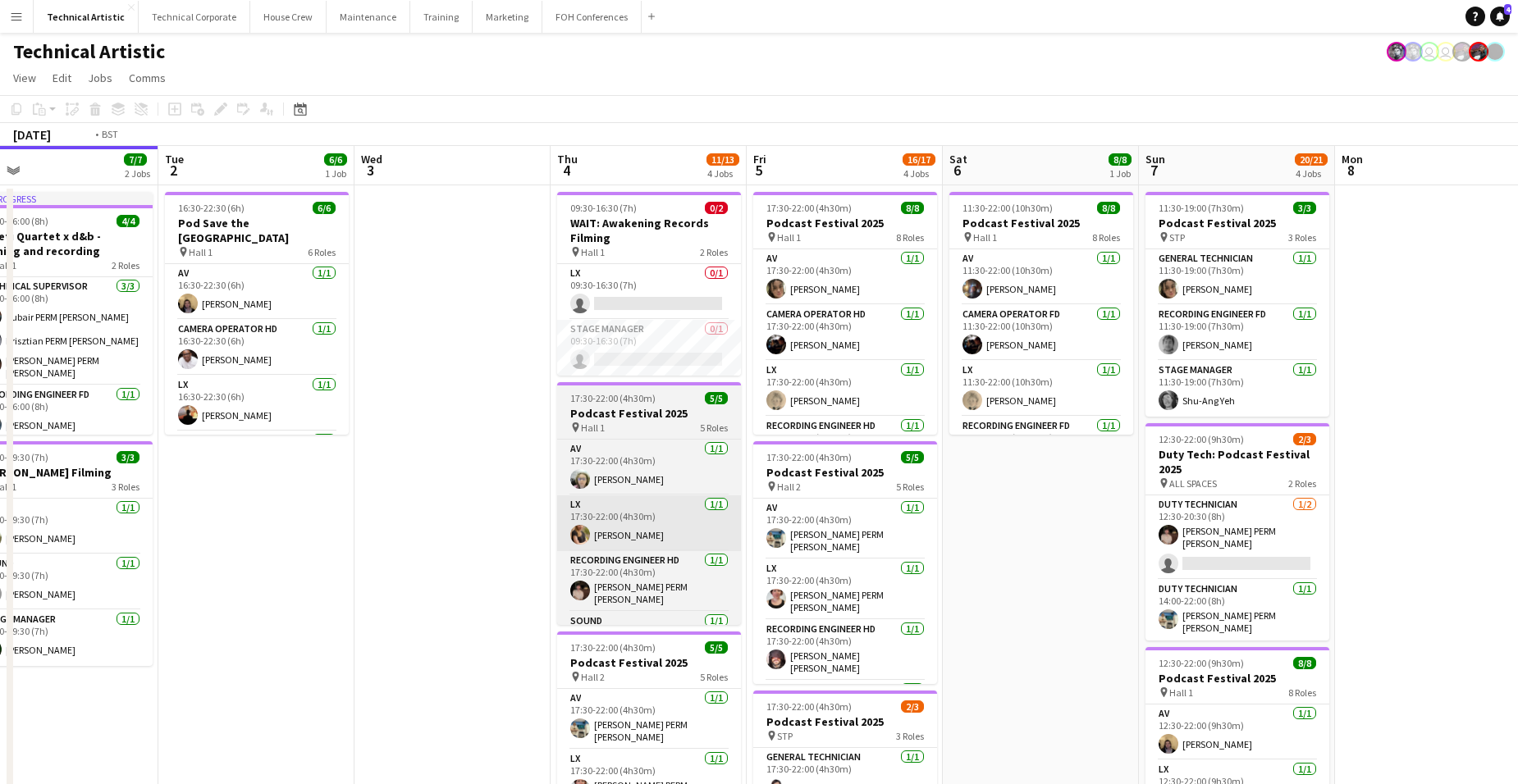
drag, startPoint x: 568, startPoint y: 543, endPoint x: 899, endPoint y: 527, distance: 331.4
click at [804, 523] on app-calendar-viewport "Sat 30 Sun 31 Mon 1 7/7 2 Jobs Tue 2 6/6 1 Job Wed 3 Thu 4 11/13 4 Jobs Fri 5 1…" at bounding box center [759, 662] width 1518 height 1033
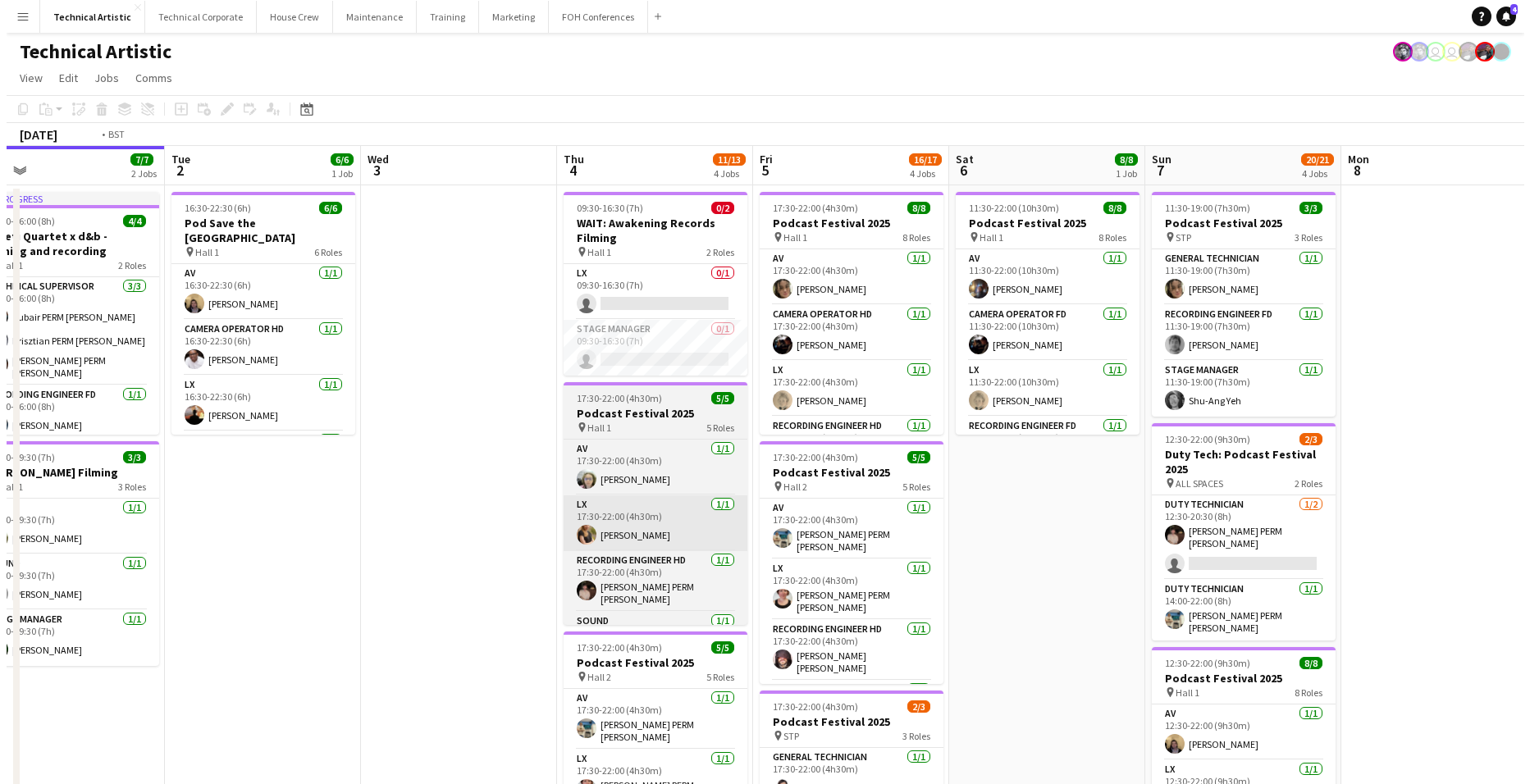
scroll to position [0, 354]
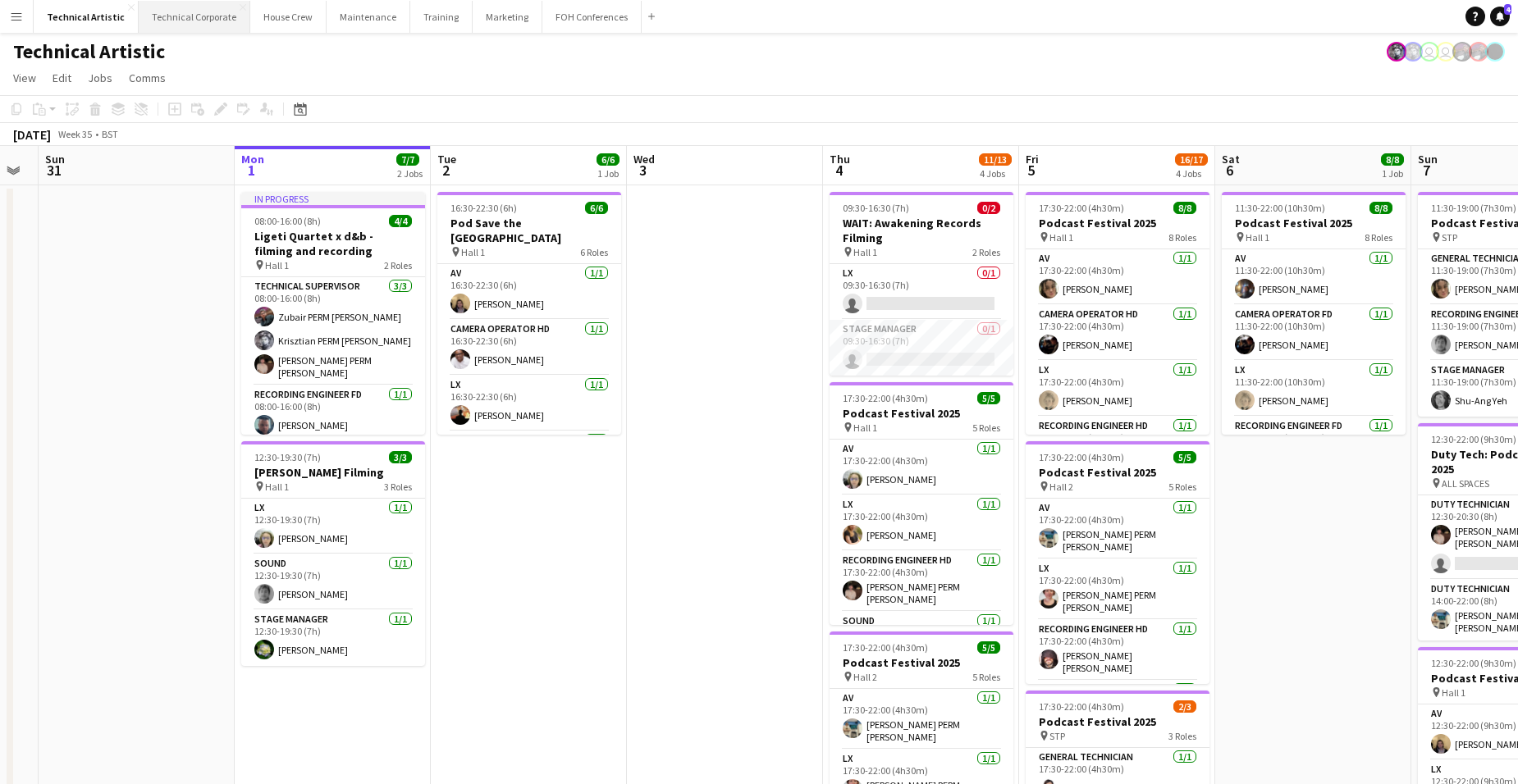
click at [178, 11] on button "Technical Corporate Close" at bounding box center [194, 16] width 112 height 32
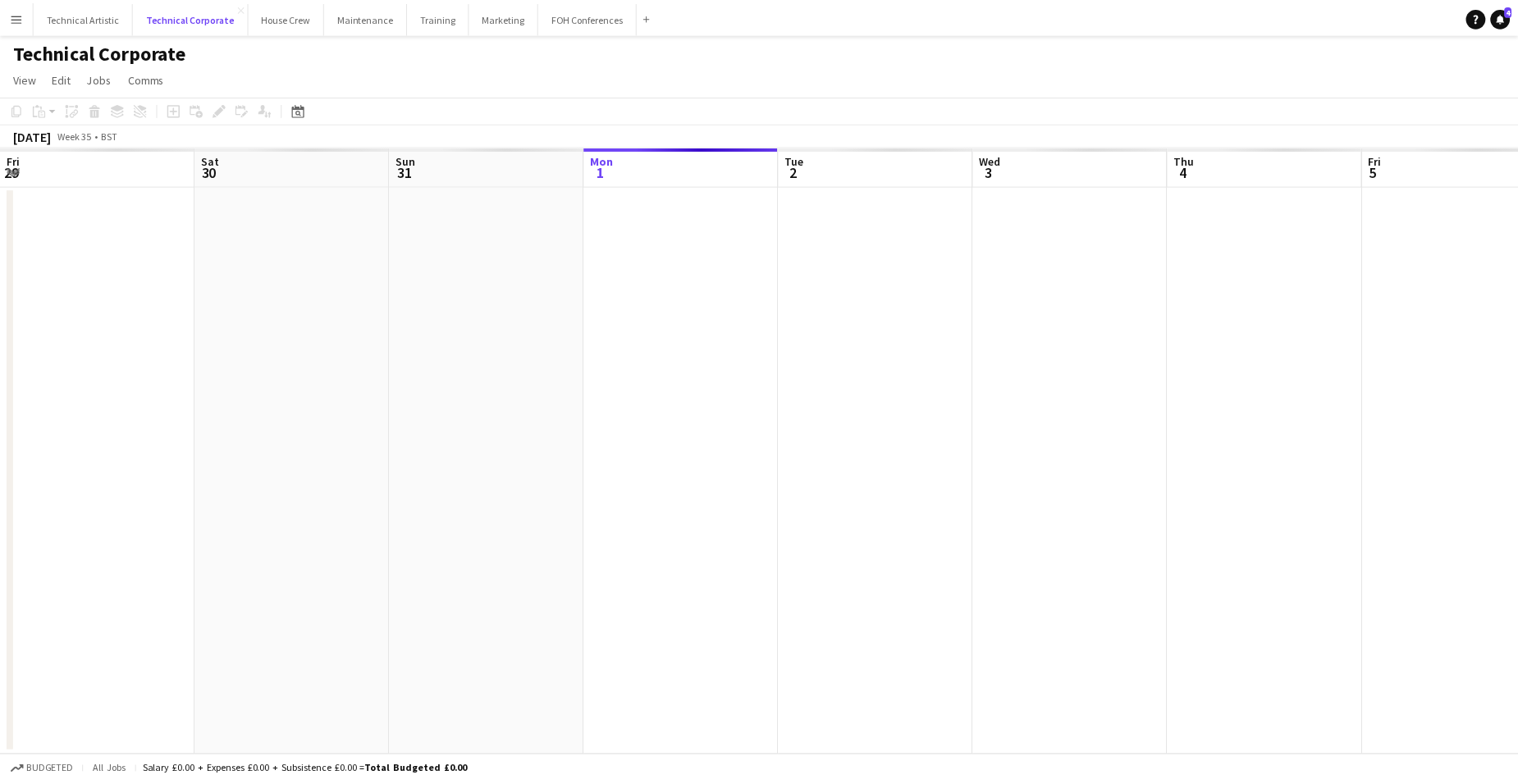
scroll to position [0, 392]
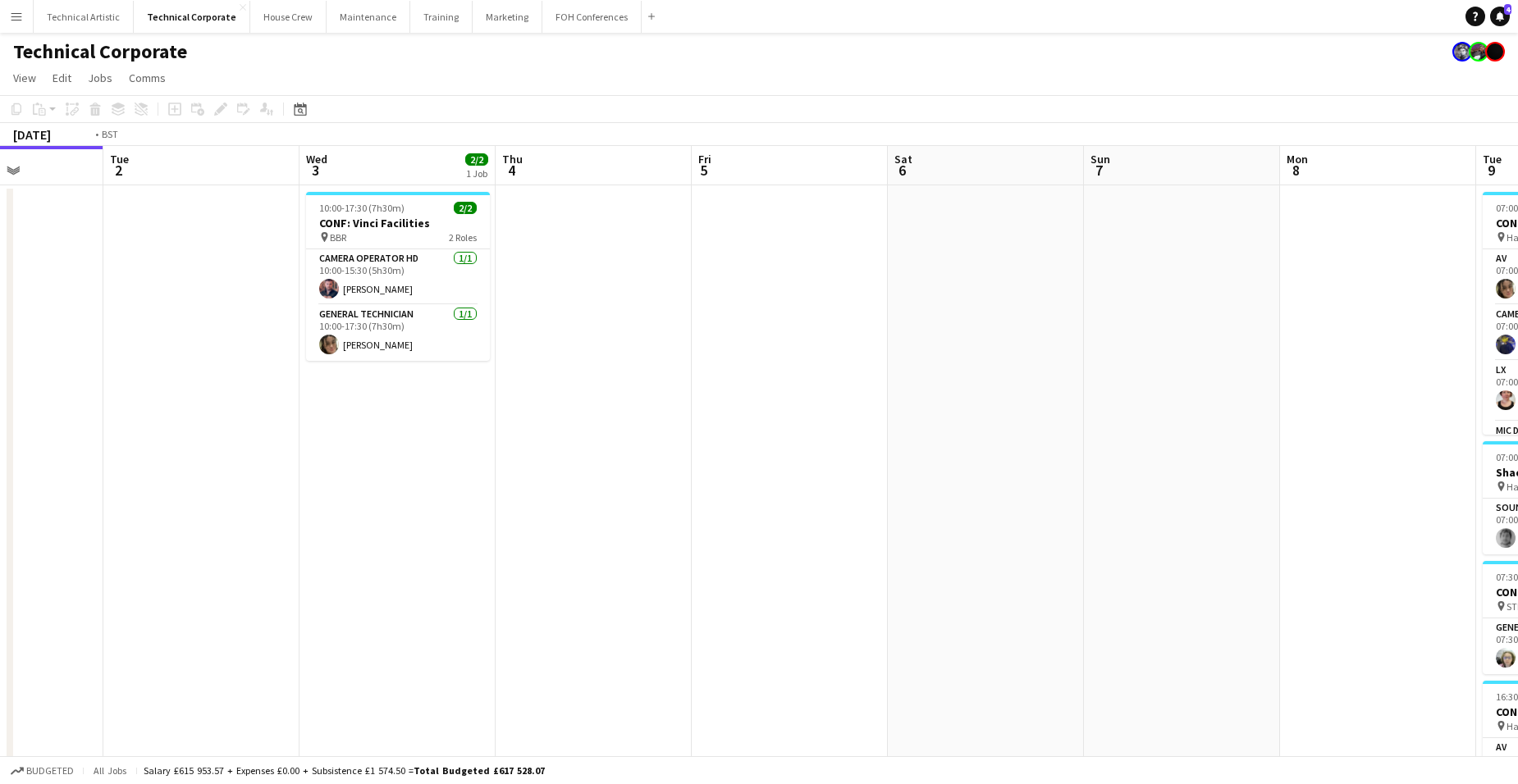
drag, startPoint x: 1078, startPoint y: 498, endPoint x: 113, endPoint y: 405, distance: 969.5
click at [120, 407] on app-calendar-viewport "Fri 29 Sat 30 1/1 1 Job Sun 31 Mon 1 Tue 2 Wed 3 2/2 1 Job Thu 4 Fri 5 Sat 6 Su…" at bounding box center [759, 567] width 1518 height 842
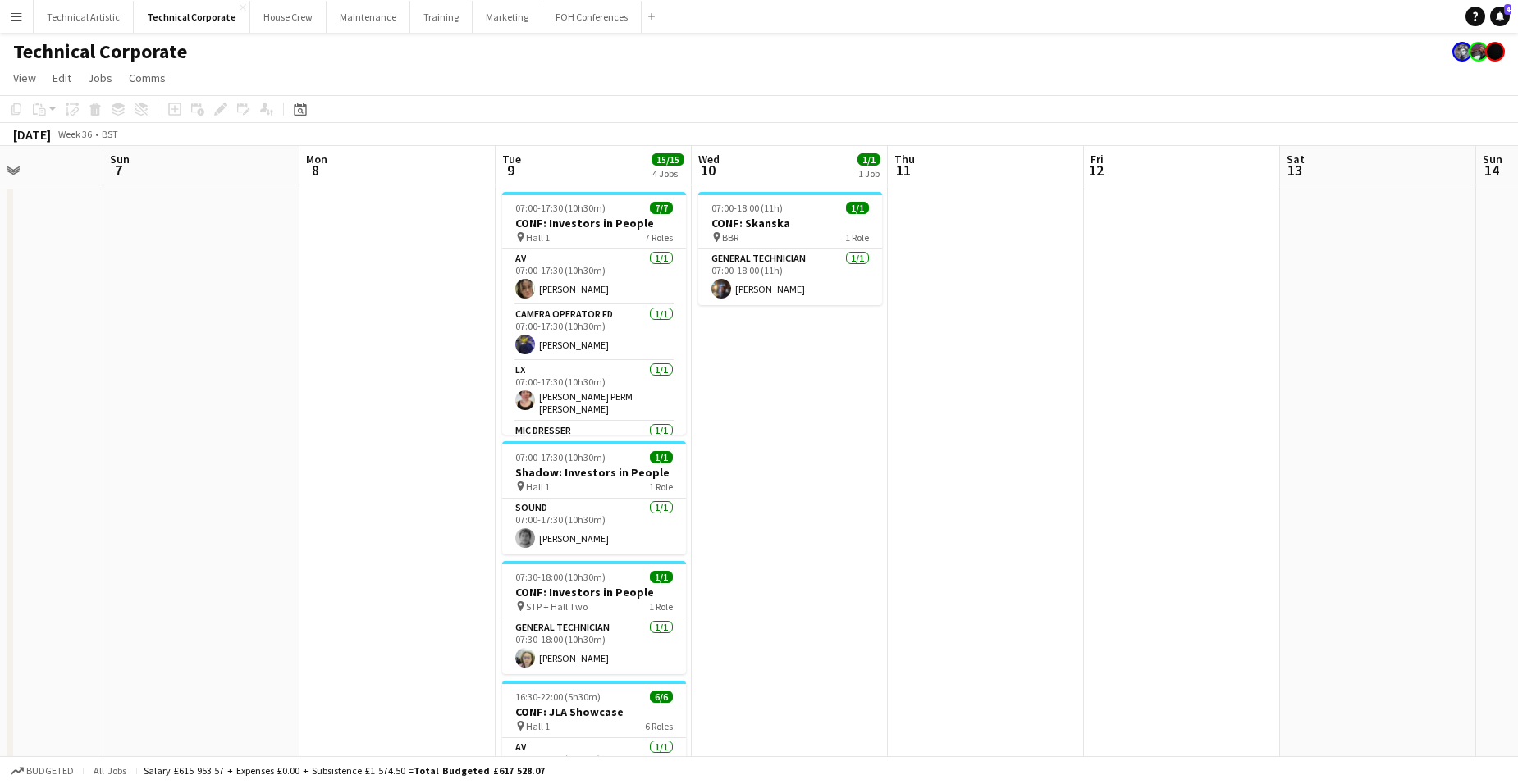
scroll to position [0, 491]
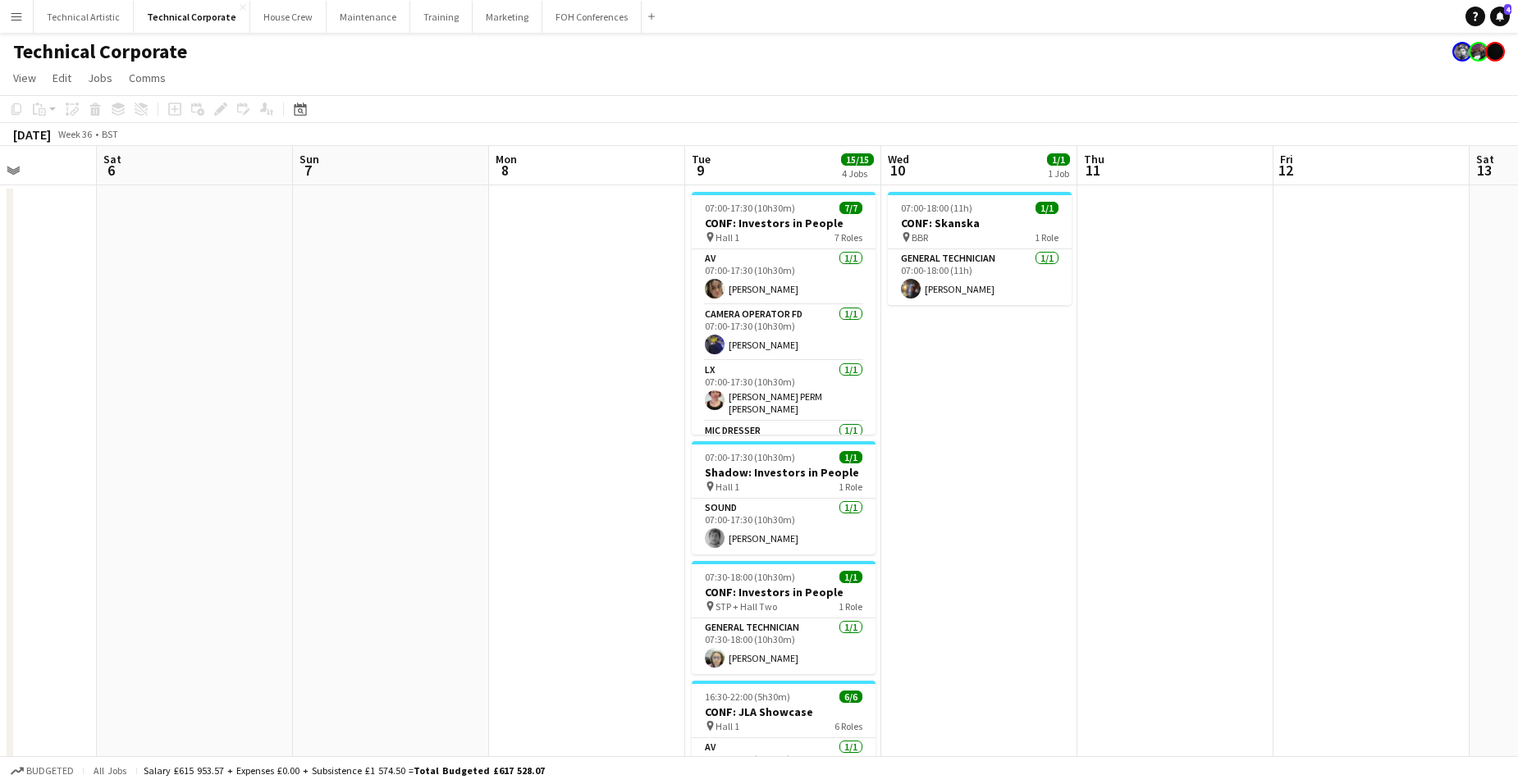
click at [1025, 533] on app-date-cell "07:00-18:00 (11h) 1/1 CONF: Skanska pin BBR 1 Role General Technician [DATE] 07…" at bounding box center [980, 586] width 196 height 802
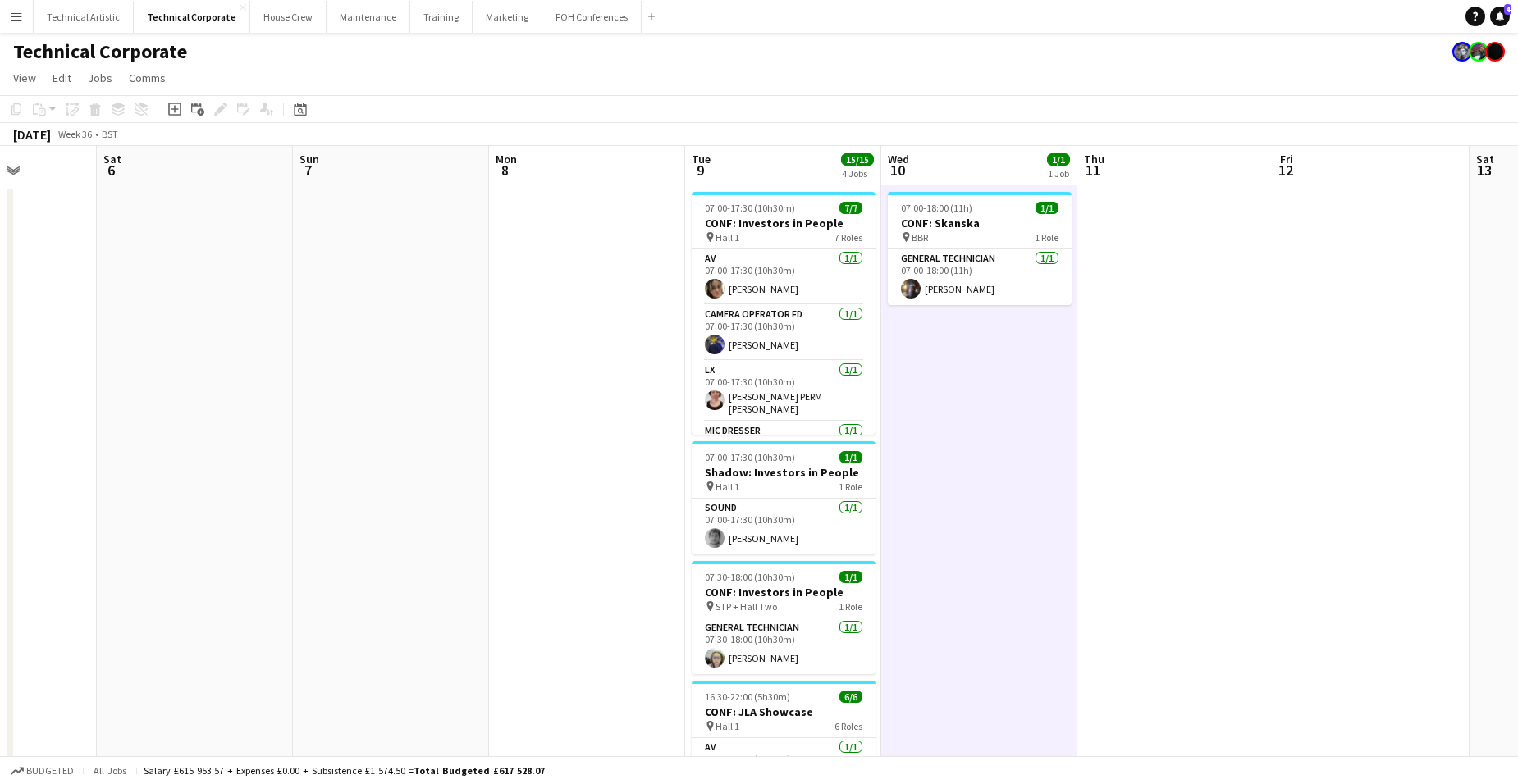
click at [1008, 478] on app-date-cell "07:00-18:00 (11h) 1/1 CONF: Skanska pin BBR 1 Role General Technician [DATE] 07…" at bounding box center [980, 586] width 196 height 802
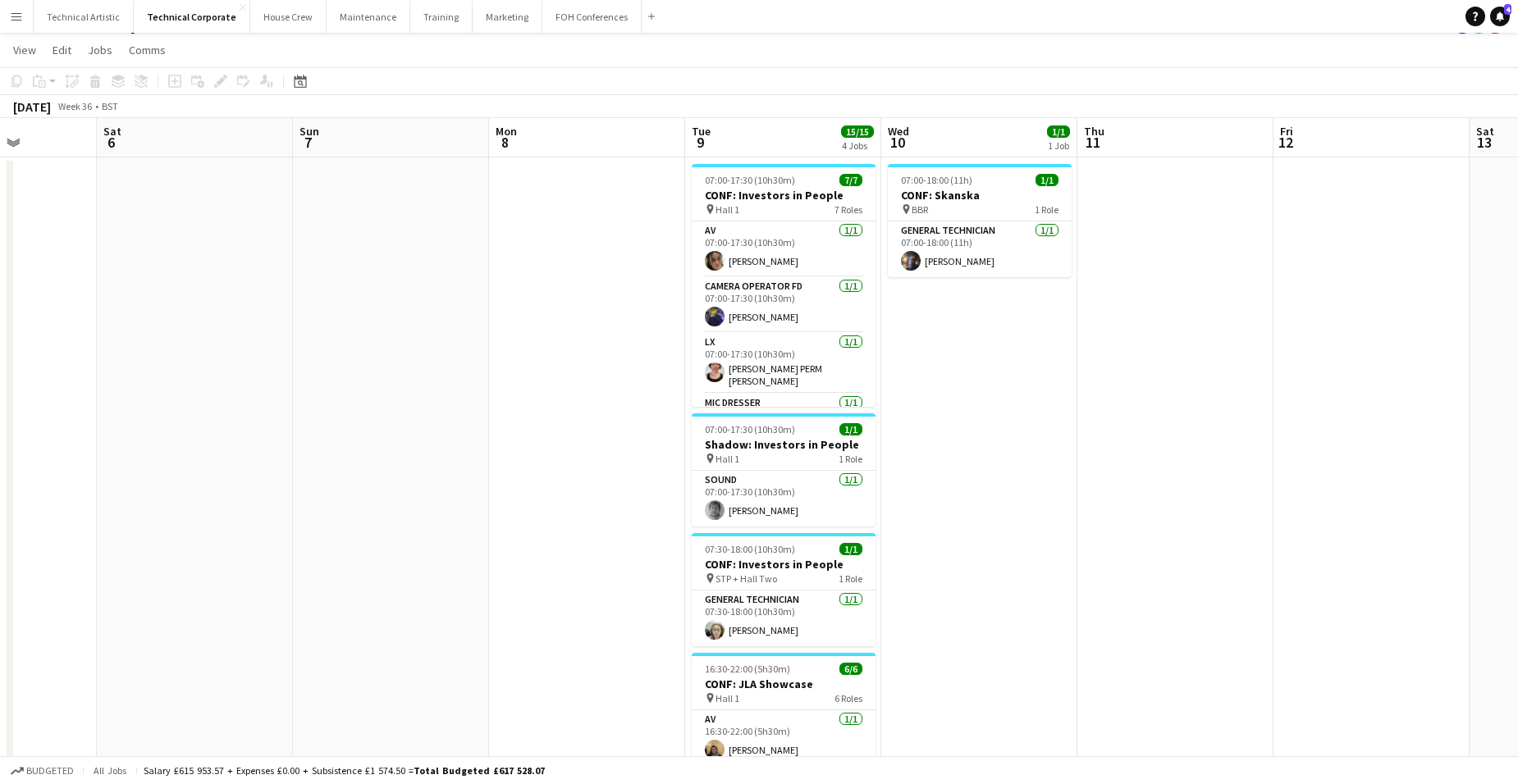
scroll to position [0, 0]
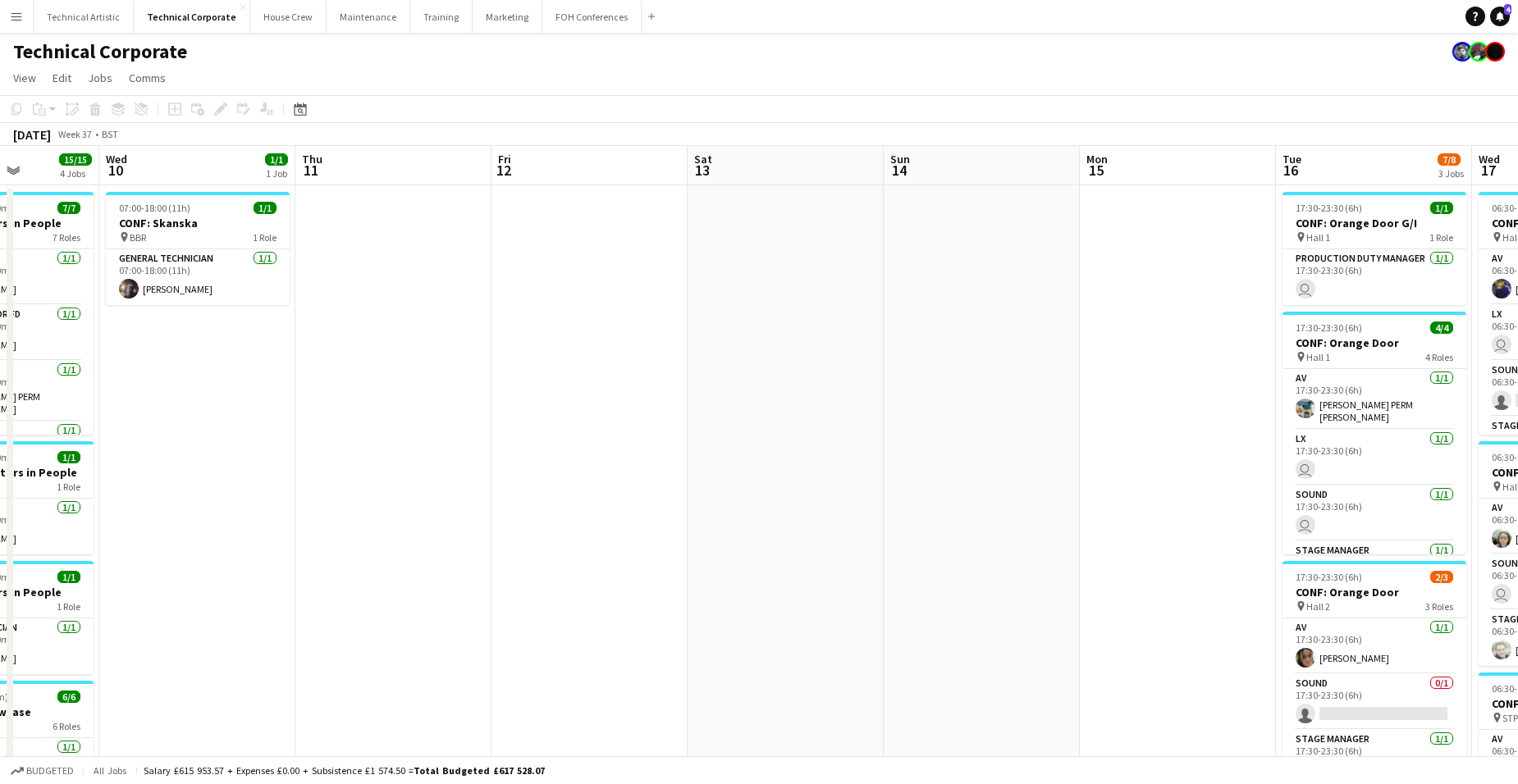
drag, startPoint x: 767, startPoint y: 471, endPoint x: 312, endPoint y: 424, distance: 457.4
click at [0, 399] on html "Menu Boards Boards Boards All jobs Status Workforce Workforce My Workforce Recr…" at bounding box center [759, 729] width 1518 height 1458
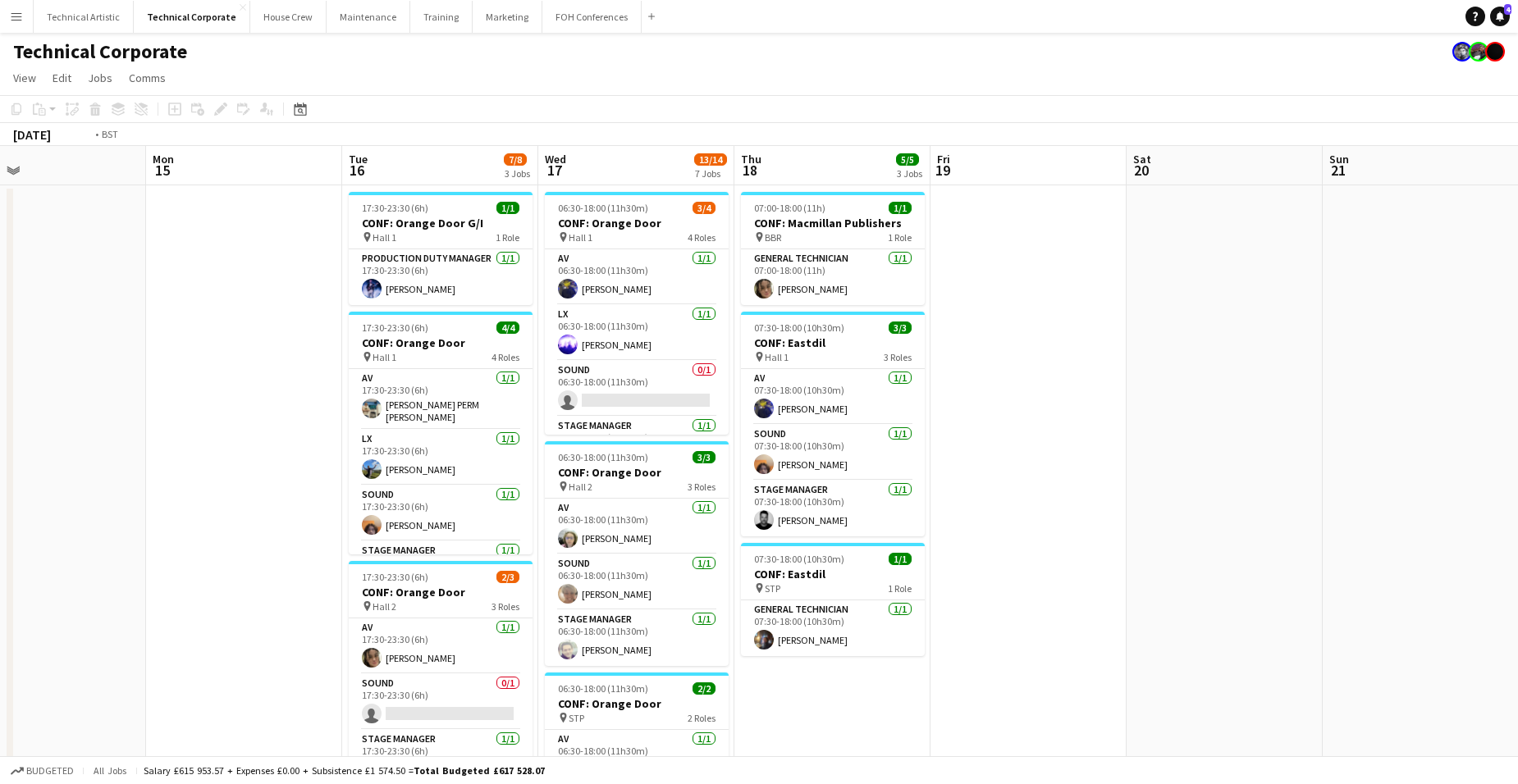
drag, startPoint x: 1102, startPoint y: 460, endPoint x: 634, endPoint y: 379, distance: 475.0
click at [0, 350] on html "Menu Boards Boards Boards All jobs Status Workforce Workforce My Workforce Recr…" at bounding box center [759, 729] width 1518 height 1458
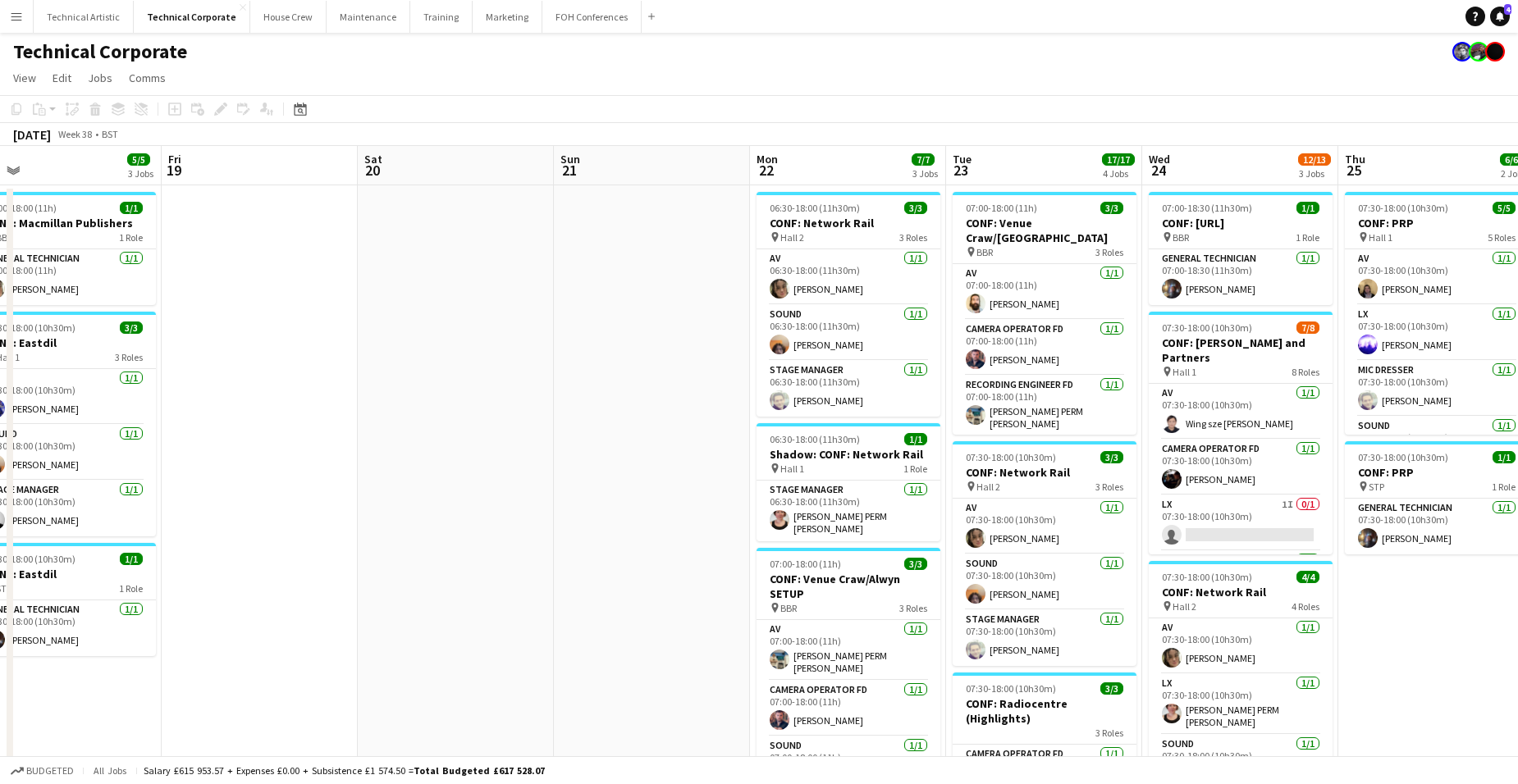
drag, startPoint x: 428, startPoint y: 386, endPoint x: 172, endPoint y: 331, distance: 261.8
click at [50, 332] on app-calendar-viewport "Sun 14 Mon 15 Tue 16 7/8 3 Jobs Wed 17 13/14 7 Jobs Thu 18 5/5 3 Jobs Fri 19 Sa…" at bounding box center [759, 788] width 1518 height 1285
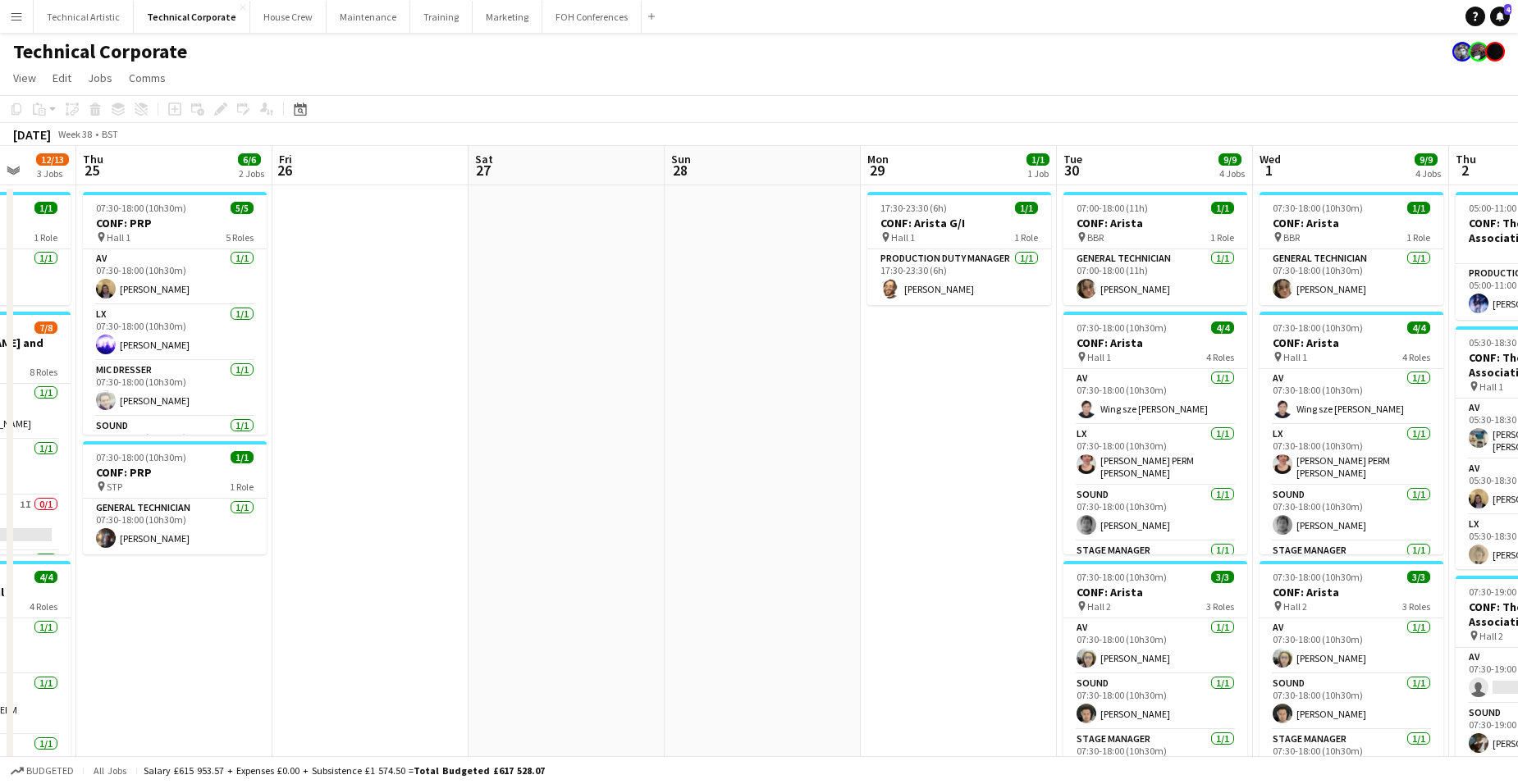
drag, startPoint x: 1284, startPoint y: 399, endPoint x: 310, endPoint y: 302, distance: 978.8
click at [310, 302] on app-calendar-viewport "Sun 21 Mon 22 7/7 3 Jobs Tue 23 17/17 4 Jobs Wed 24 12/13 3 Jobs Thu 25 6/6 2 J…" at bounding box center [759, 788] width 1518 height 1285
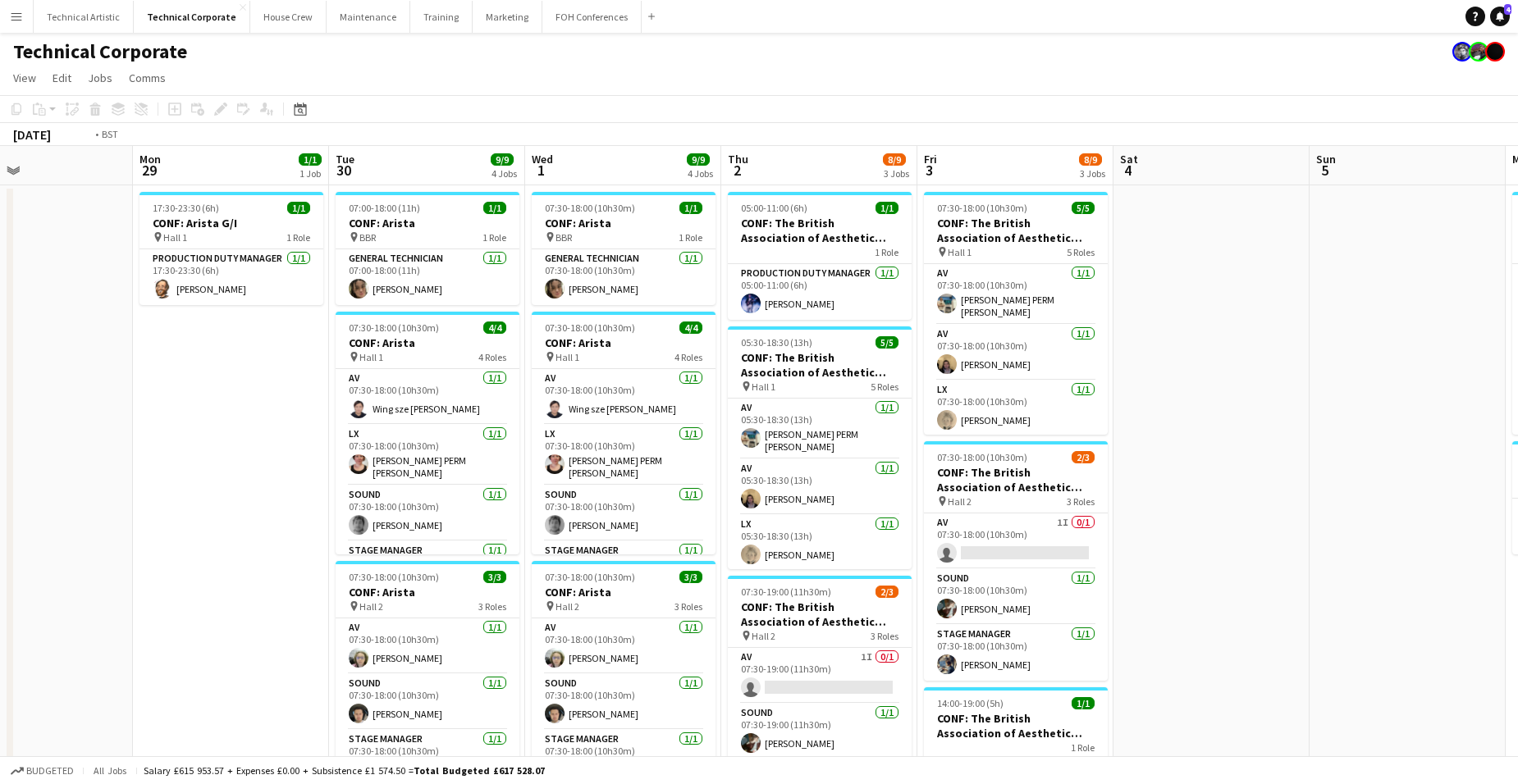
drag, startPoint x: 1028, startPoint y: 381, endPoint x: 691, endPoint y: 340, distance: 339.5
click at [0, 271] on html "Menu Boards Boards Boards All jobs Status Workforce Workforce My Workforce Recr…" at bounding box center [759, 729] width 1518 height 1458
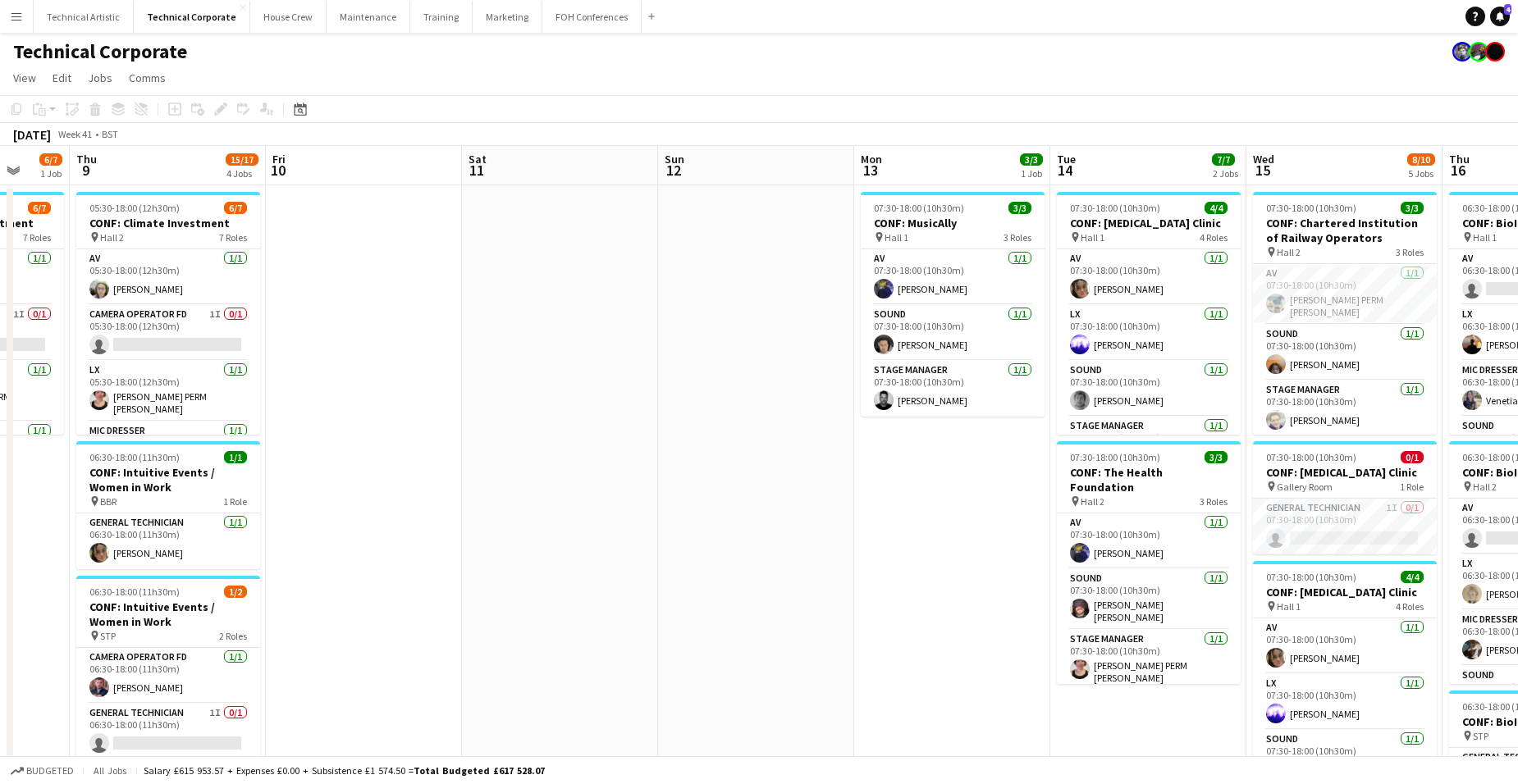
drag, startPoint x: 1341, startPoint y: 405, endPoint x: 344, endPoint y: 339, distance: 999.2
click at [337, 341] on app-calendar-viewport "Mon 6 5/5 2 Jobs Tue 7 10/11 5 Jobs Wed 8 6/7 1 Job Thu 9 15/17 4 Jobs Fri 10 S…" at bounding box center [759, 788] width 1518 height 1285
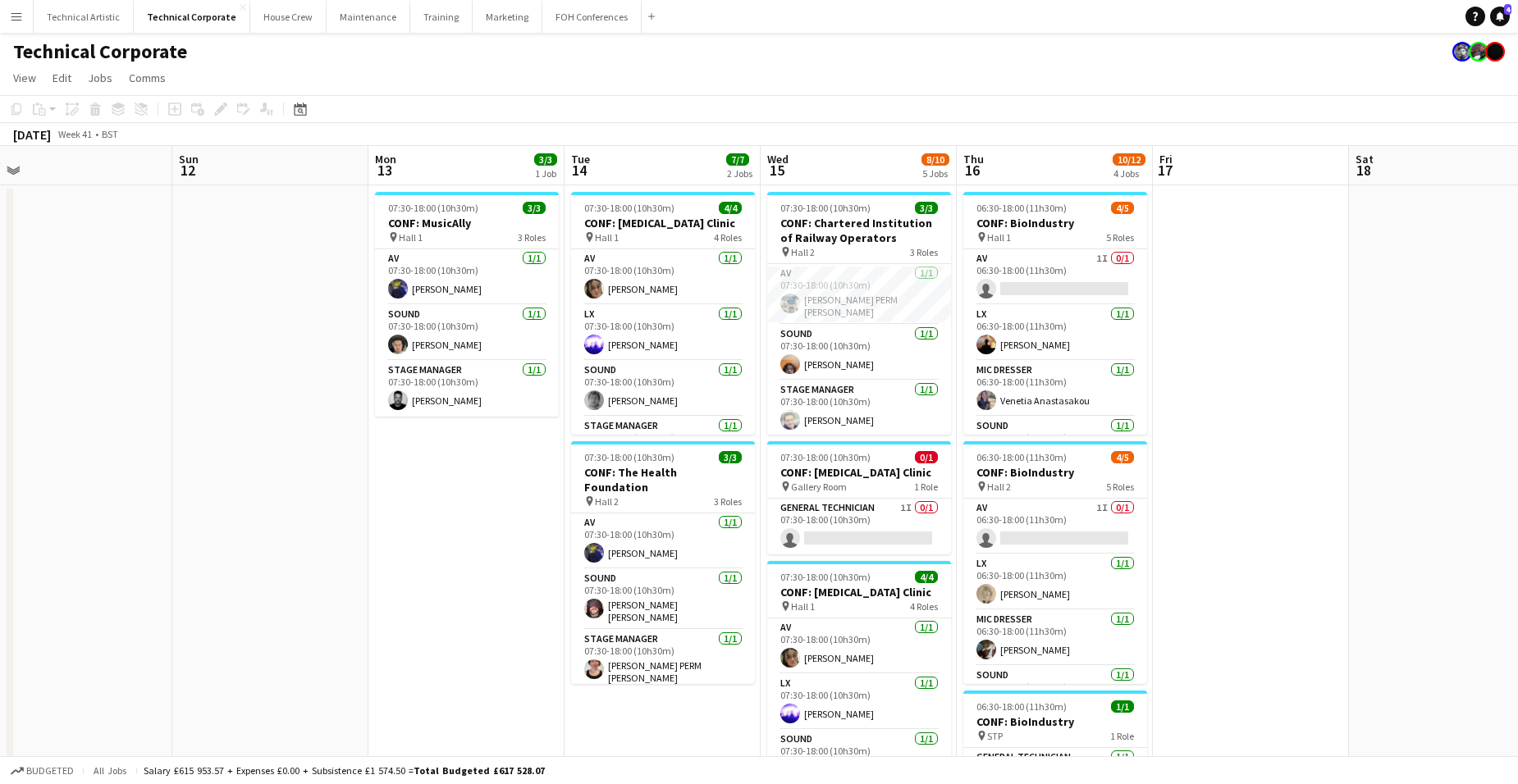
scroll to position [0, 619]
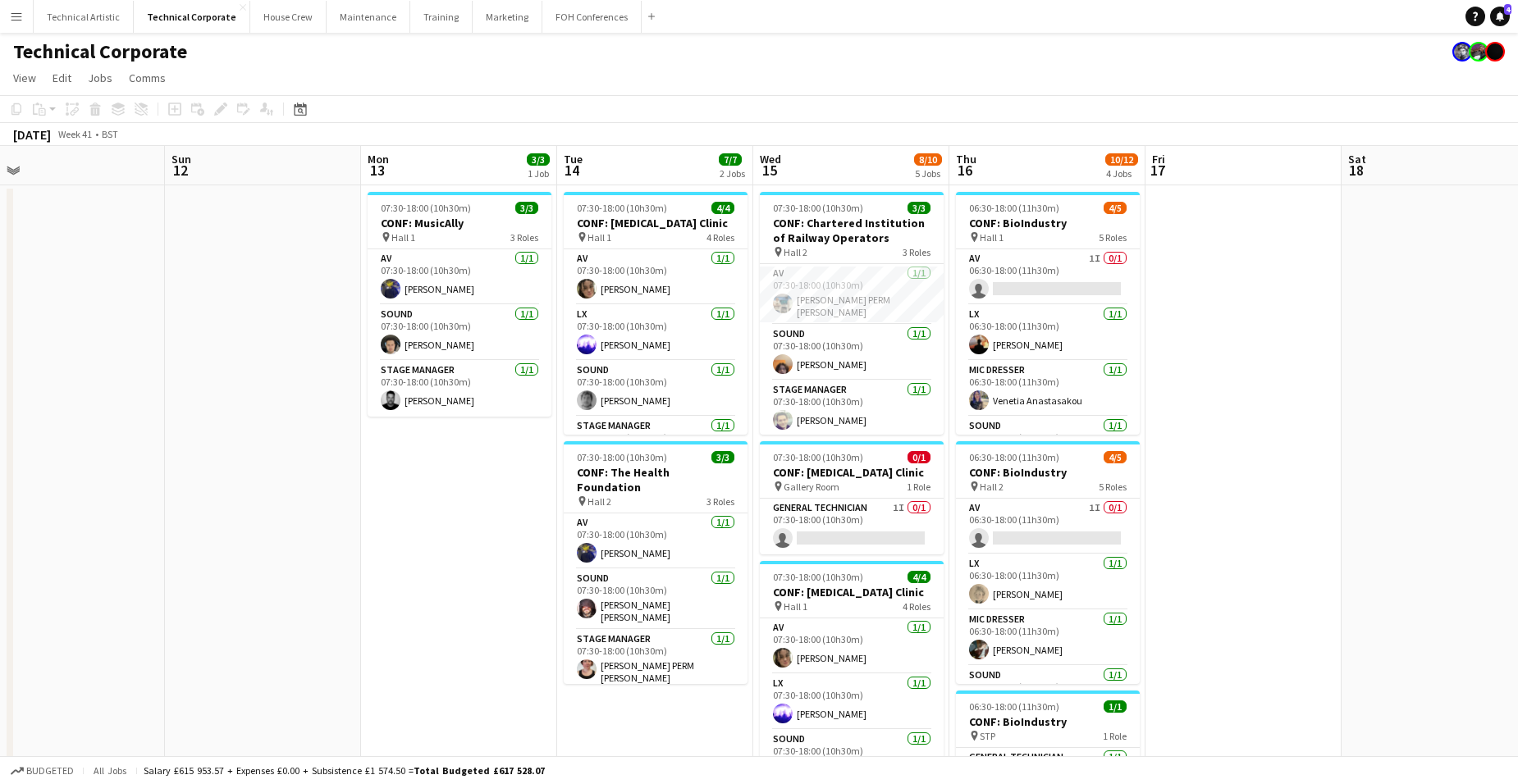
drag, startPoint x: 1182, startPoint y: 525, endPoint x: 863, endPoint y: 520, distance: 319.0
click at [863, 520] on app-calendar-viewport "Wed 8 6/7 1 Job Thu 9 15/17 4 Jobs Fri 10 Sat 11 Sun 12 Mon 13 3/3 1 Job Tue 14…" at bounding box center [759, 788] width 1518 height 1285
click at [858, 155] on app-board-header-date "Wed 15 8/10 5 Jobs" at bounding box center [851, 165] width 196 height 39
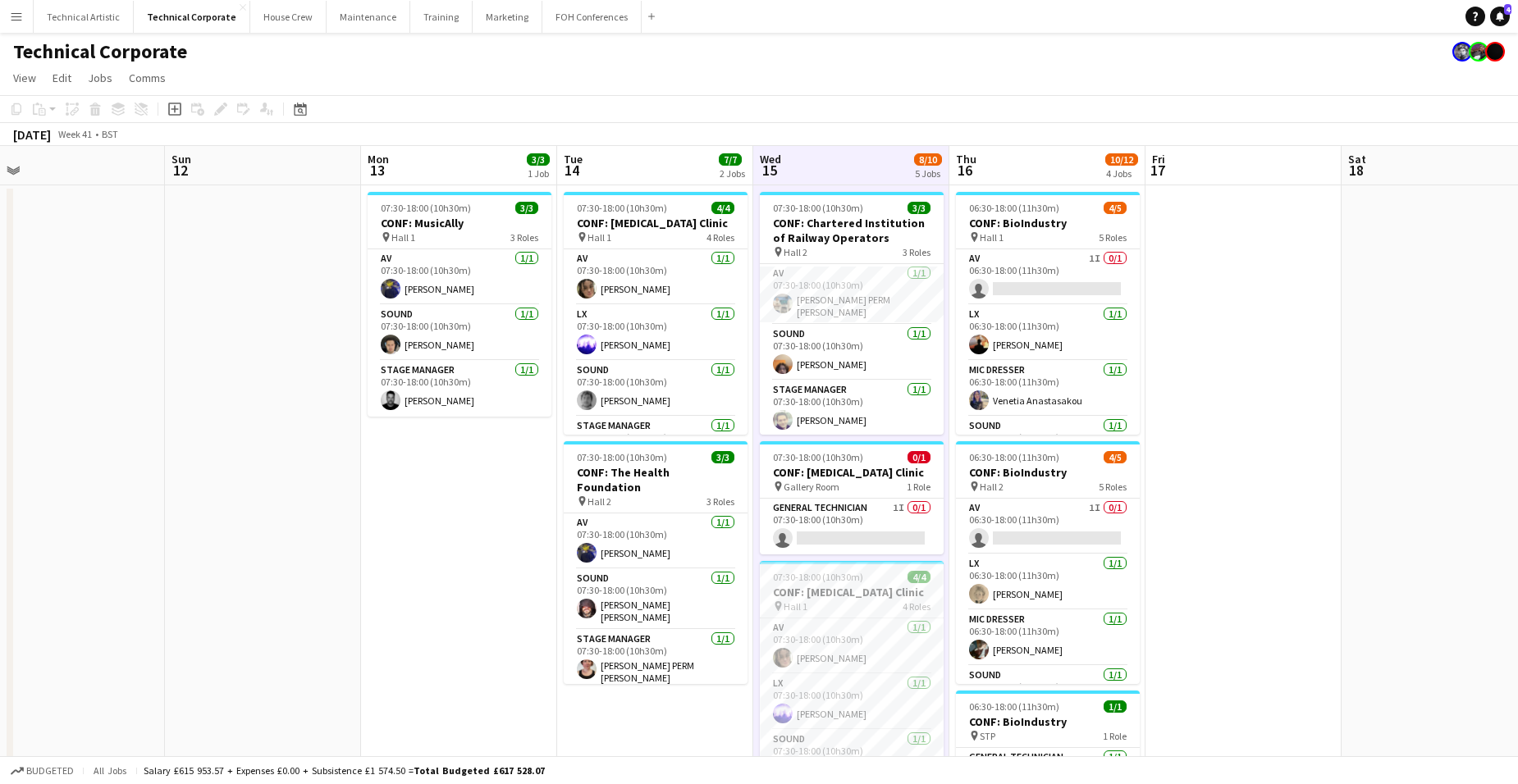
click at [858, 155] on app-board-header-date "Wed 15 8/10 5 Jobs" at bounding box center [851, 165] width 196 height 39
click at [845, 166] on app-board-header-date "Wed 15 8/10 5 Jobs" at bounding box center [851, 165] width 196 height 39
click at [850, 165] on app-board-header-date "Wed 15 8/10 5 Jobs" at bounding box center [851, 165] width 196 height 39
click at [848, 164] on app-board-header-date "Wed 15 8/10 5 Jobs" at bounding box center [851, 165] width 196 height 39
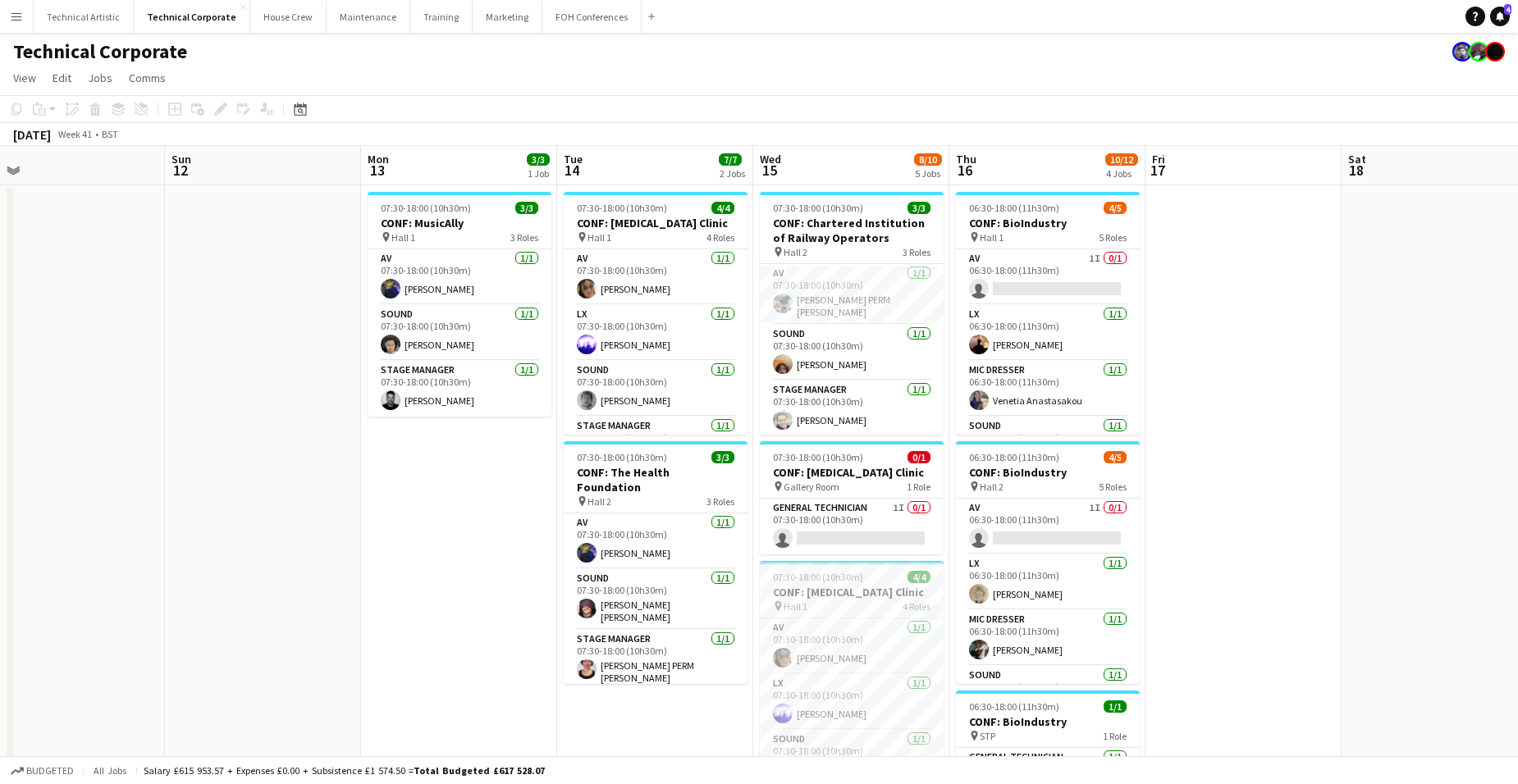
click at [846, 165] on app-board-header-date "Wed 15 8/10 5 Jobs" at bounding box center [851, 165] width 196 height 39
click at [846, 163] on app-board-header-date "Wed 15 8/10 5 Jobs" at bounding box center [851, 165] width 196 height 39
